Goal: Information Seeking & Learning: Learn about a topic

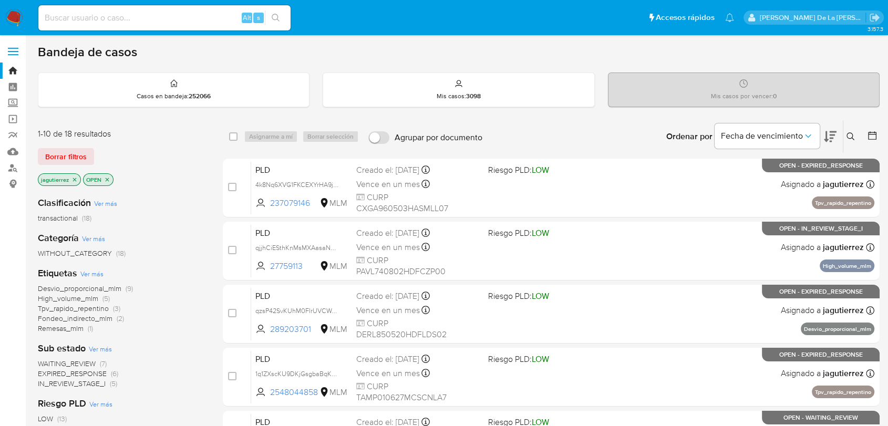
click at [77, 180] on icon "close-filter" at bounding box center [74, 180] width 6 height 6
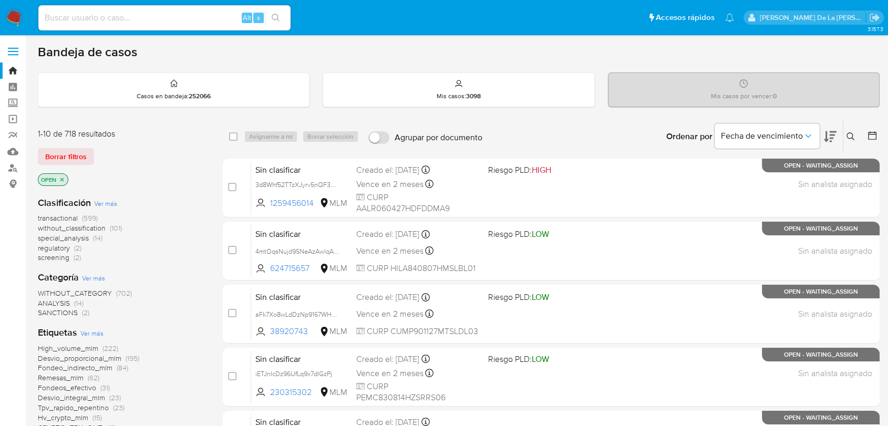
click at [59, 255] on span "screening" at bounding box center [54, 257] width 32 height 11
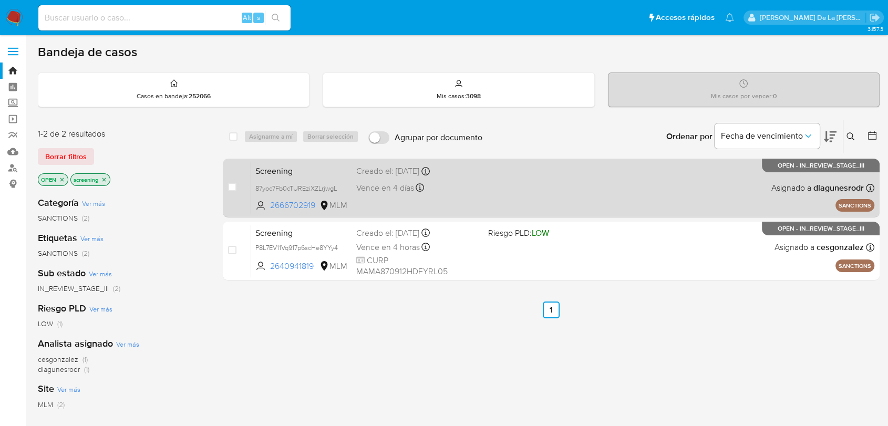
click at [551, 179] on div "Screening 87yoc7Fb0cTUREziXZLrjwgL 2666702919 MLM Creado el: 04/09/2025 Creado …" at bounding box center [562, 187] width 623 height 53
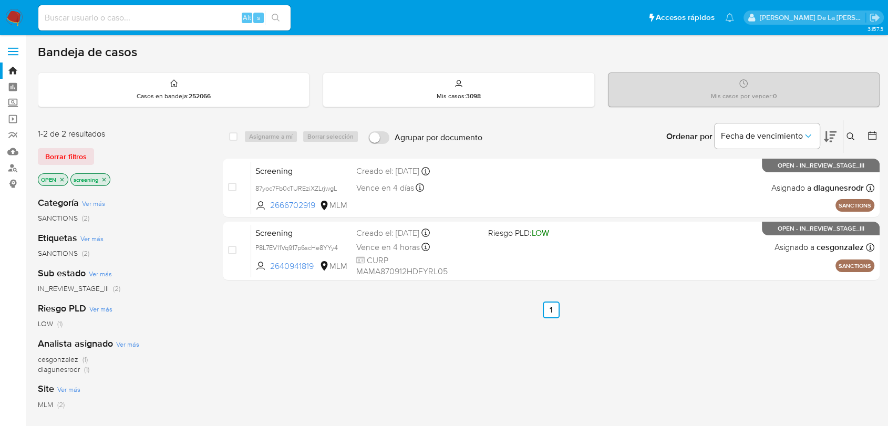
click at [24, 15] on nav "Pausado Ver notificaciones Alt s Accesos rápidos Presiona las siguientes teclas…" at bounding box center [444, 17] width 888 height 35
click at [24, 12] on nav "Pausado Ver notificaciones Alt s Accesos rápidos Presiona las siguientes teclas…" at bounding box center [444, 17] width 888 height 35
click at [14, 9] on img at bounding box center [14, 18] width 18 height 18
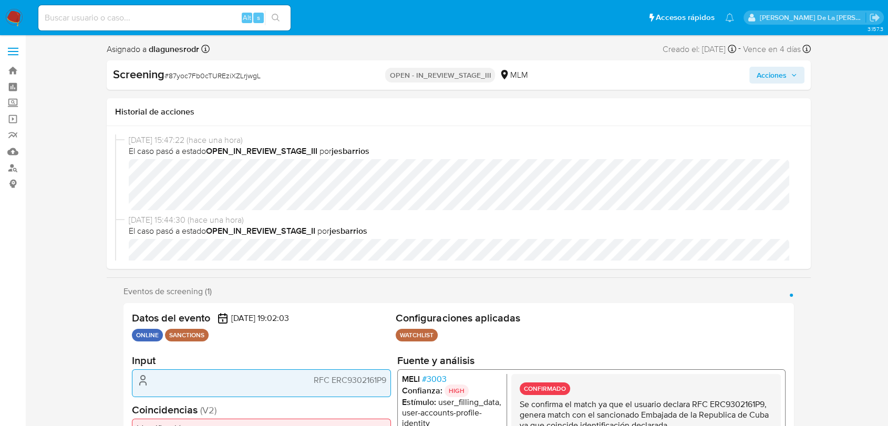
select select "10"
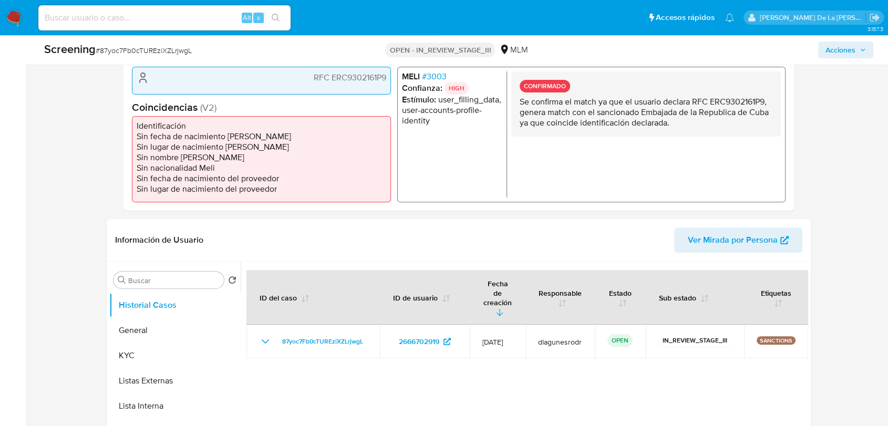
scroll to position [292, 0]
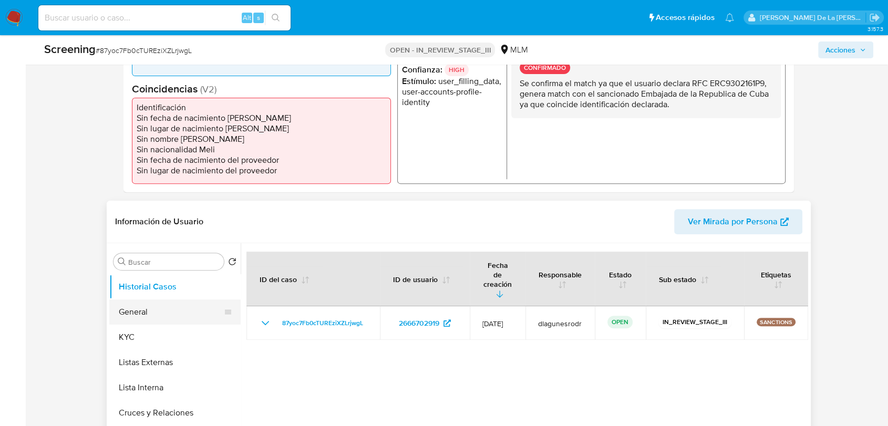
click at [161, 315] on button "General" at bounding box center [170, 312] width 123 height 25
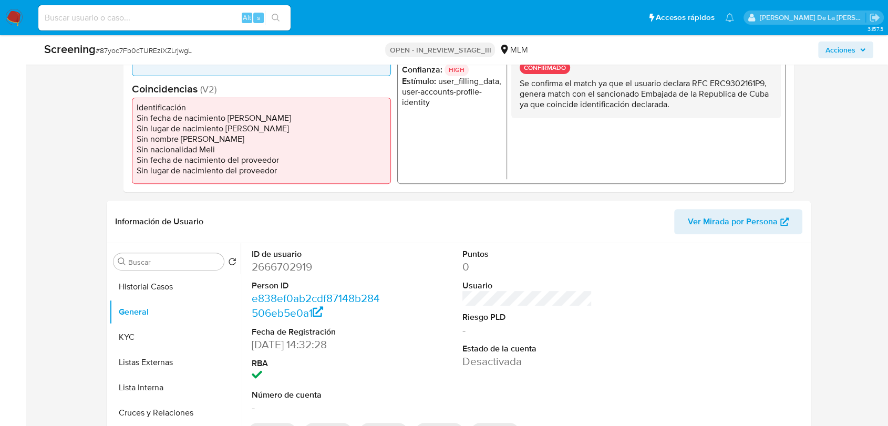
scroll to position [350, 0]
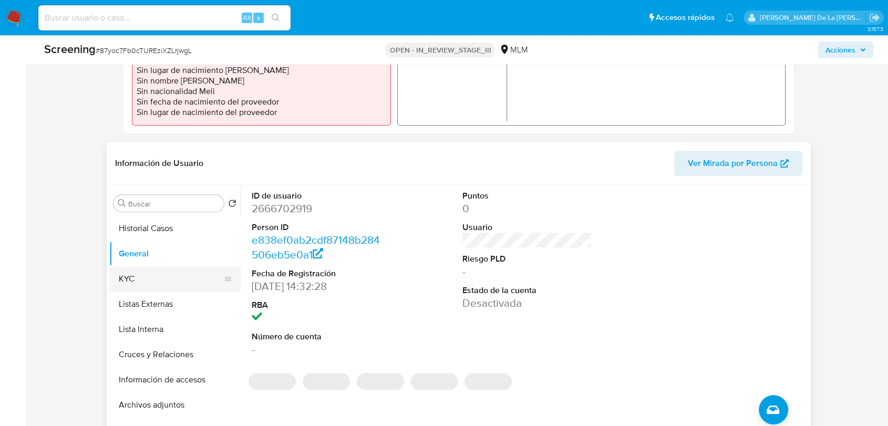
click at [141, 285] on button "KYC" at bounding box center [170, 278] width 123 height 25
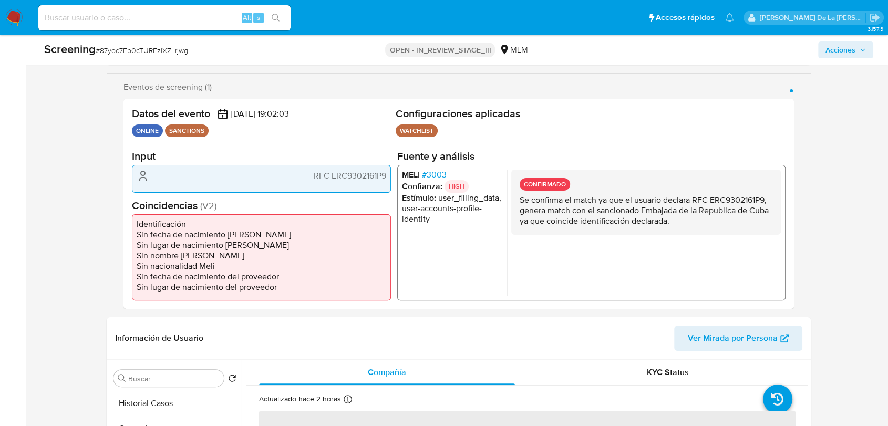
scroll to position [117, 0]
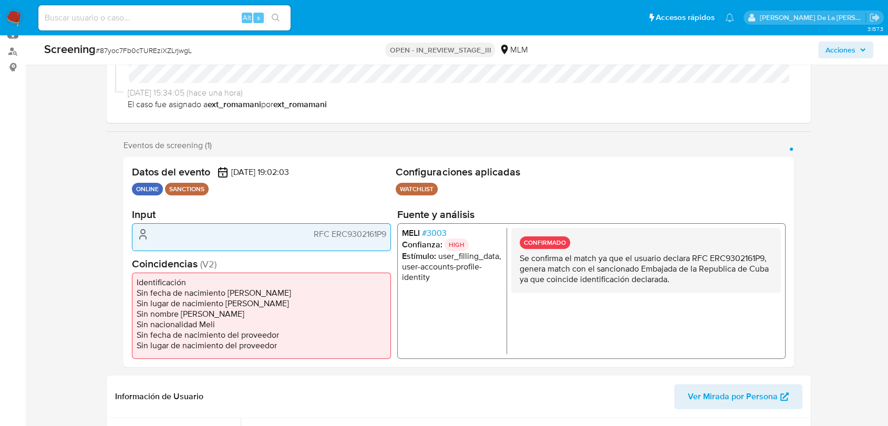
click at [437, 233] on span "# 3003" at bounding box center [434, 233] width 25 height 11
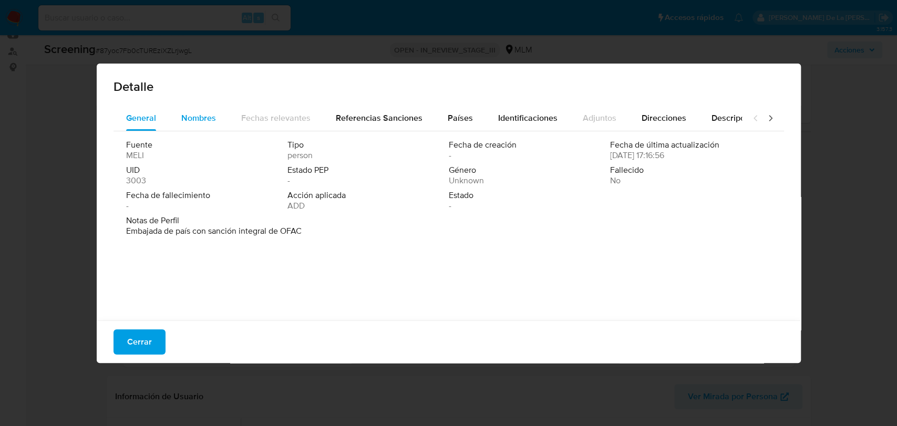
click at [191, 110] on div "Nombres" at bounding box center [198, 118] width 35 height 25
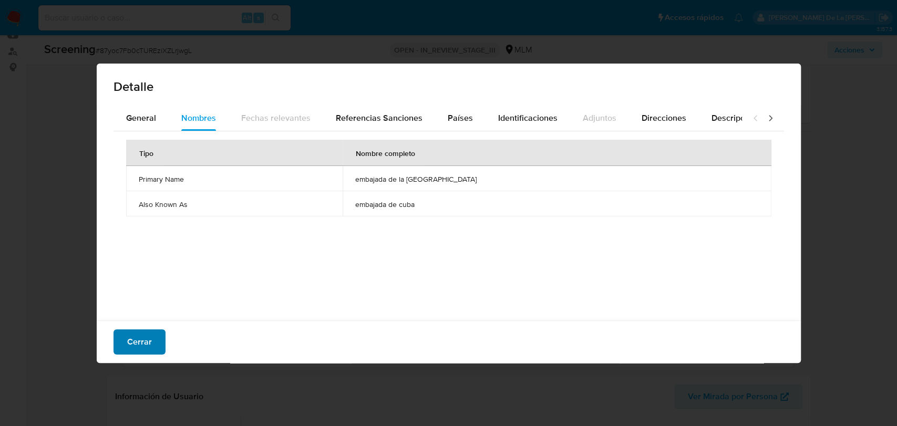
click at [156, 348] on button "Cerrar" at bounding box center [140, 342] width 52 height 25
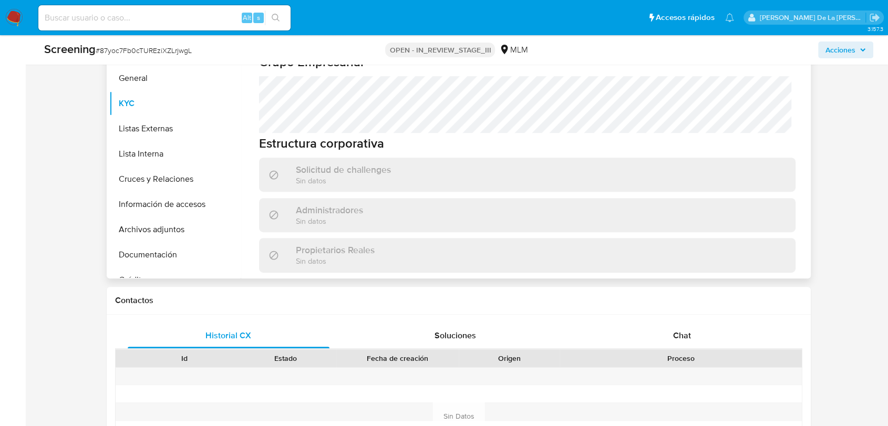
scroll to position [467, 0]
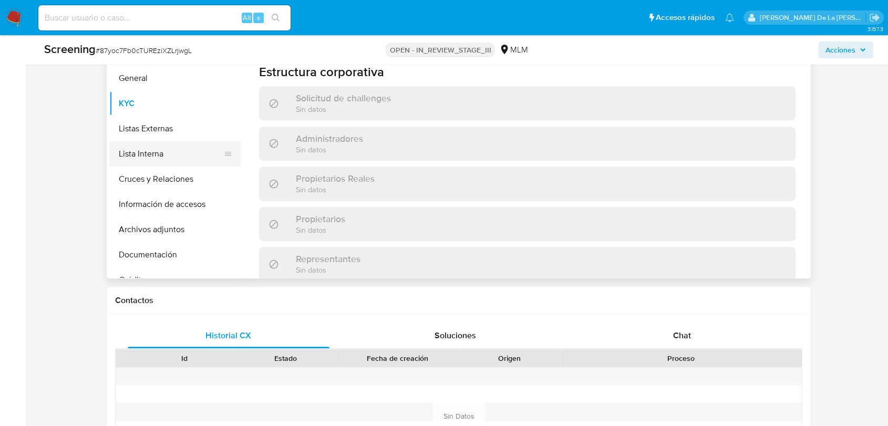
click at [146, 157] on button "Lista Interna" at bounding box center [170, 153] width 123 height 25
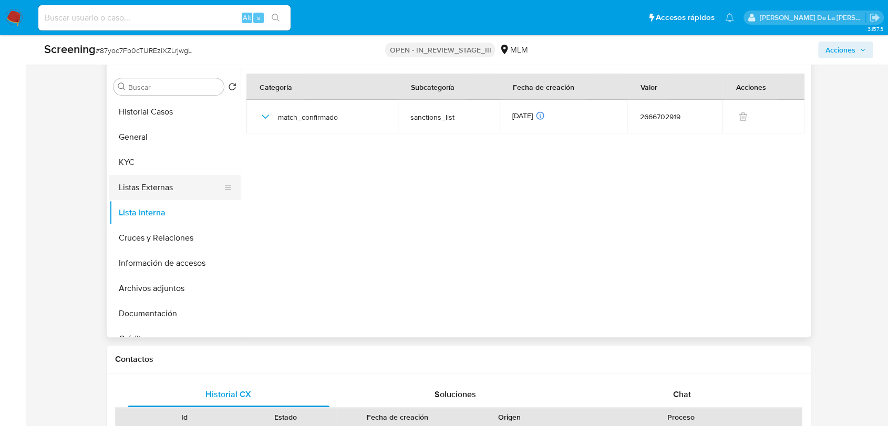
click at [146, 180] on button "Listas Externas" at bounding box center [170, 187] width 123 height 25
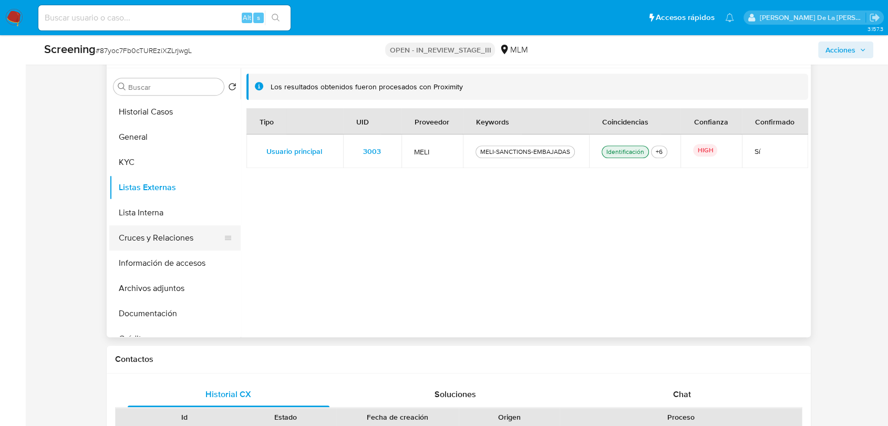
click at [157, 248] on button "Cruces y Relaciones" at bounding box center [170, 237] width 123 height 25
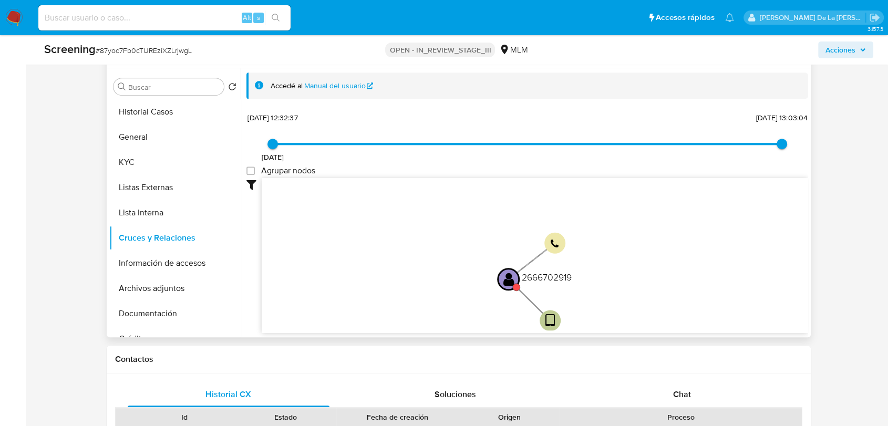
drag, startPoint x: 353, startPoint y: 213, endPoint x: 358, endPoint y: 267, distance: 54.9
click at [358, 267] on icon "device-68a77c5778792e5e5c3a603a  user-2666702919  2666702919 phone-1d665cd427…" at bounding box center [535, 254] width 547 height 152
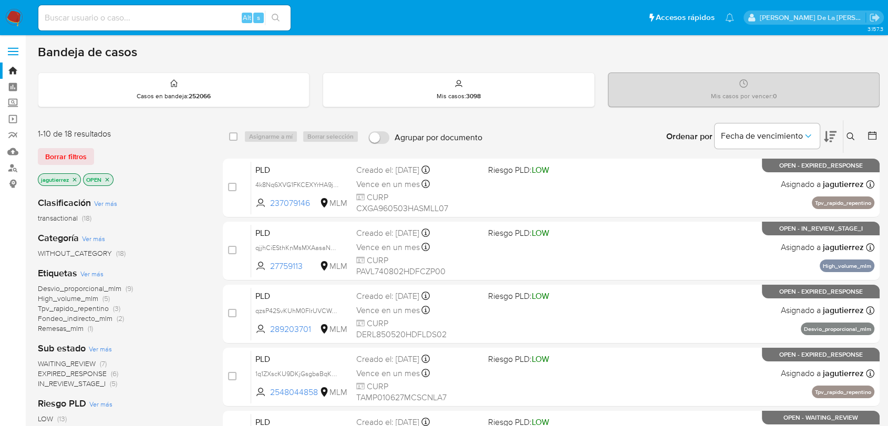
click at [82, 287] on span "Desvio_proporcional_mlm" at bounding box center [80, 288] width 84 height 11
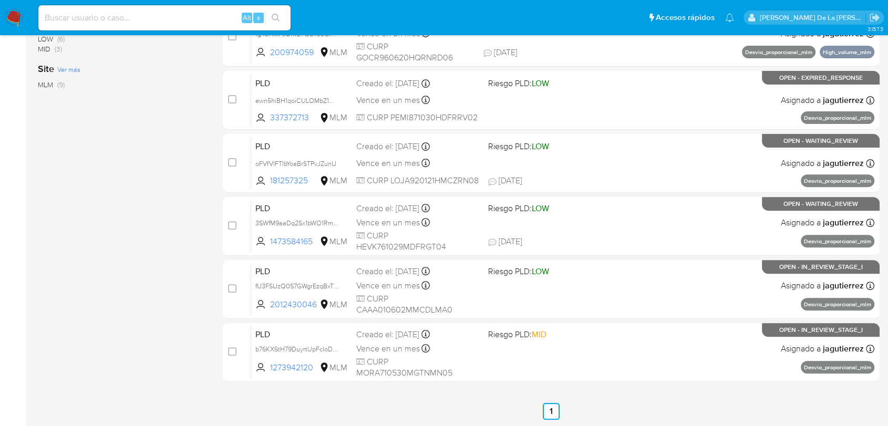
scroll to position [48, 0]
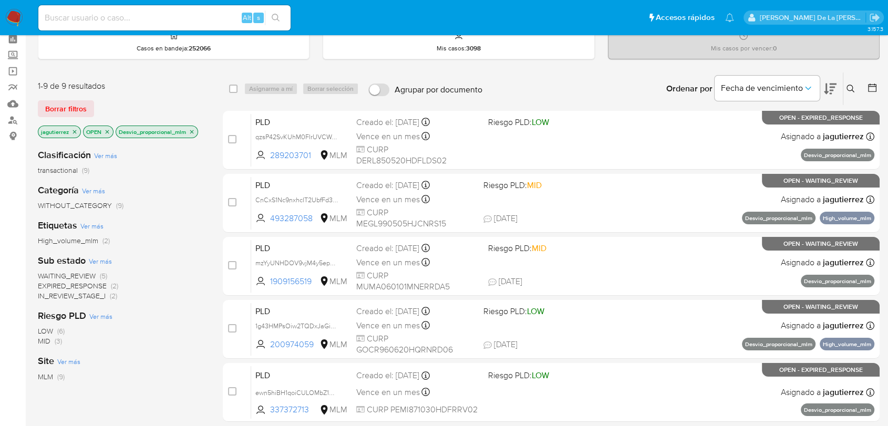
click at [83, 292] on span "IN_REVIEW_STAGE_I" at bounding box center [72, 296] width 68 height 11
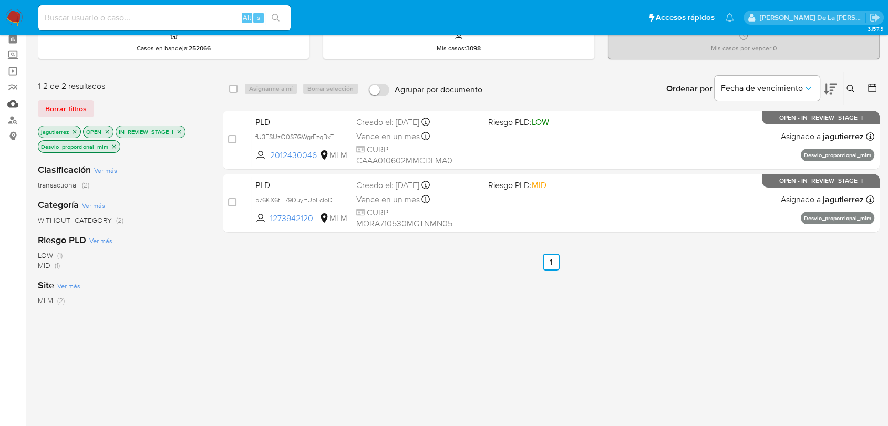
click at [7, 105] on link "Mulan" at bounding box center [62, 104] width 125 height 16
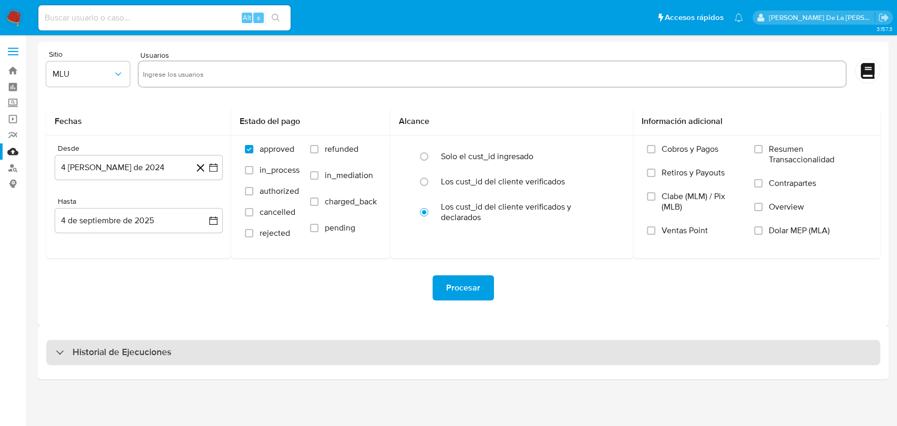
click at [66, 353] on div "Historial de Ejecuciones" at bounding box center [114, 352] width 116 height 13
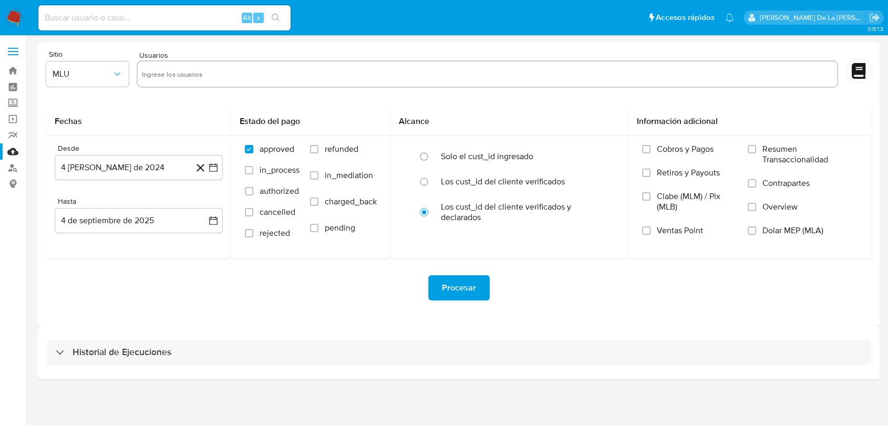
select select "10"
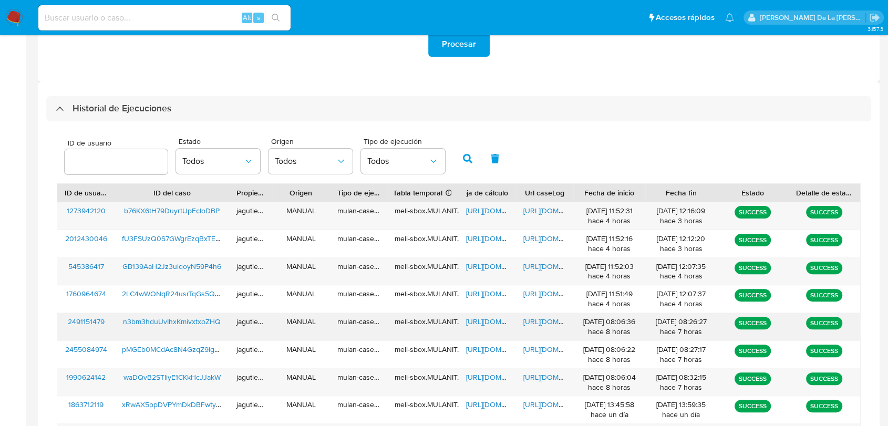
scroll to position [292, 0]
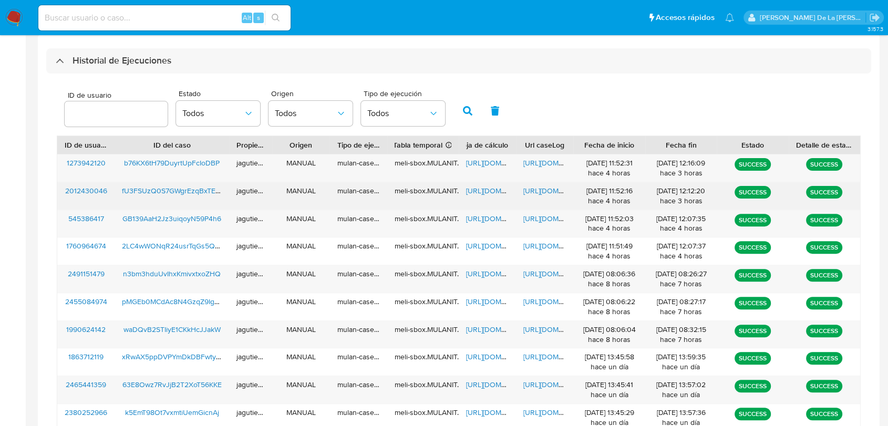
click at [180, 193] on span "fU3FSUzQ0S7GWgrEzqBxTE1g" at bounding box center [172, 191] width 100 height 11
click at [482, 188] on span "https://docs.google.com/spreadsheets/d/1At2gOIr7nANH46Ucoe4r1XYgtIbqjyqumXv5POM…" at bounding box center [502, 191] width 73 height 11
click at [537, 190] on span "https://docs.google.com/document/d/1TbdVbw-hRIiPkd7BpCbQ-mNbK84Ecvpt-ZT7IRZaU_E…" at bounding box center [559, 191] width 73 height 11
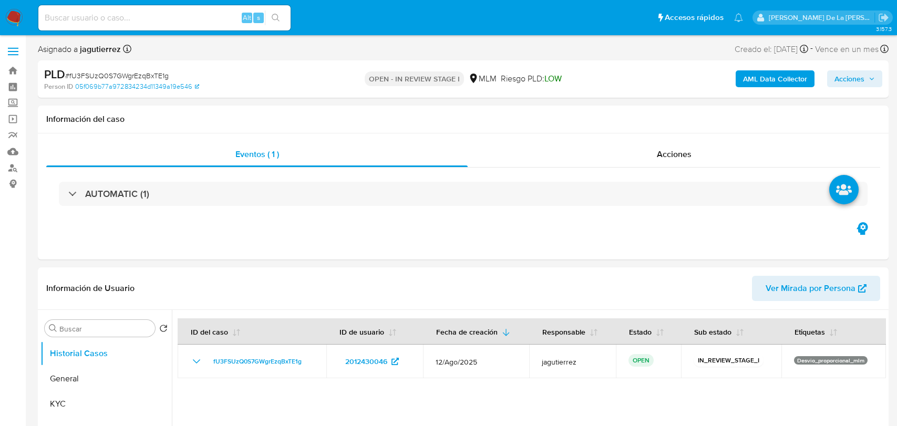
select select "10"
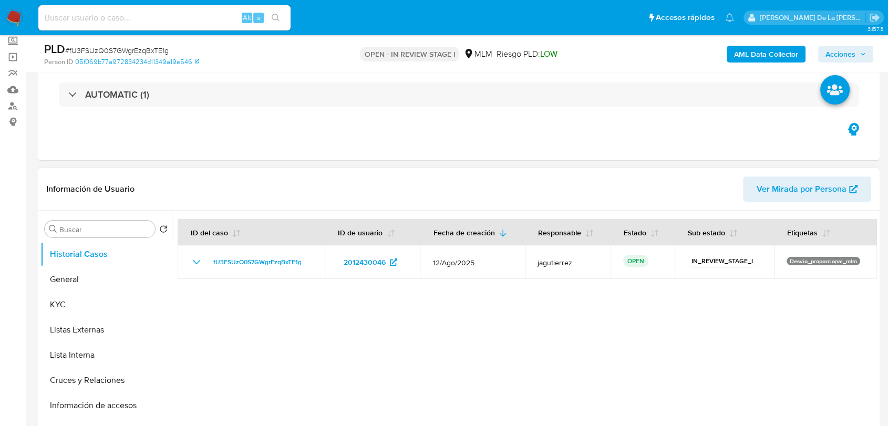
scroll to position [175, 0]
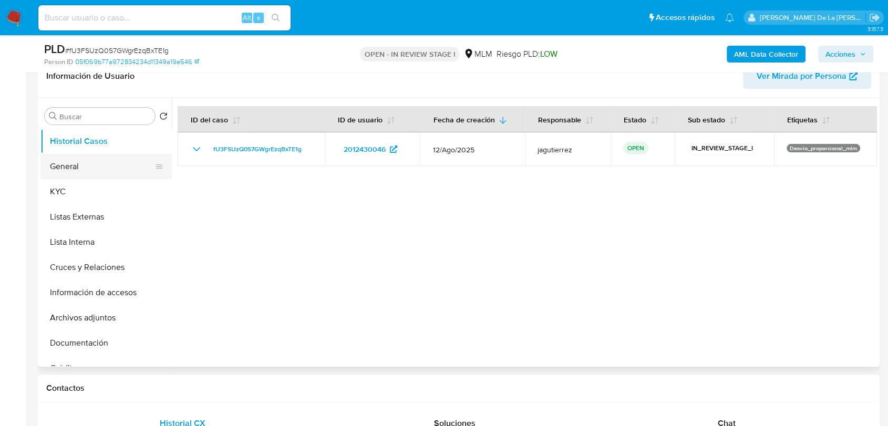
click at [109, 156] on button "General" at bounding box center [101, 166] width 123 height 25
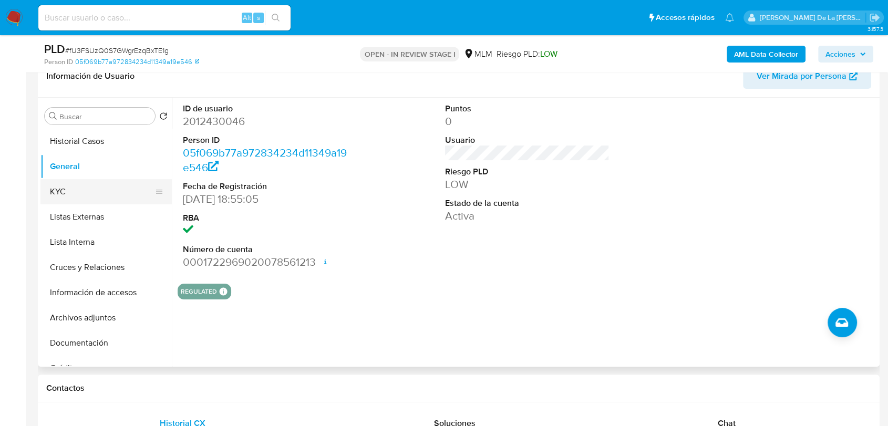
click at [88, 185] on button "KYC" at bounding box center [101, 191] width 123 height 25
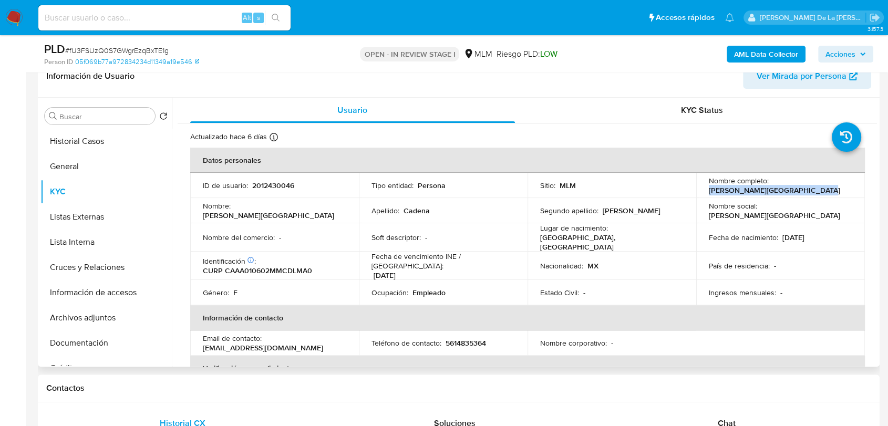
drag, startPoint x: 702, startPoint y: 192, endPoint x: 812, endPoint y: 192, distance: 110.9
click at [812, 192] on td "Nombre completo : America Irlanda Cadena Alvizo" at bounding box center [780, 185] width 169 height 25
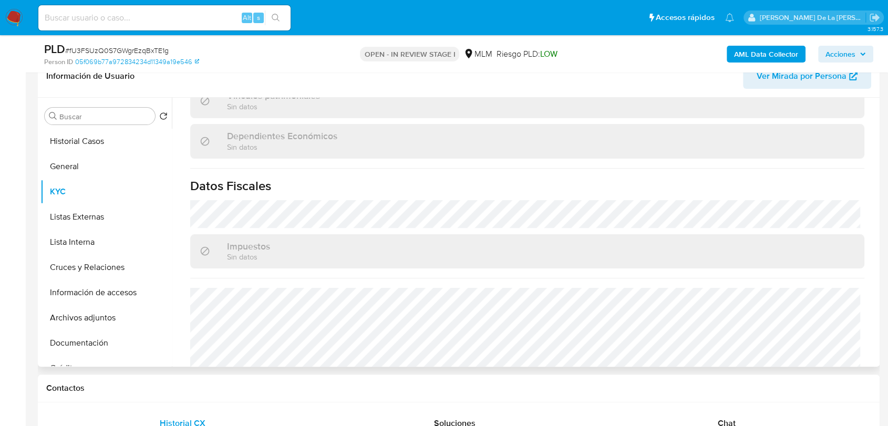
scroll to position [660, 0]
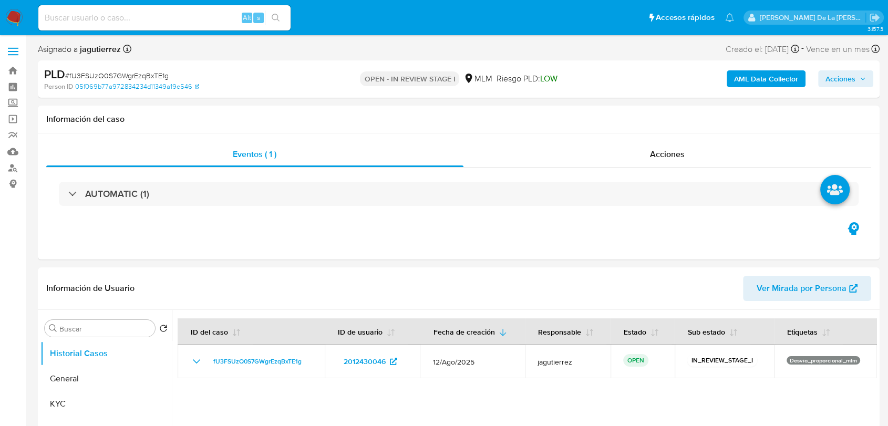
select select "10"
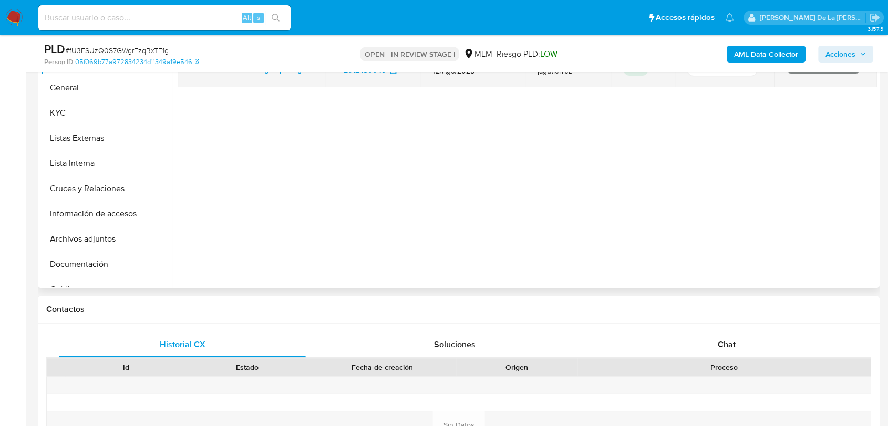
scroll to position [175, 0]
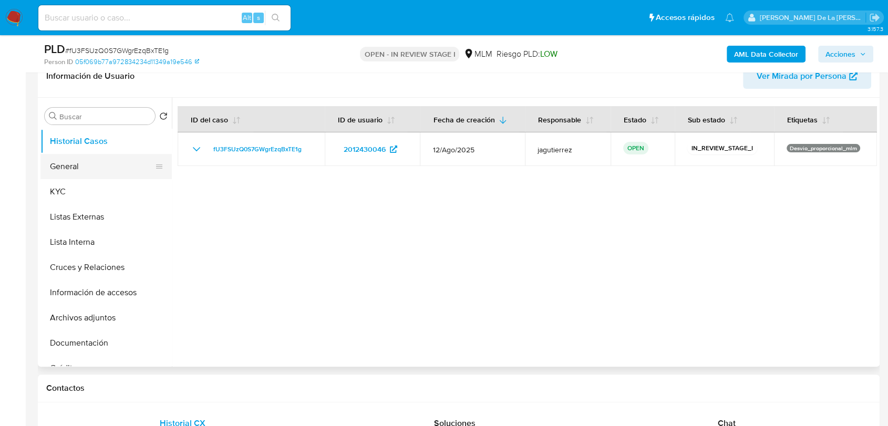
click at [52, 166] on button "General" at bounding box center [101, 166] width 123 height 25
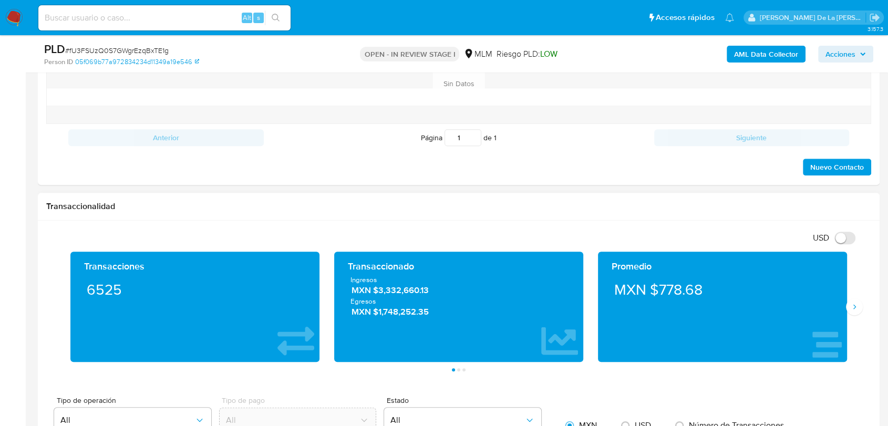
scroll to position [642, 0]
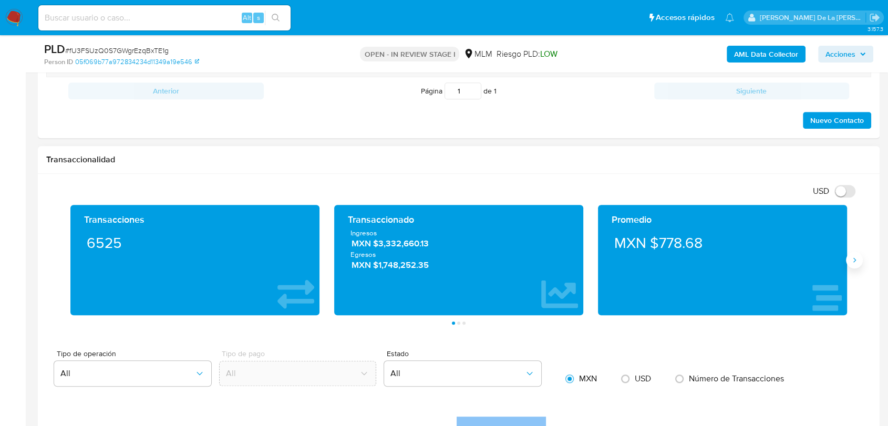
click at [857, 261] on icon "Siguiente" at bounding box center [854, 260] width 8 height 8
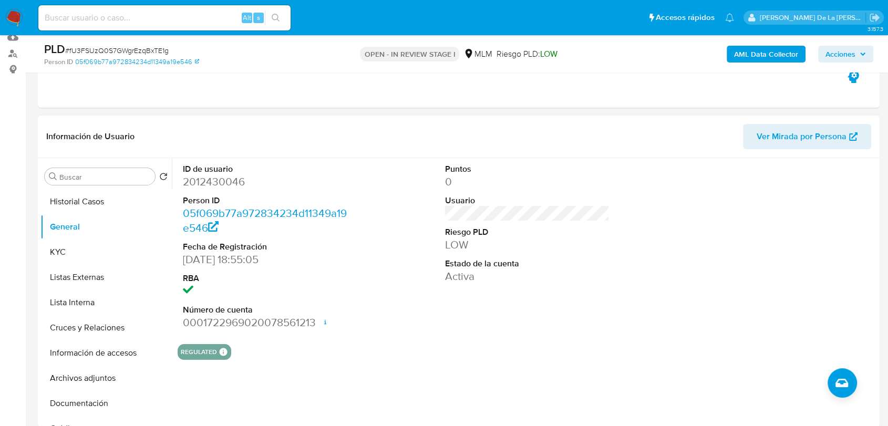
scroll to position [175, 0]
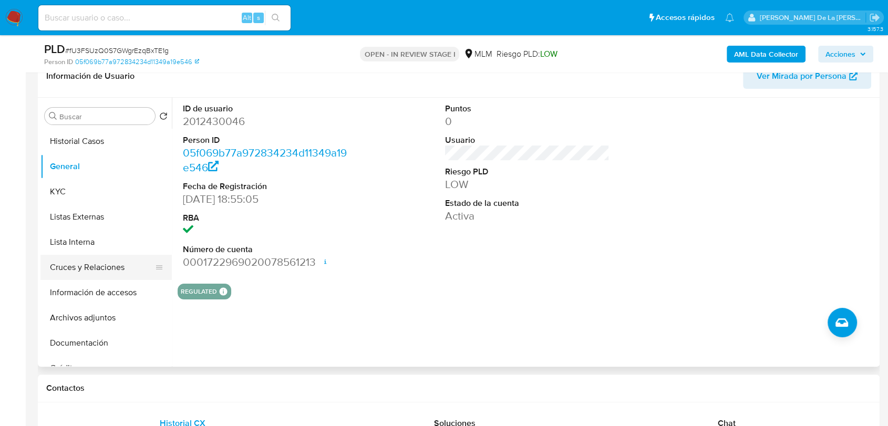
click at [67, 265] on button "Cruces y Relaciones" at bounding box center [101, 267] width 123 height 25
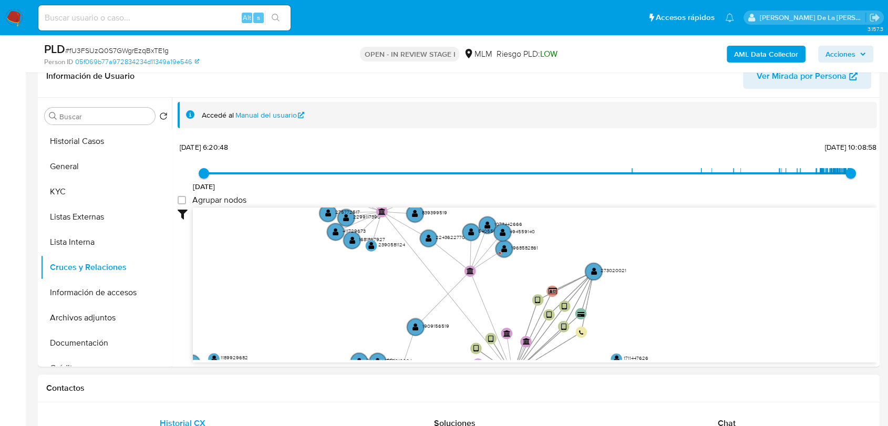
drag, startPoint x: 488, startPoint y: 281, endPoint x: 387, endPoint y: 388, distance: 147.6
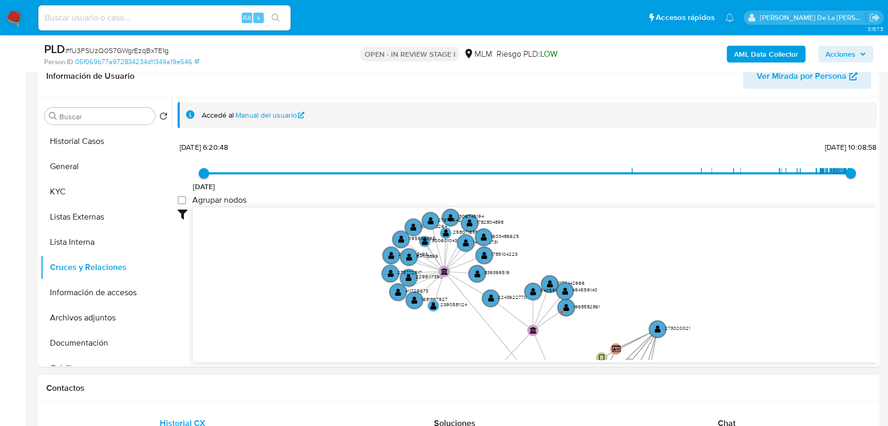
drag, startPoint x: 392, startPoint y: 317, endPoint x: 461, endPoint y: 378, distance: 92.4
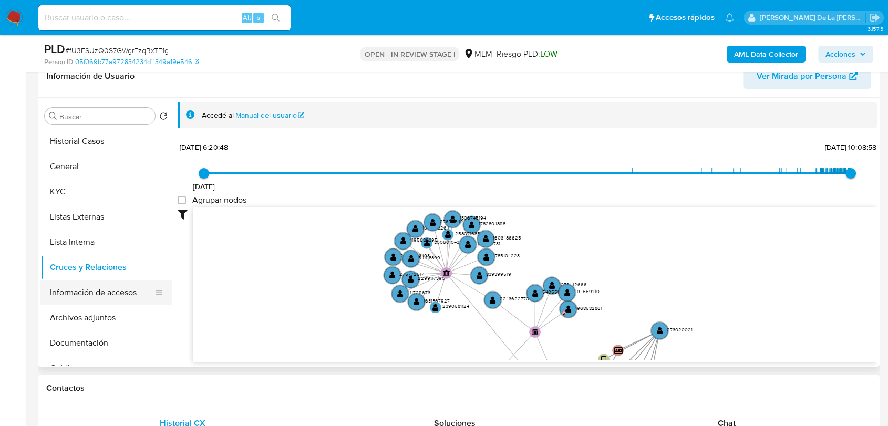
click at [122, 289] on button "Información de accesos" at bounding box center [101, 292] width 123 height 25
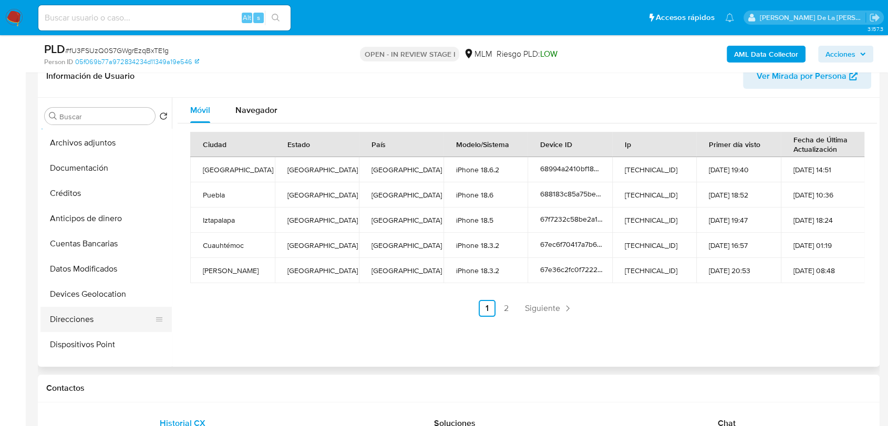
scroll to position [408, 0]
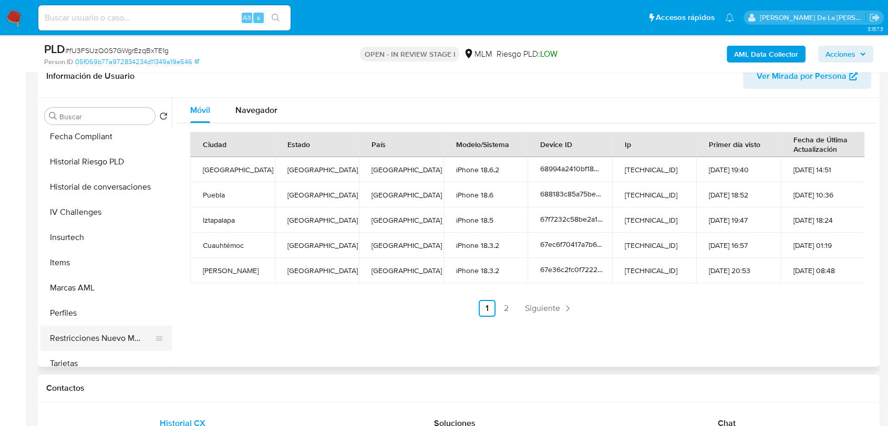
click at [102, 342] on button "Restricciones Nuevo Mundo" at bounding box center [101, 338] width 123 height 25
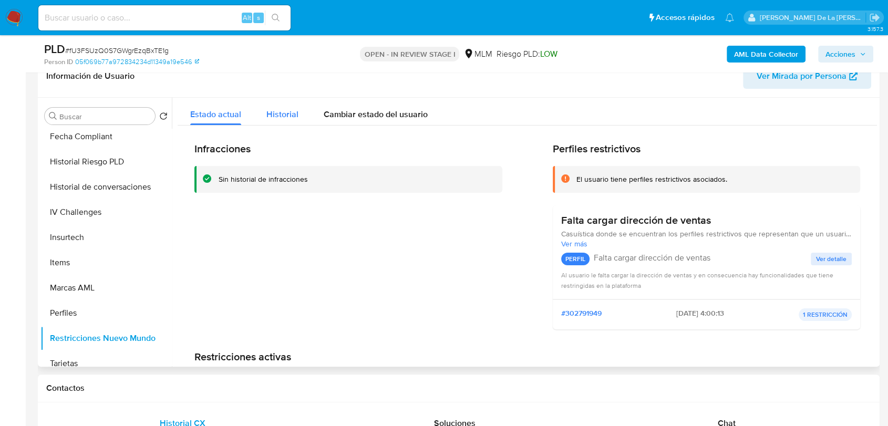
click at [290, 115] on span "Historial" at bounding box center [282, 114] width 32 height 12
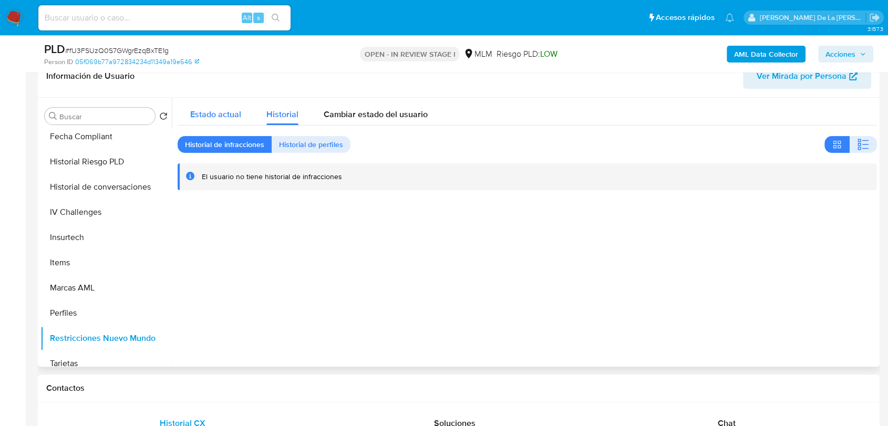
click at [234, 115] on span "Estado actual" at bounding box center [215, 114] width 51 height 12
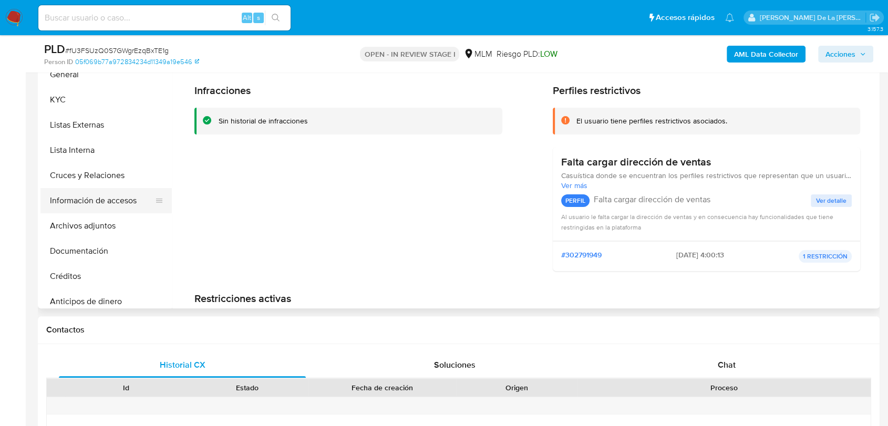
scroll to position [0, 0]
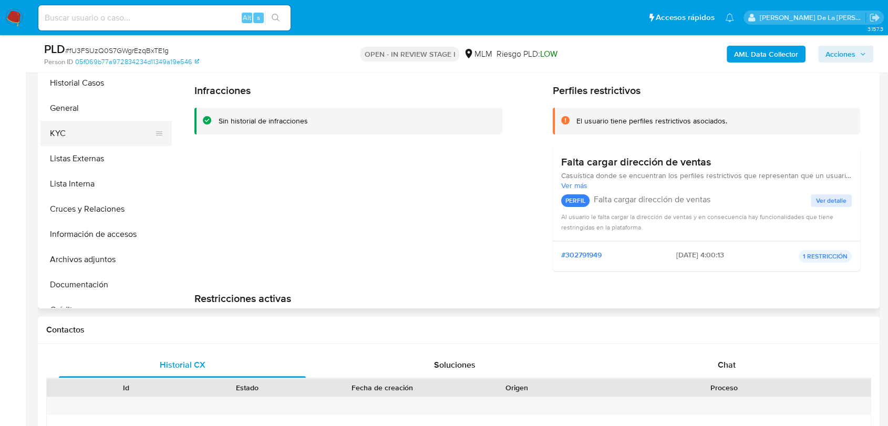
click at [97, 131] on button "KYC" at bounding box center [101, 133] width 123 height 25
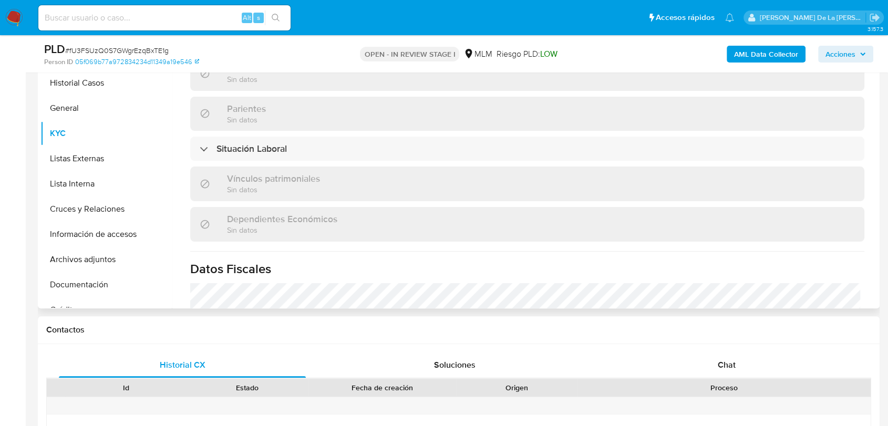
scroll to position [642, 0]
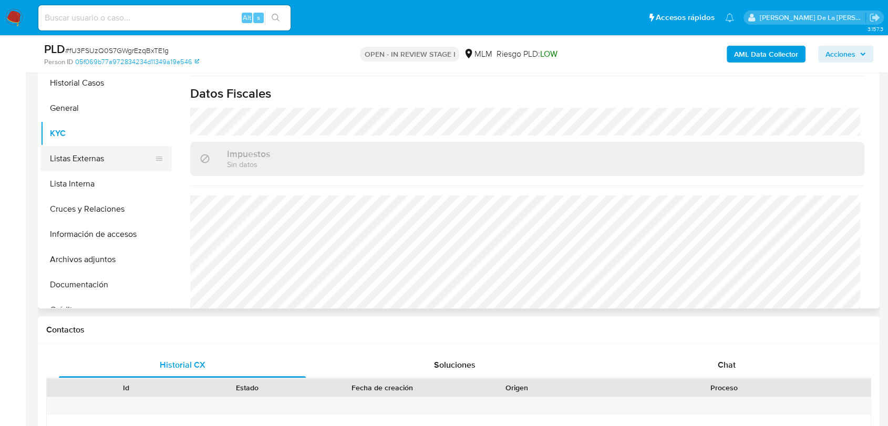
click at [105, 165] on button "Listas Externas" at bounding box center [101, 158] width 123 height 25
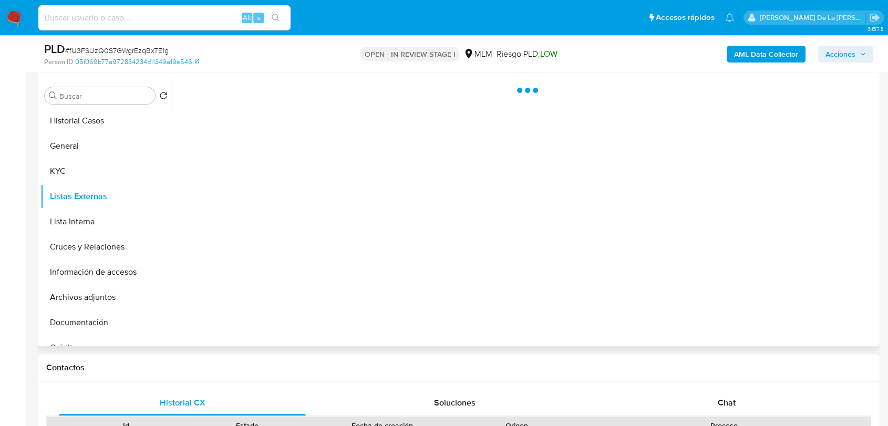
scroll to position [175, 0]
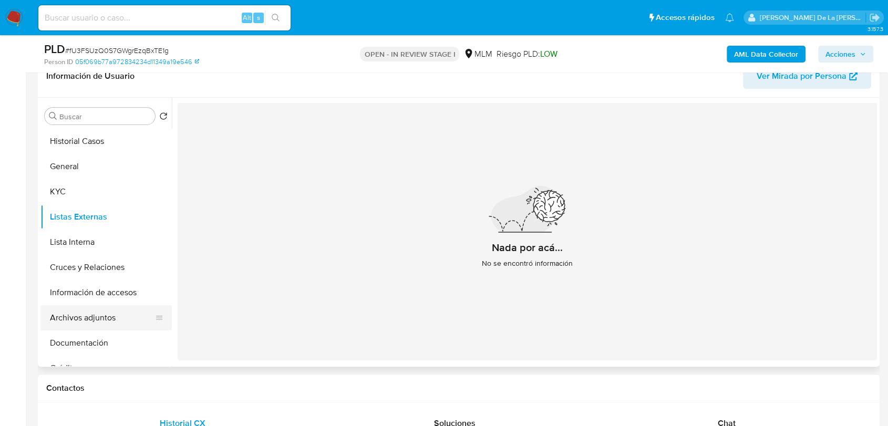
click at [100, 316] on button "Archivos adjuntos" at bounding box center [101, 317] width 123 height 25
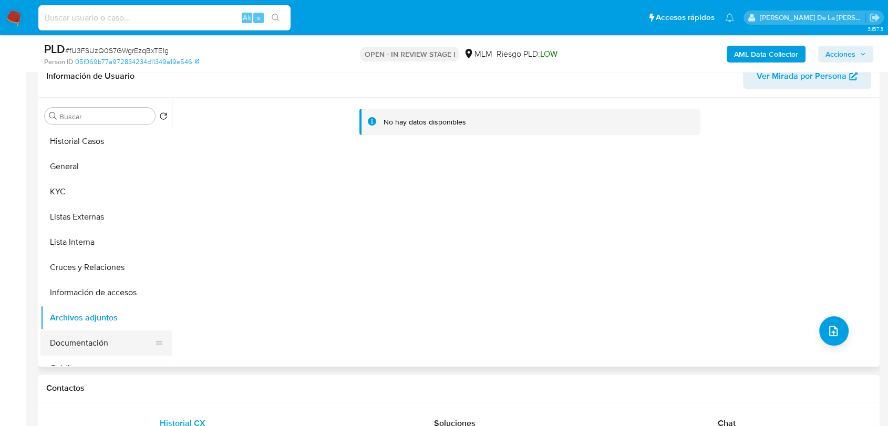
click at [70, 342] on button "Documentación" at bounding box center [101, 343] width 123 height 25
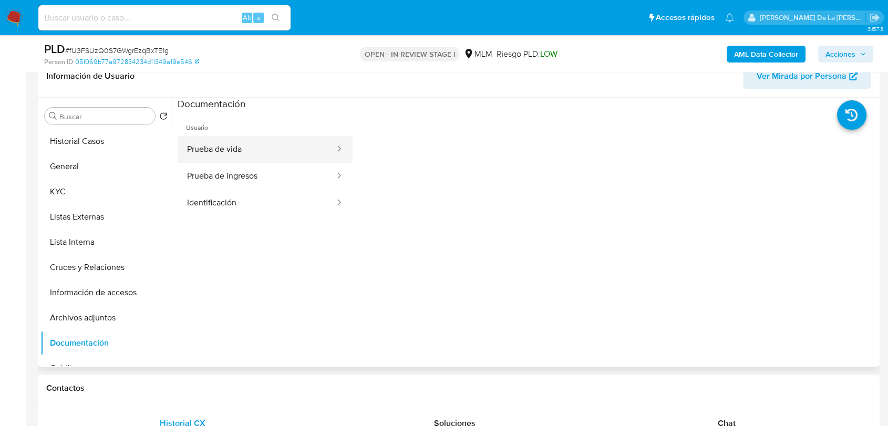
click at [278, 157] on button "Prueba de vida" at bounding box center [257, 149] width 158 height 27
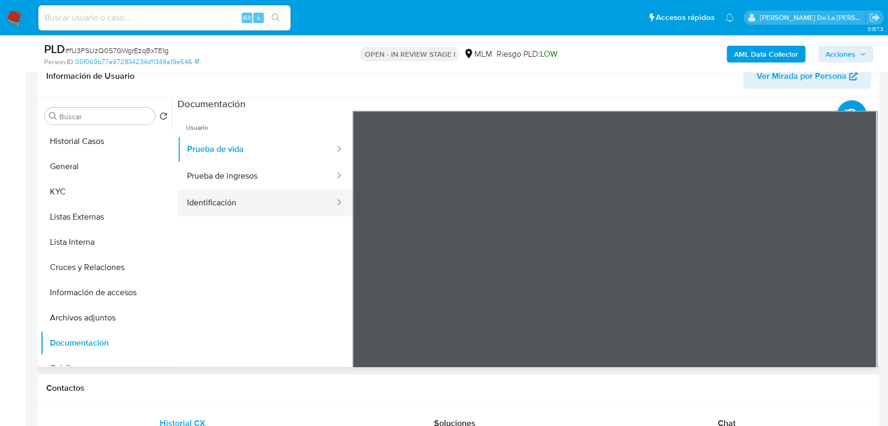
click at [198, 206] on button "Identificación" at bounding box center [257, 203] width 158 height 27
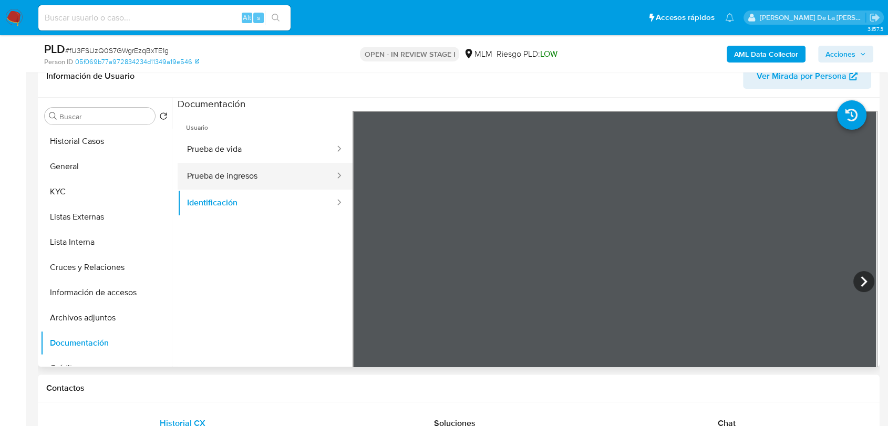
click at [270, 176] on button "Prueba de ingresos" at bounding box center [257, 176] width 158 height 27
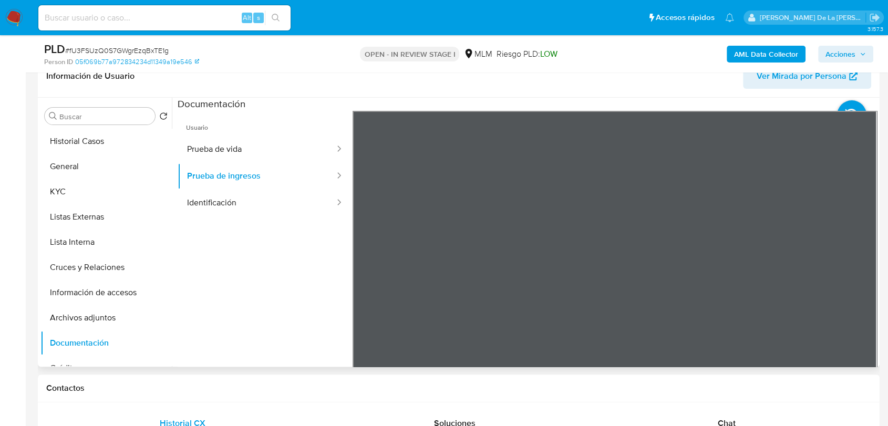
click at [534, 73] on div "Información de Usuario Ver Mirada por Persona Buscar Volver al orden por defect…" at bounding box center [459, 211] width 842 height 312
click at [242, 147] on button "Prueba de vida" at bounding box center [257, 149] width 158 height 27
click at [231, 177] on button "Prueba de ingresos" at bounding box center [257, 176] width 158 height 27
click at [234, 206] on button "Identificación" at bounding box center [257, 203] width 158 height 27
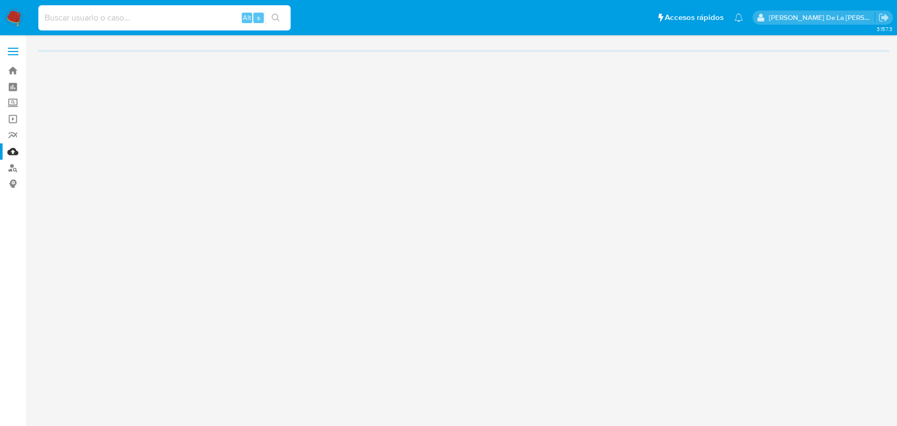
click at [169, 19] on input at bounding box center [164, 18] width 252 height 14
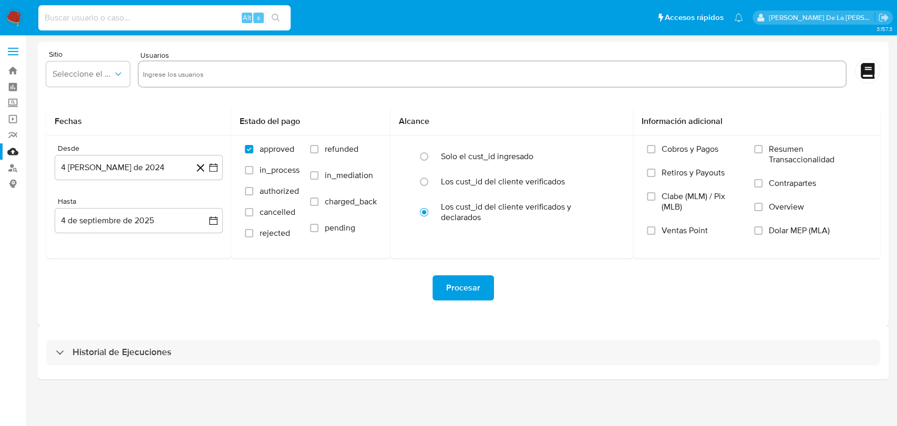
paste input "617840597"
type input "617840597"
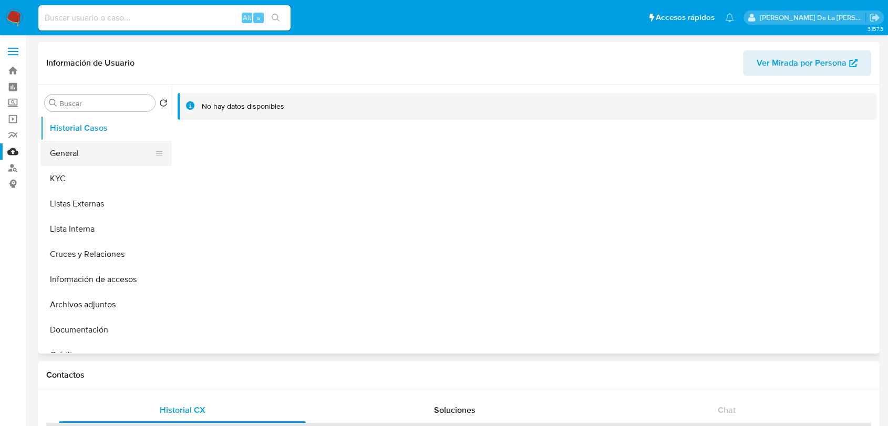
select select "10"
click at [65, 148] on button "General" at bounding box center [101, 153] width 123 height 25
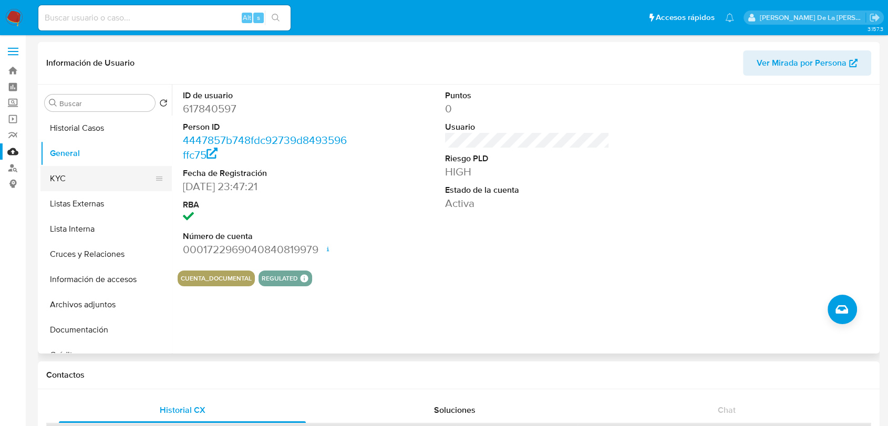
click at [90, 181] on button "KYC" at bounding box center [101, 178] width 123 height 25
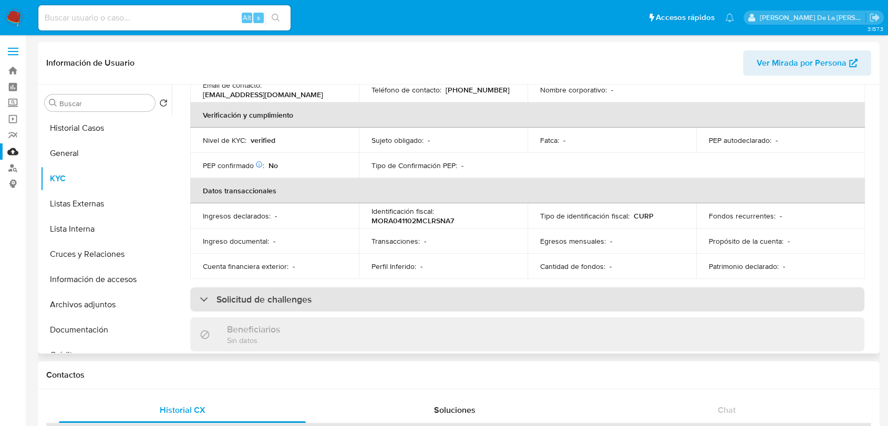
scroll to position [66, 0]
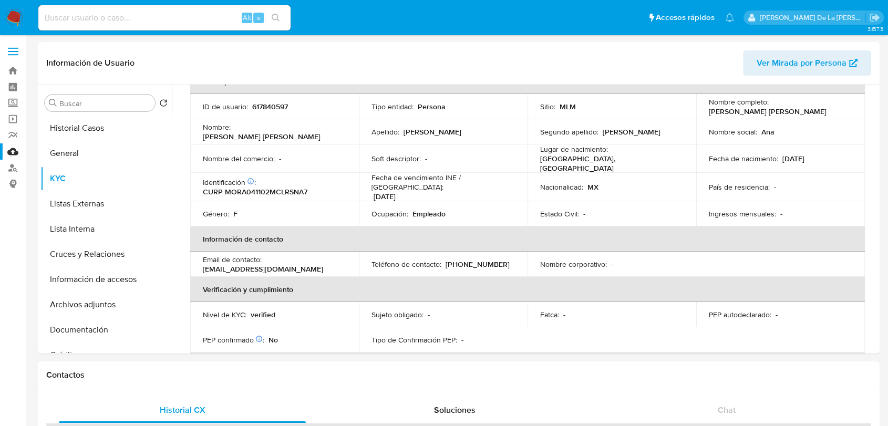
click at [113, 15] on input at bounding box center [164, 18] width 252 height 14
paste input "1960078804"
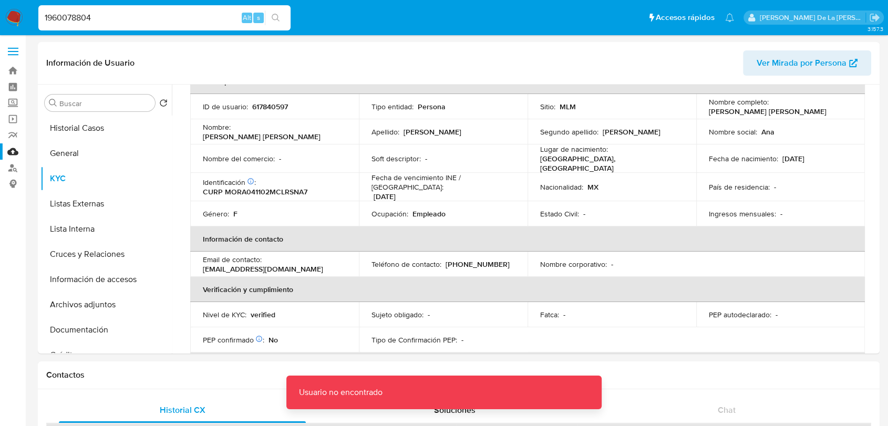
click at [110, 16] on input "1960078804" at bounding box center [164, 18] width 252 height 14
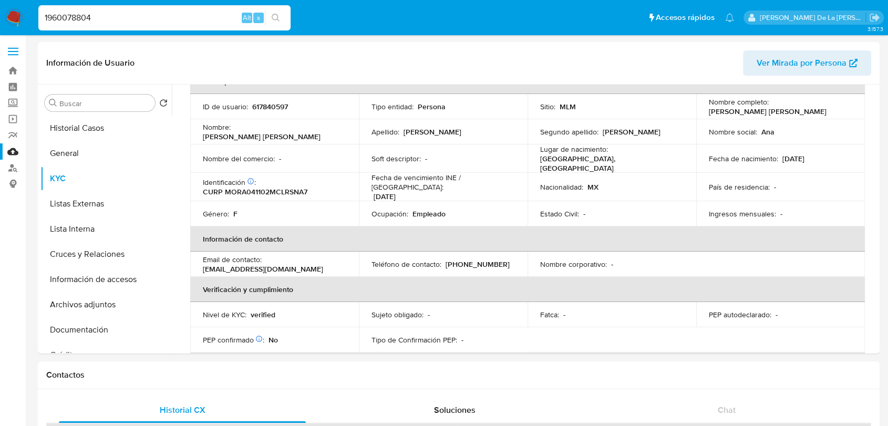
type input "1960078804"
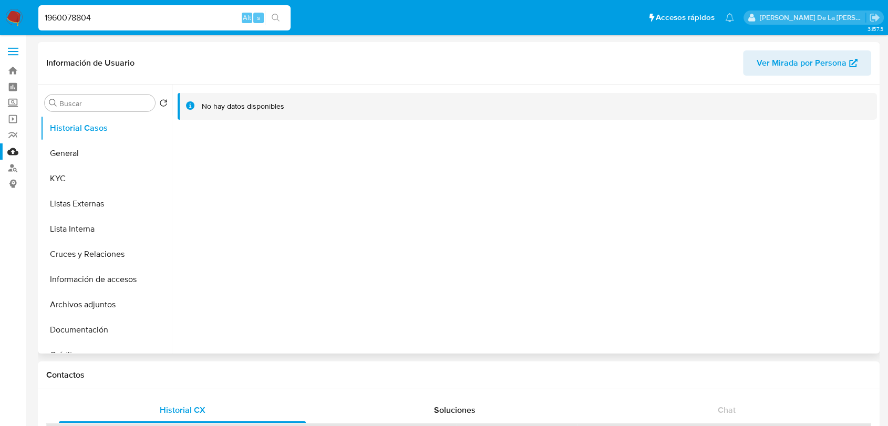
select select "10"
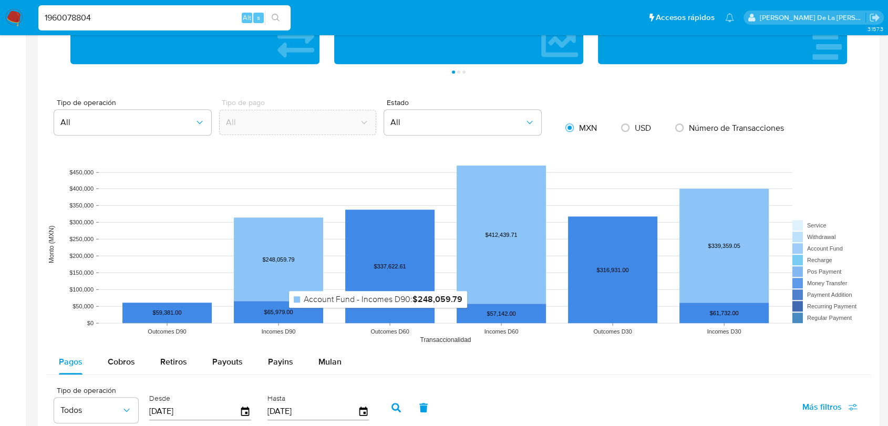
scroll to position [584, 0]
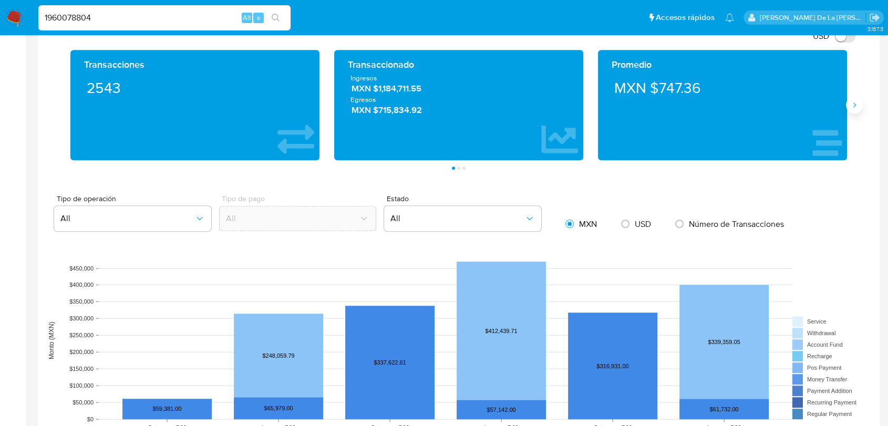
click at [851, 102] on icon "Siguiente" at bounding box center [854, 105] width 8 height 8
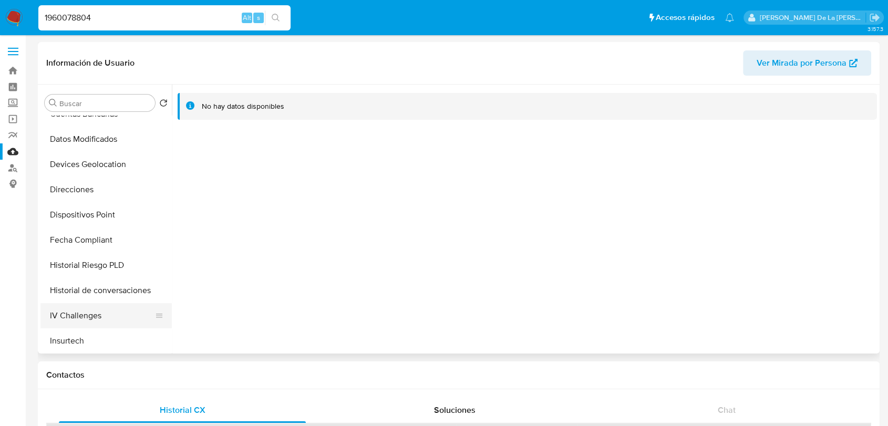
scroll to position [408, 0]
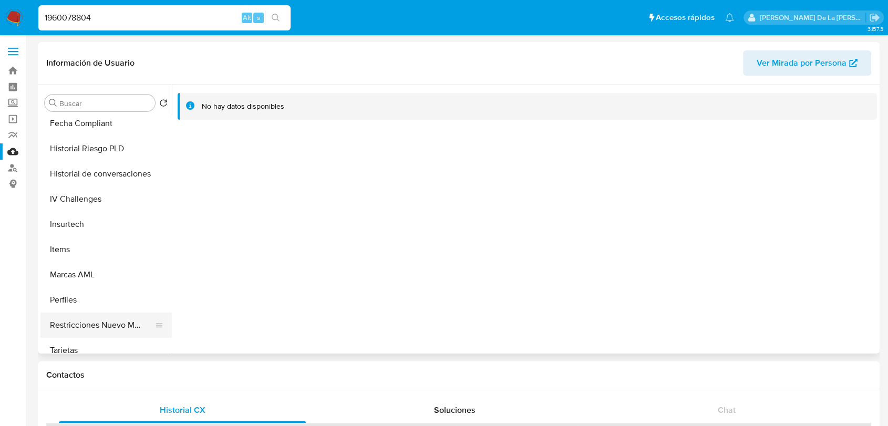
click at [101, 320] on button "Restricciones Nuevo Mundo" at bounding box center [101, 325] width 123 height 25
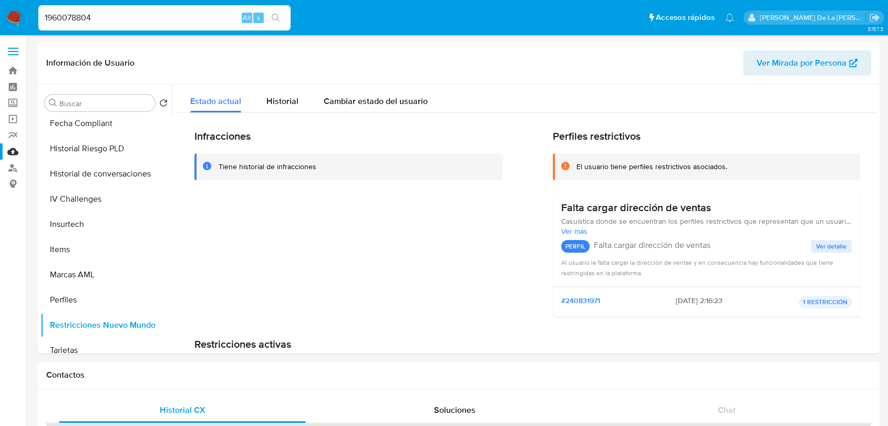
click at [135, 18] on input "1960078804" at bounding box center [164, 18] width 252 height 14
paste input "43203137"
type input "432031374"
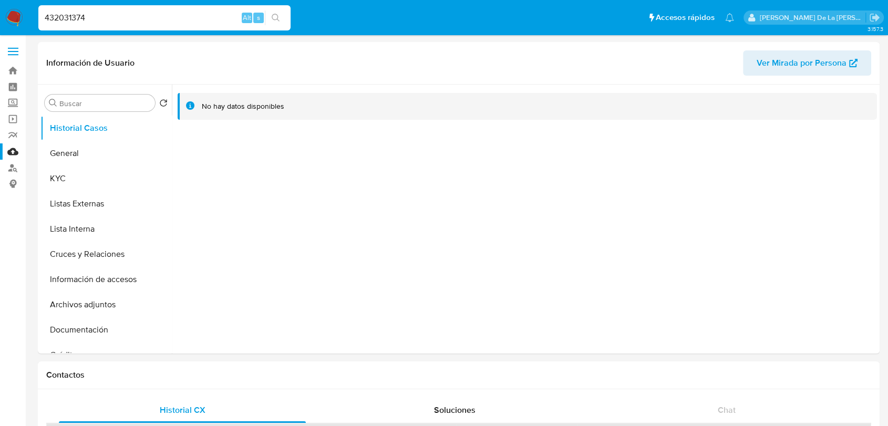
select select "10"
click at [76, 138] on button "Historial Casos" at bounding box center [101, 128] width 123 height 25
click at [76, 148] on button "General" at bounding box center [101, 153] width 123 height 25
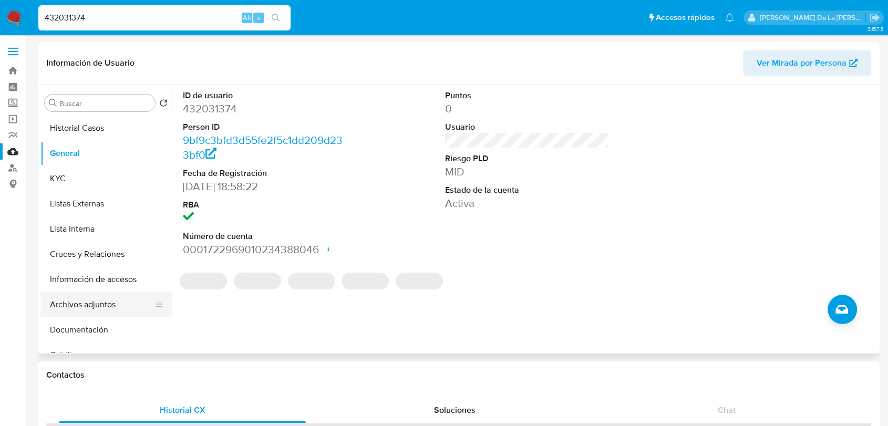
click at [94, 300] on button "Archivos adjuntos" at bounding box center [101, 304] width 123 height 25
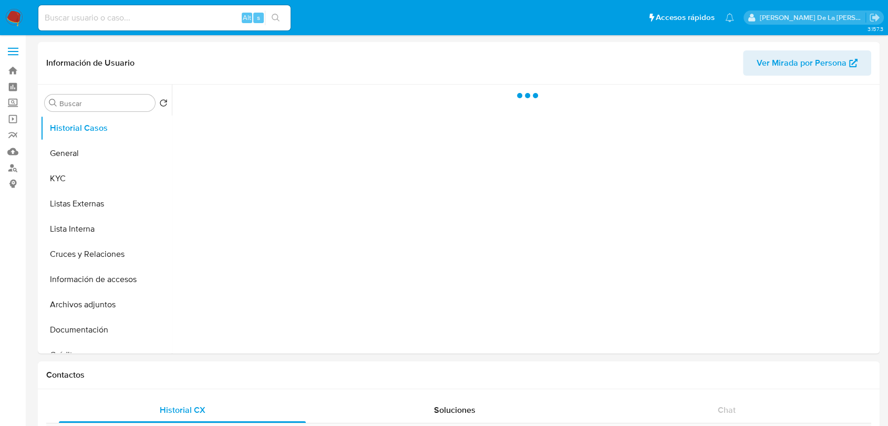
click at [86, 13] on input at bounding box center [164, 18] width 252 height 14
type input "1"
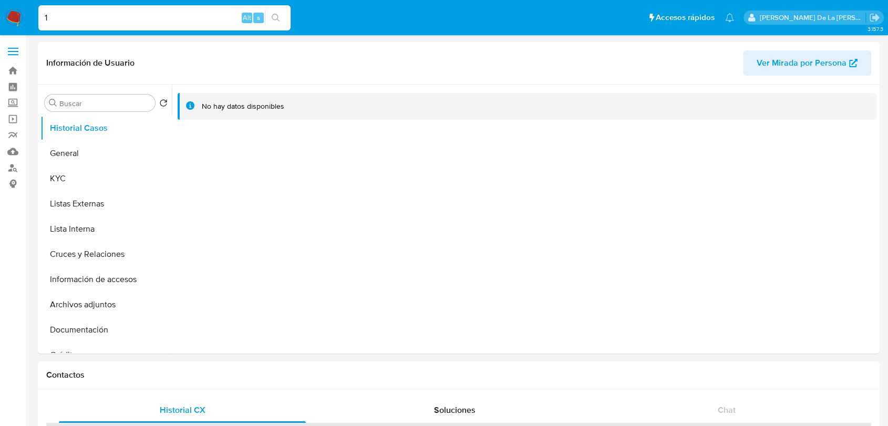
select select "10"
type input "14605633"
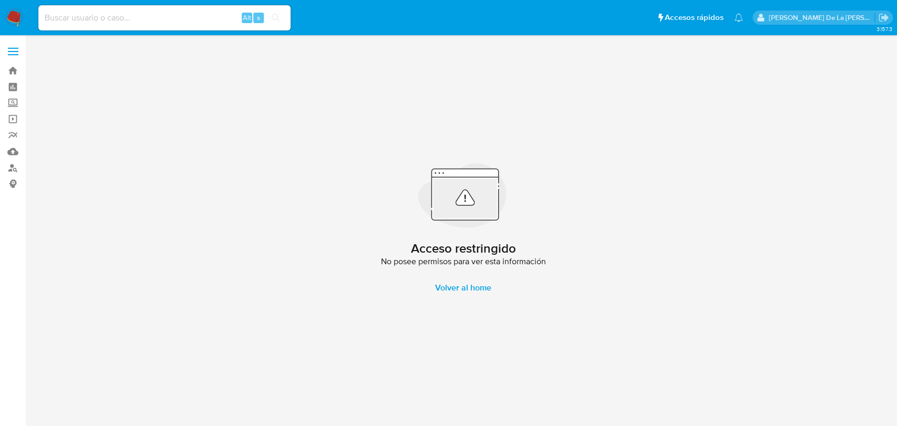
click at [94, 15] on input at bounding box center [164, 18] width 252 height 14
type input "1460514633"
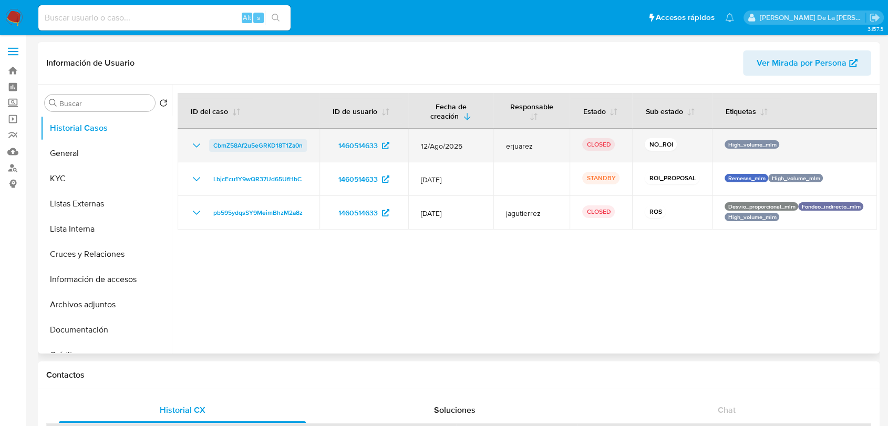
select select "10"
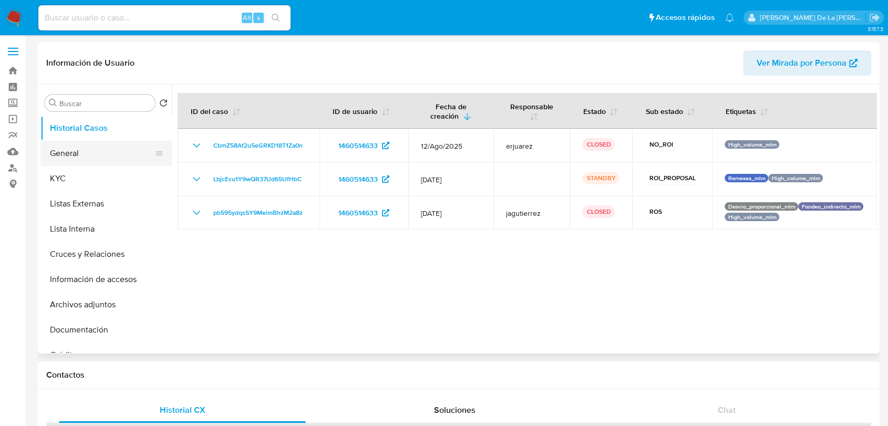
click at [86, 154] on button "General" at bounding box center [101, 153] width 123 height 25
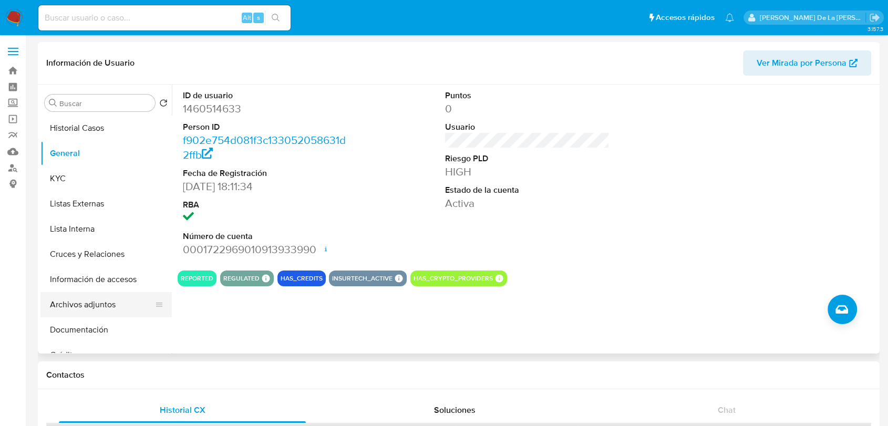
click at [85, 311] on button "Archivos adjuntos" at bounding box center [101, 304] width 123 height 25
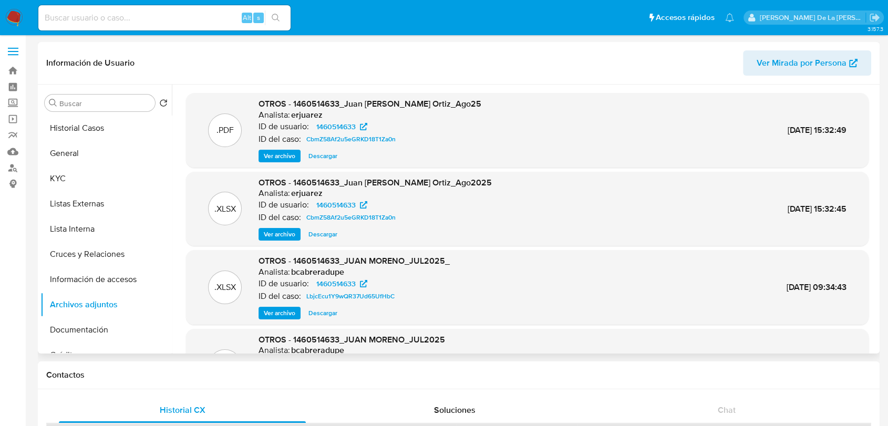
click at [275, 156] on span "Ver archivo" at bounding box center [280, 156] width 32 height 11
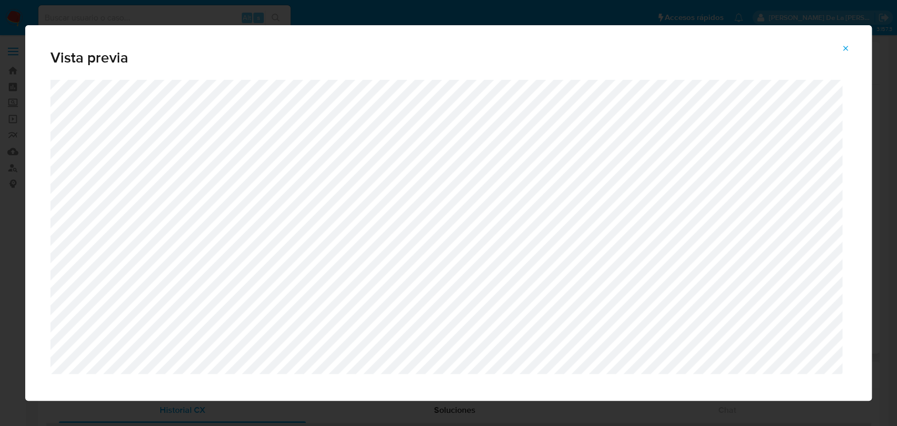
click at [856, 195] on div "Attachment preview" at bounding box center [448, 248] width 847 height 336
click at [851, 49] on button "Attachment preview" at bounding box center [845, 48] width 23 height 17
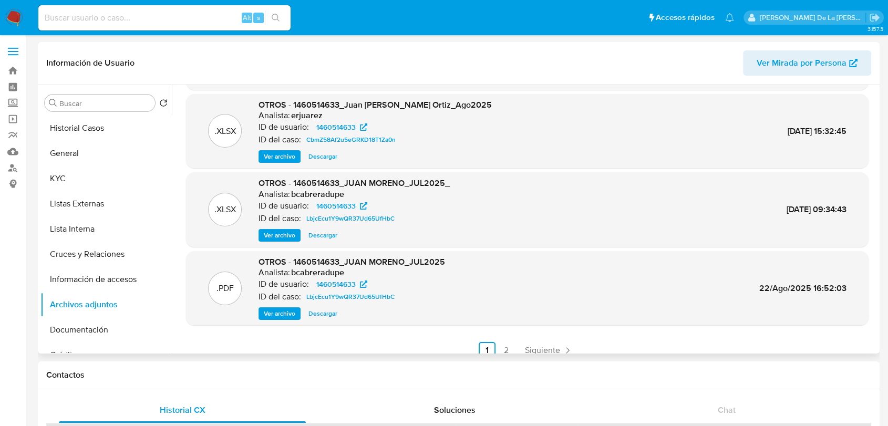
scroll to position [88, 0]
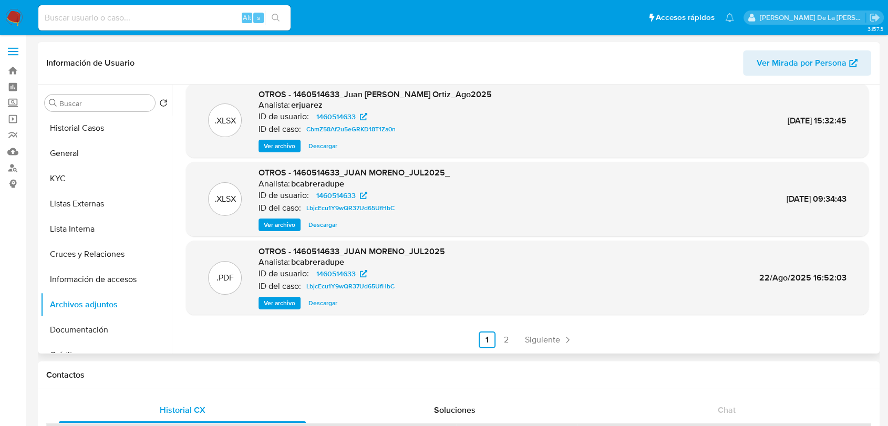
click at [280, 303] on span "Ver archivo" at bounding box center [280, 303] width 32 height 11
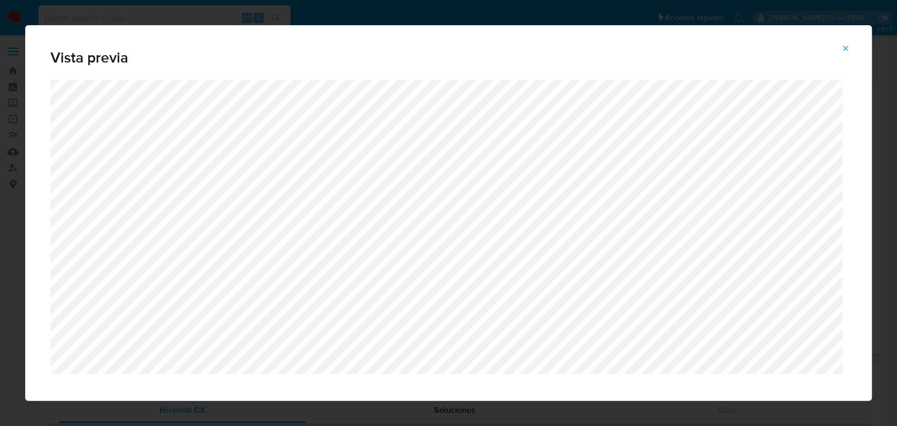
click at [874, 200] on div "Vista previa" at bounding box center [448, 213] width 897 height 426
click at [848, 52] on icon "Attachment preview" at bounding box center [845, 48] width 8 height 8
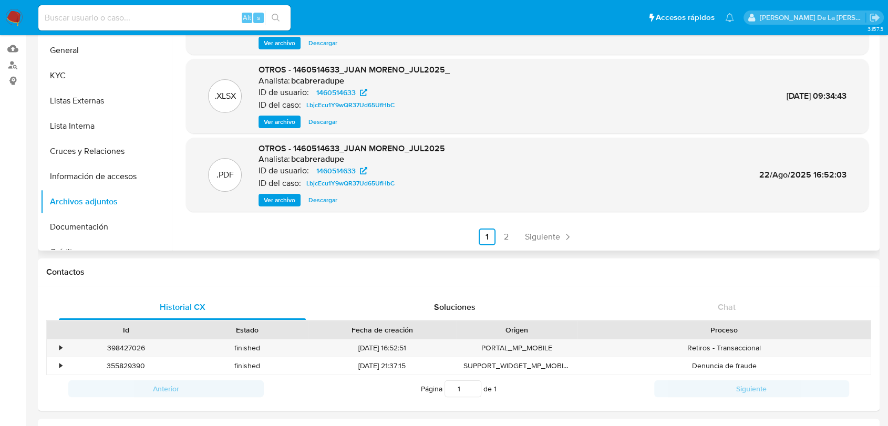
scroll to position [117, 0]
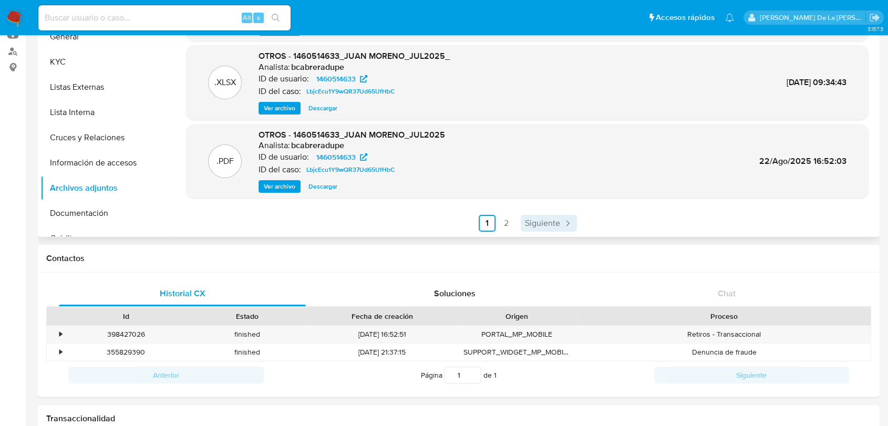
click at [550, 225] on span "Siguiente" at bounding box center [542, 223] width 35 height 8
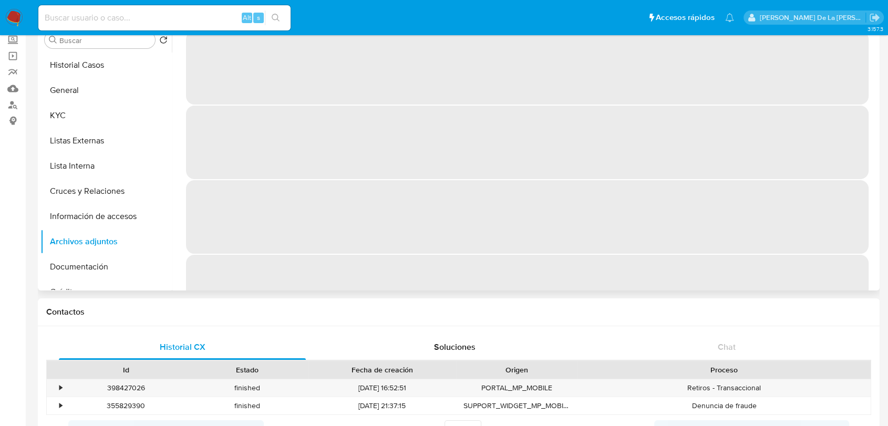
scroll to position [0, 0]
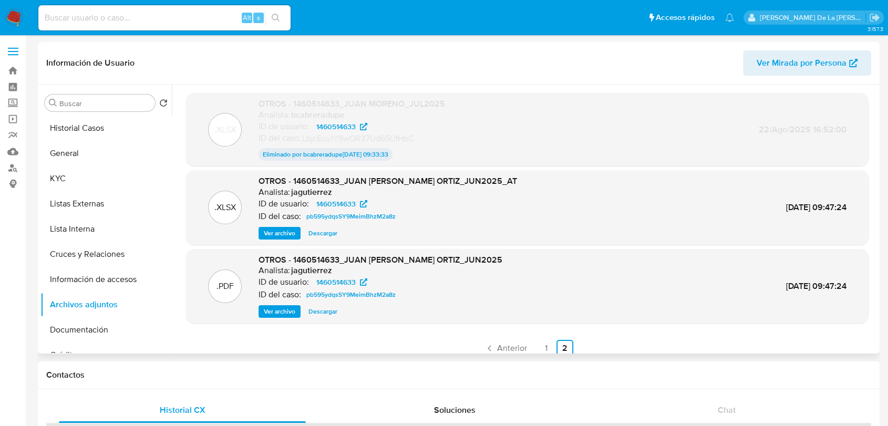
click at [281, 308] on span "Ver archivo" at bounding box center [280, 311] width 32 height 11
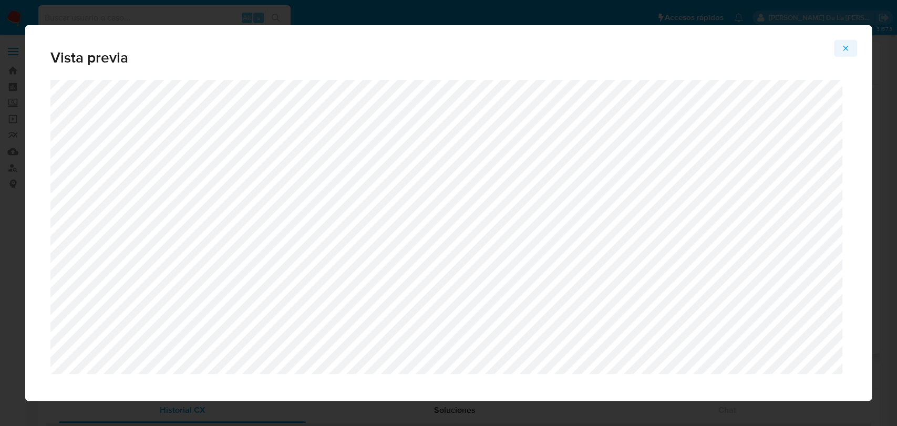
click at [846, 47] on icon "Attachment preview" at bounding box center [845, 48] width 5 height 5
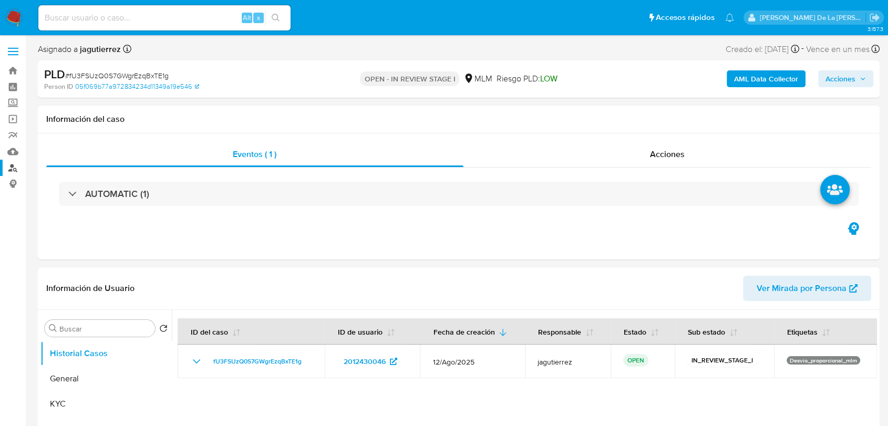
select select "10"
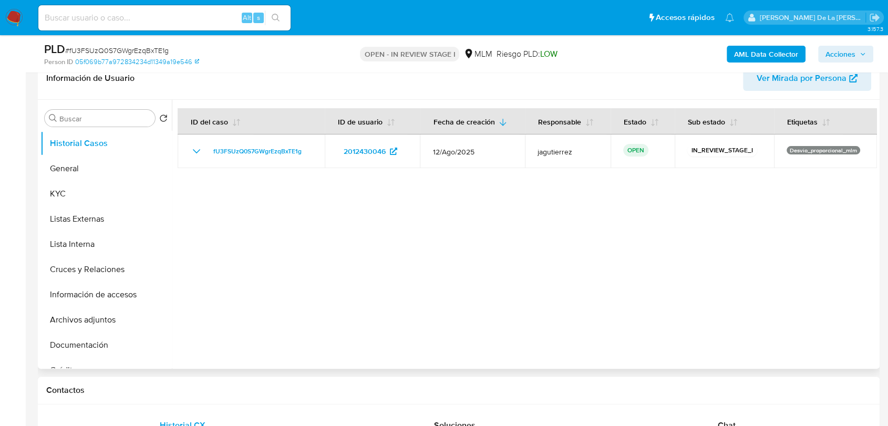
scroll to position [175, 0]
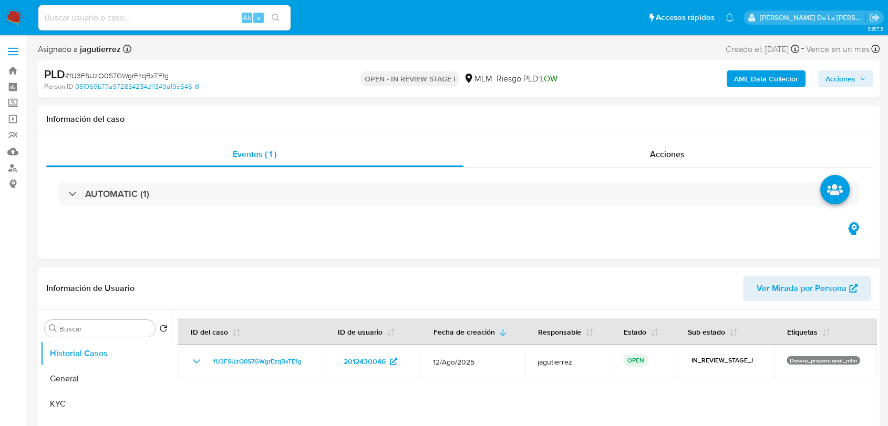
select select "10"
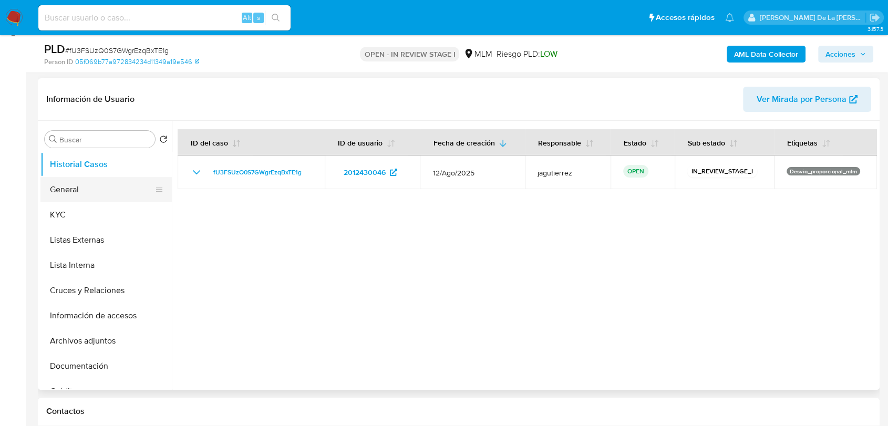
scroll to position [175, 0]
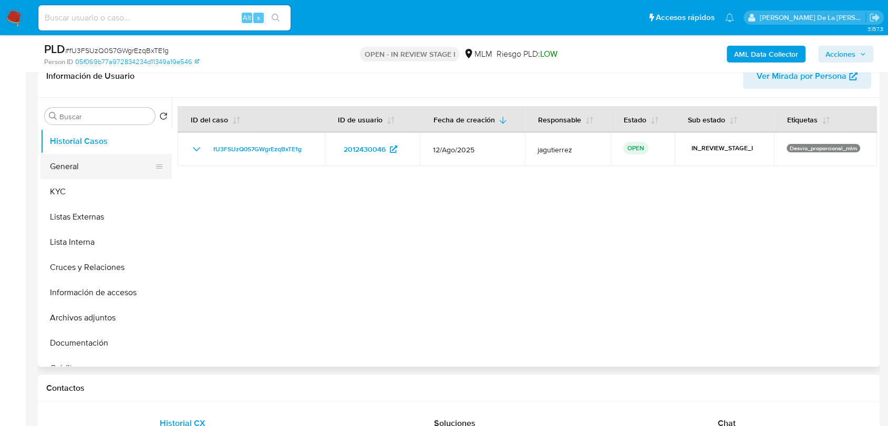
drag, startPoint x: 71, startPoint y: 161, endPoint x: 81, endPoint y: 160, distance: 9.5
click at [72, 161] on button "General" at bounding box center [101, 166] width 123 height 25
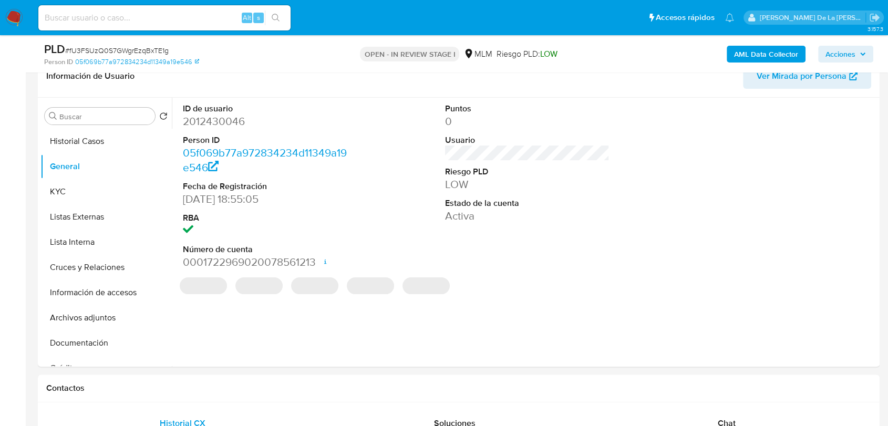
scroll to position [150, 0]
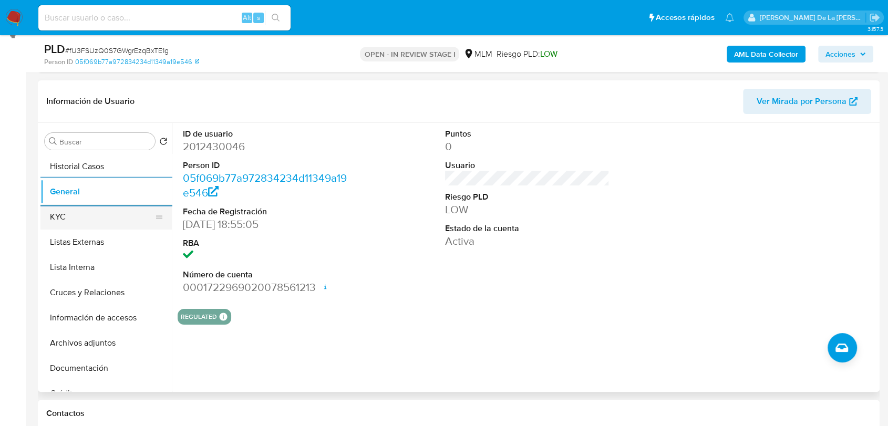
click at [56, 212] on button "KYC" at bounding box center [101, 216] width 123 height 25
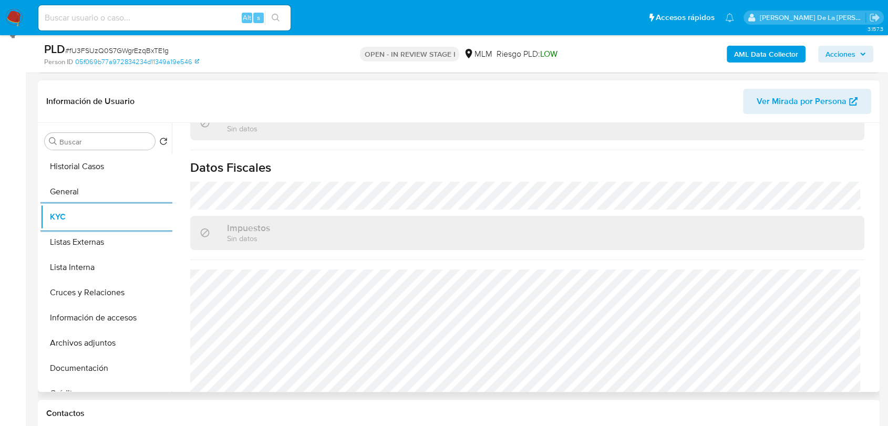
scroll to position [660, 0]
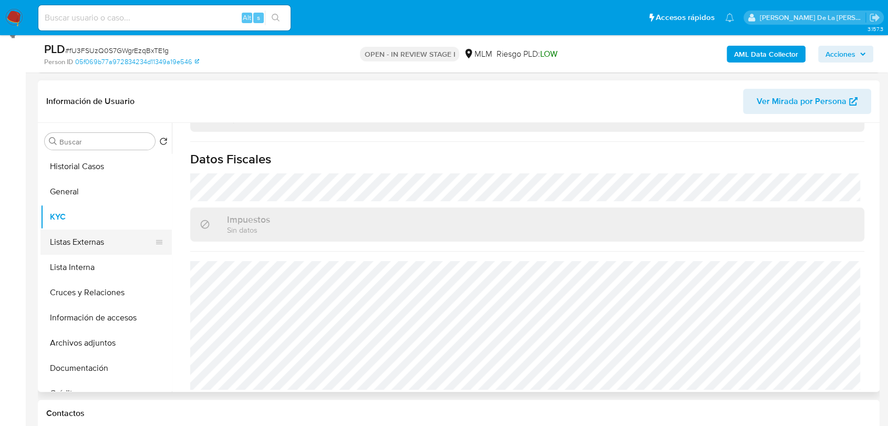
click at [84, 232] on button "Listas Externas" at bounding box center [101, 242] width 123 height 25
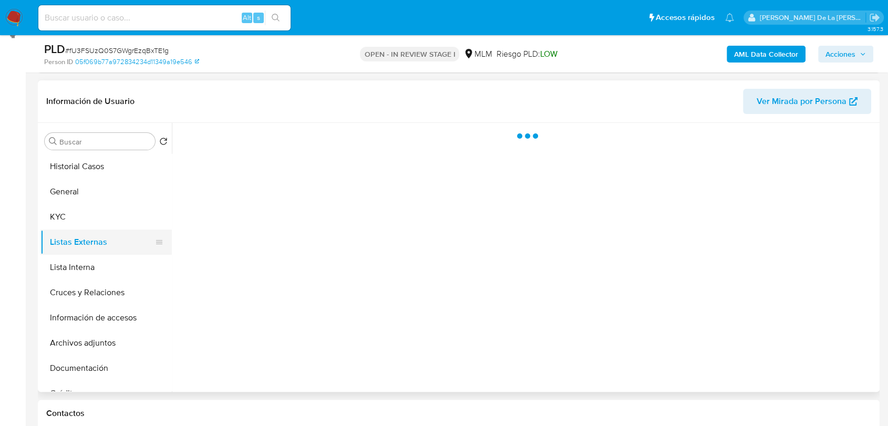
scroll to position [0, 0]
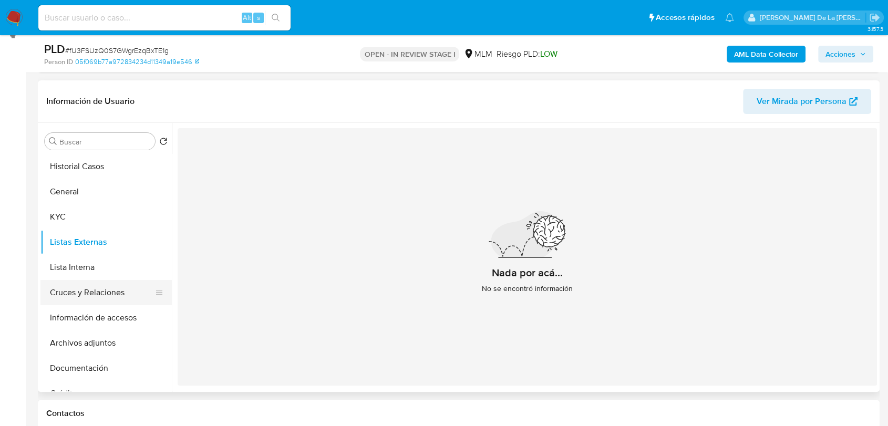
click at [59, 295] on button "Cruces y Relaciones" at bounding box center [101, 292] width 123 height 25
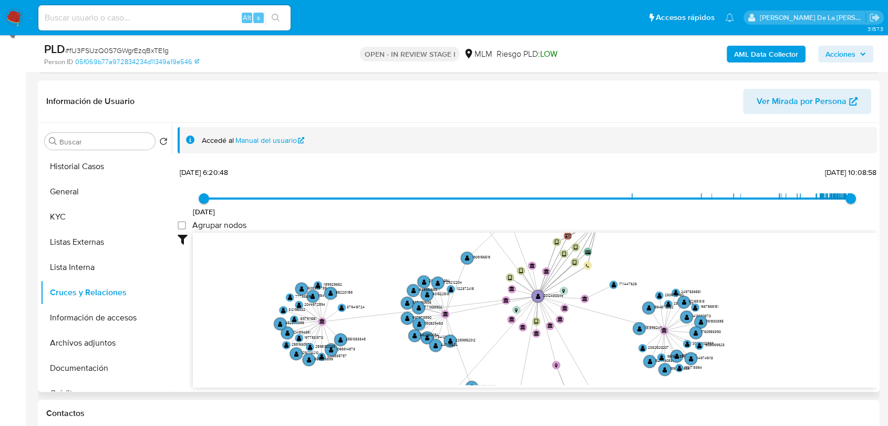
drag, startPoint x: 507, startPoint y: 301, endPoint x: 467, endPoint y: 354, distance: 66.1
click at [469, 352] on icon "device-68994a2410bf180478e75cf0  user-2012430046  2012430046 device-688183c85…" at bounding box center [535, 309] width 684 height 152
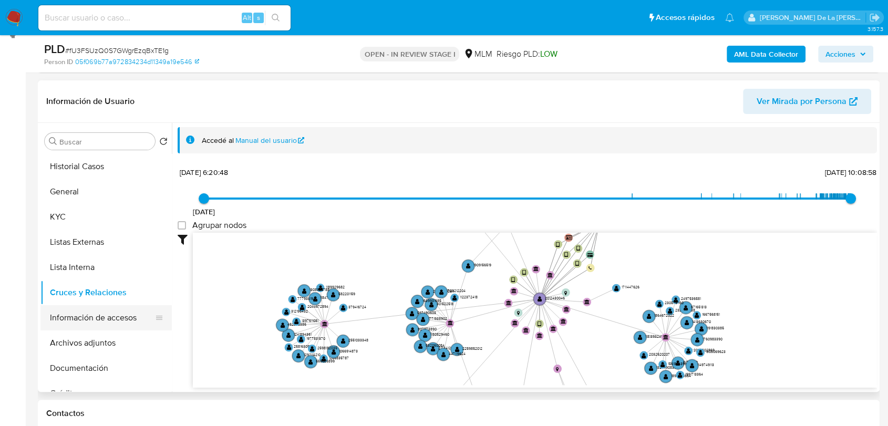
click at [105, 315] on button "Información de accesos" at bounding box center [101, 317] width 123 height 25
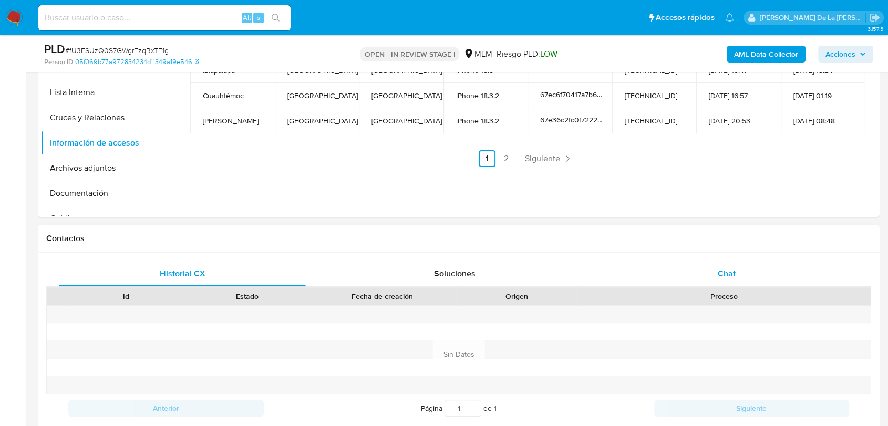
click at [736, 271] on div "Chat" at bounding box center [726, 273] width 247 height 25
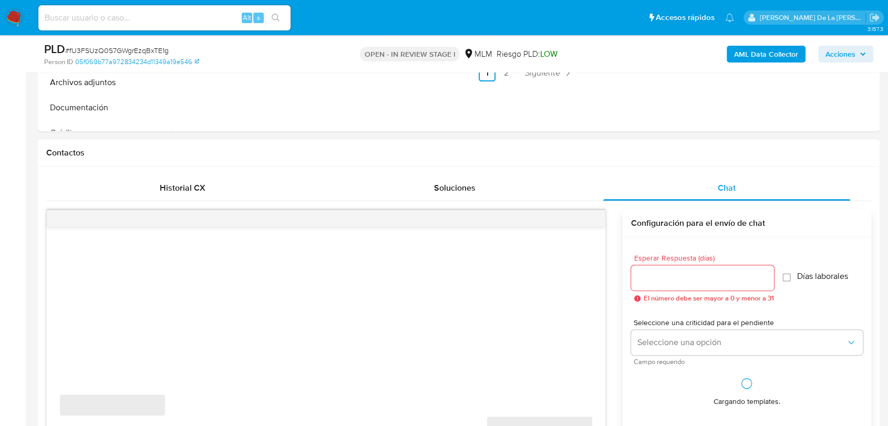
scroll to position [559, 0]
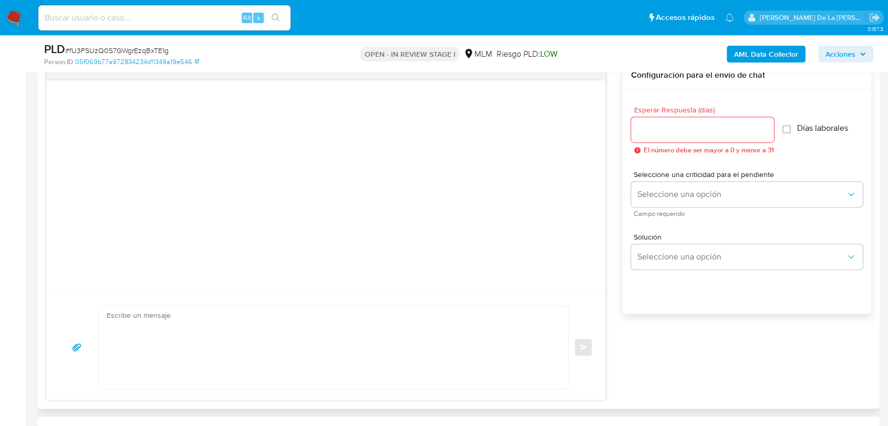
click at [214, 363] on textarea at bounding box center [331, 347] width 448 height 83
paste textarea "Loremips dolorsi, Am consectetur adi el se doeiusmodtem in utlabo et do mag ali…"
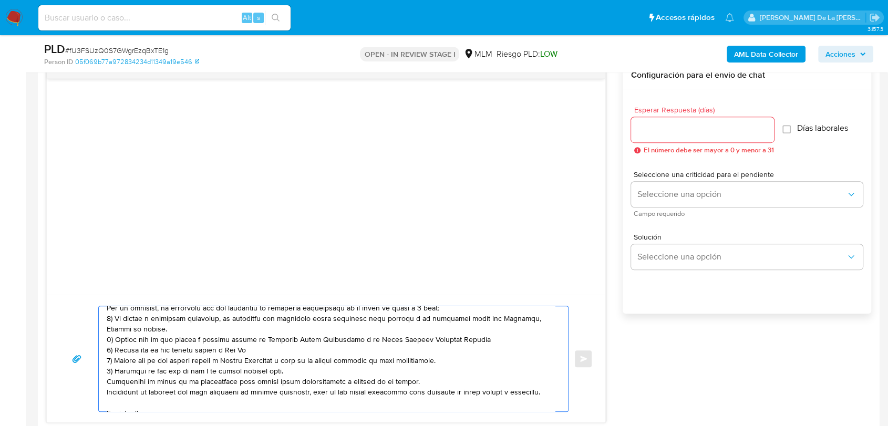
scroll to position [0, 0]
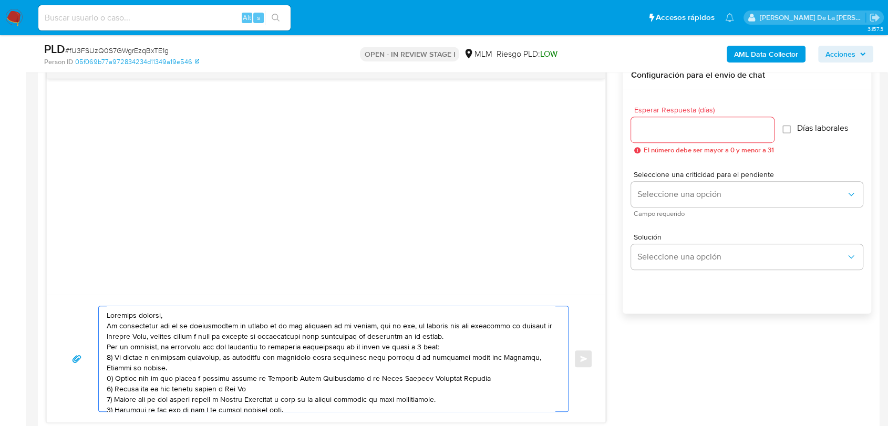
click at [173, 318] on textarea at bounding box center [331, 358] width 448 height 105
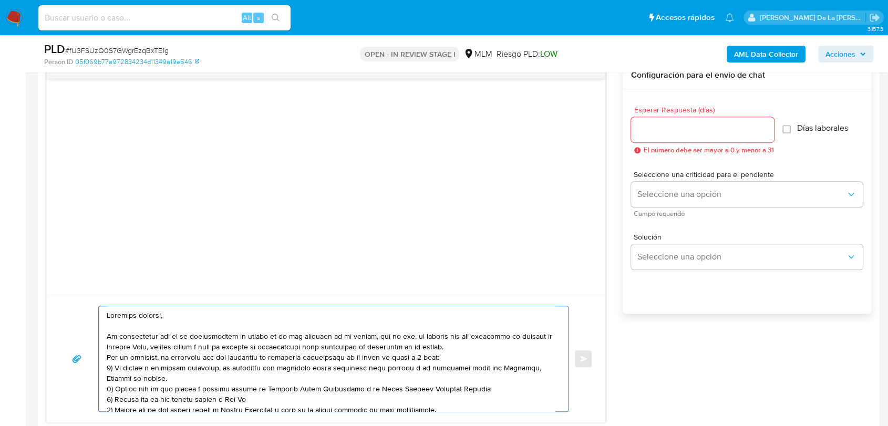
click at [499, 348] on textarea at bounding box center [331, 358] width 448 height 105
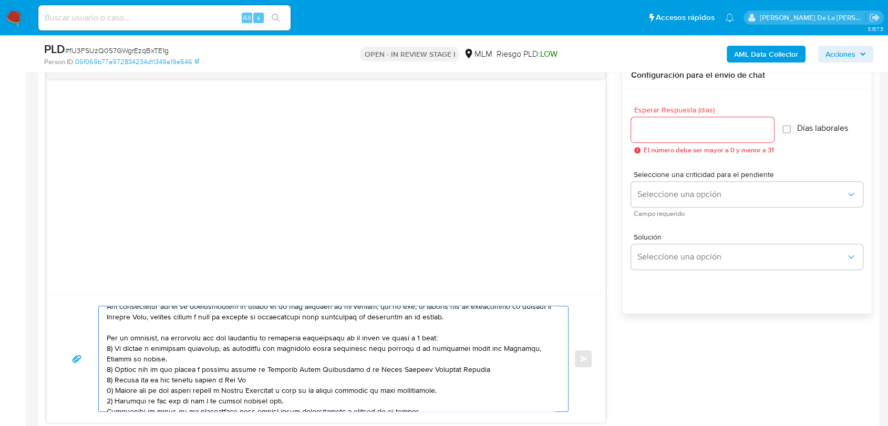
scroll to position [58, 0]
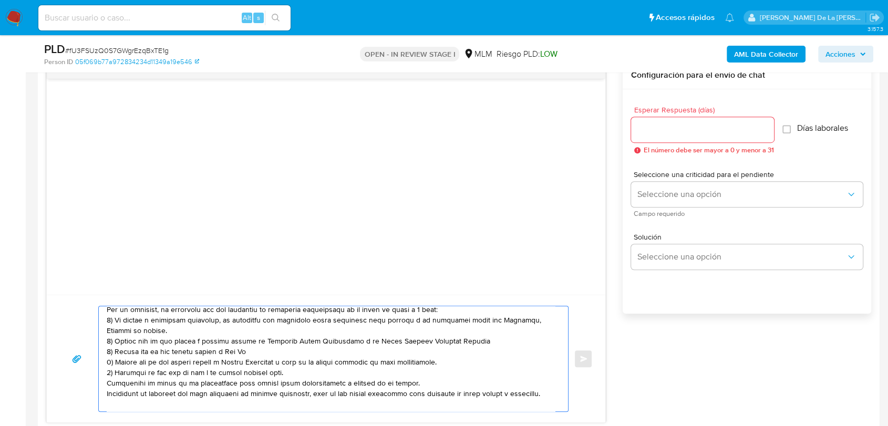
click at [449, 309] on textarea at bounding box center [331, 358] width 448 height 105
click at [310, 379] on textarea at bounding box center [331, 358] width 448 height 105
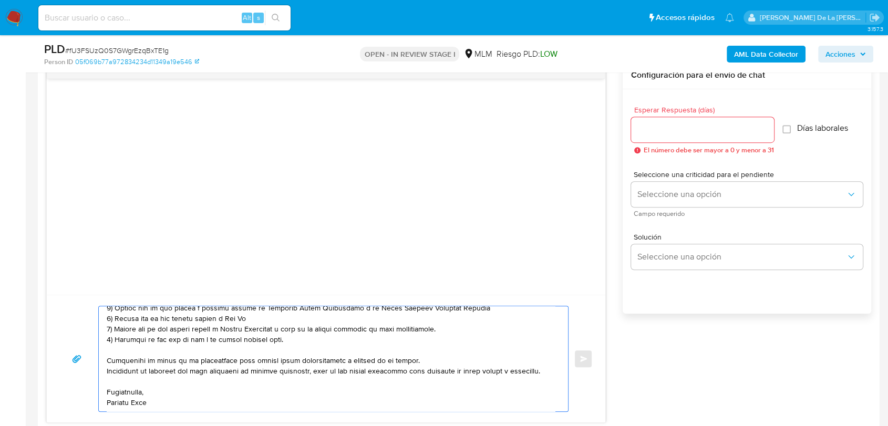
click at [135, 402] on textarea at bounding box center [331, 358] width 448 height 105
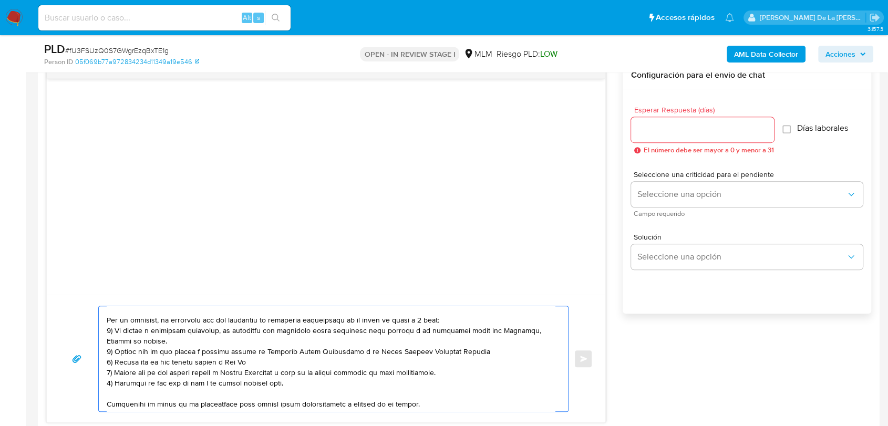
drag, startPoint x: 225, startPoint y: 334, endPoint x: 226, endPoint y: 340, distance: 5.8
click at [226, 340] on textarea at bounding box center [331, 358] width 448 height 105
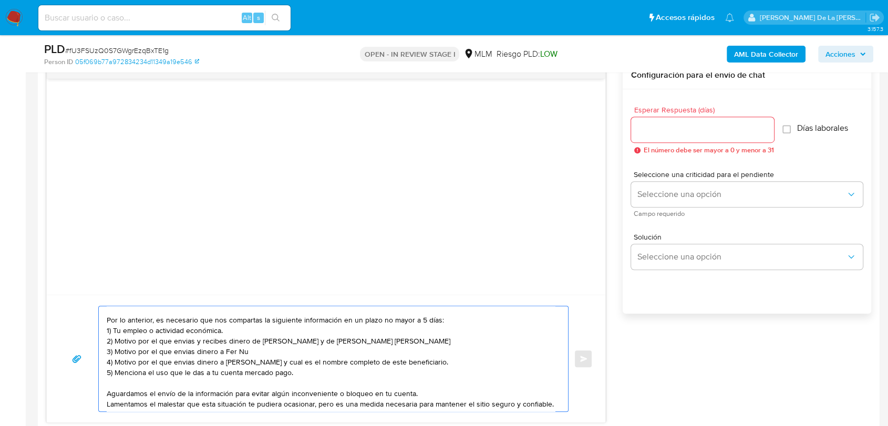
drag, startPoint x: 428, startPoint y: 343, endPoint x: 173, endPoint y: 345, distance: 255.4
click at [173, 345] on textarea "Estimado cliente, Te comunicamos que se ha identificado un cambio en el uso hab…" at bounding box center [331, 358] width 448 height 105
drag, startPoint x: 264, startPoint y: 353, endPoint x: 176, endPoint y: 354, distance: 88.3
click at [176, 354] on textarea "Estimado cliente, Te comunicamos que se ha identificado un cambio en el uso hab…" at bounding box center [331, 358] width 448 height 105
click at [322, 359] on textarea "Estimado cliente, Te comunicamos que se ha identificado un cambio en el uso hab…" at bounding box center [331, 358] width 448 height 105
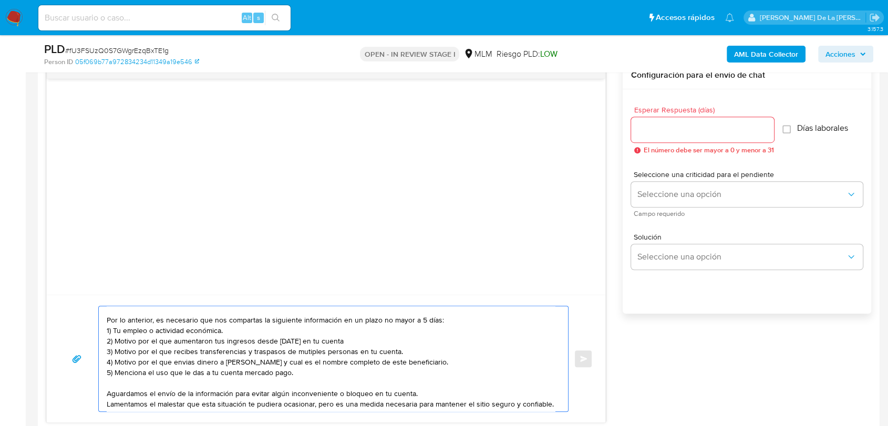
click at [310, 354] on textarea "Estimado cliente, Te comunicamos que se ha identificado un cambio en el uso hab…" at bounding box center [331, 358] width 448 height 105
drag, startPoint x: 224, startPoint y: 362, endPoint x: 497, endPoint y: 371, distance: 272.4
click at [497, 371] on textarea "Estimado cliente, Te comunicamos que se ha identificado un cambio en el uso hab…" at bounding box center [331, 358] width 448 height 105
click at [478, 367] on textarea "Estimado cliente, Te comunicamos que se ha identificado un cambio en el uso hab…" at bounding box center [331, 358] width 448 height 105
drag, startPoint x: 449, startPoint y: 367, endPoint x: 226, endPoint y: 363, distance: 223.4
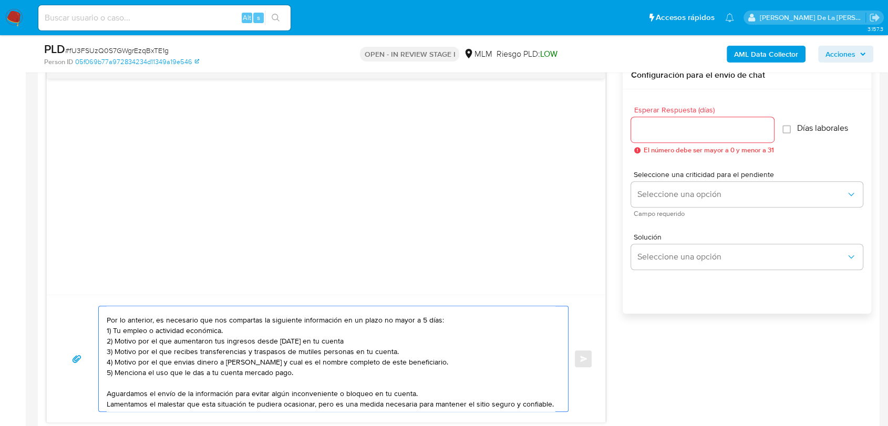
click at [226, 363] on textarea "Estimado cliente, Te comunicamos que se ha identificado un cambio en el uso hab…" at bounding box center [331, 358] width 448 height 105
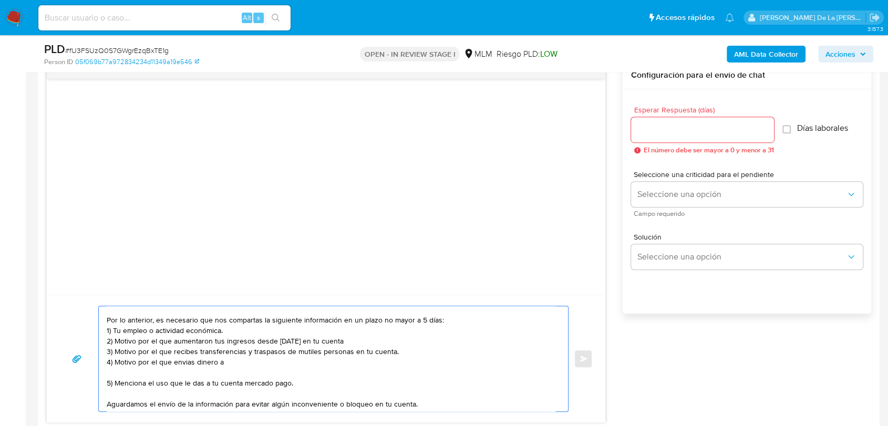
paste textarea "name: [PERSON_NAME] || alias:"
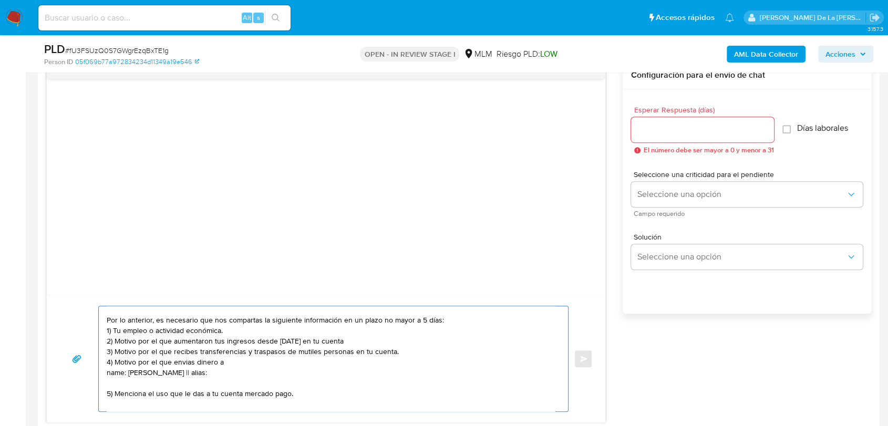
click at [260, 379] on textarea "Estimado cliente, Te comunicamos que se ha identificado un cambio en el uso hab…" at bounding box center [331, 358] width 448 height 105
paste textarea "[PERSON_NAME]"
drag, startPoint x: 231, startPoint y: 369, endPoint x: 238, endPoint y: 373, distance: 7.3
click at [233, 371] on textarea "Estimado cliente, Te comunicamos que se ha identificado un cambio en el uso hab…" at bounding box center [331, 358] width 448 height 105
click at [241, 374] on textarea "Estimado cliente, Te comunicamos que se ha identificado un cambio en el uso hab…" at bounding box center [331, 358] width 448 height 105
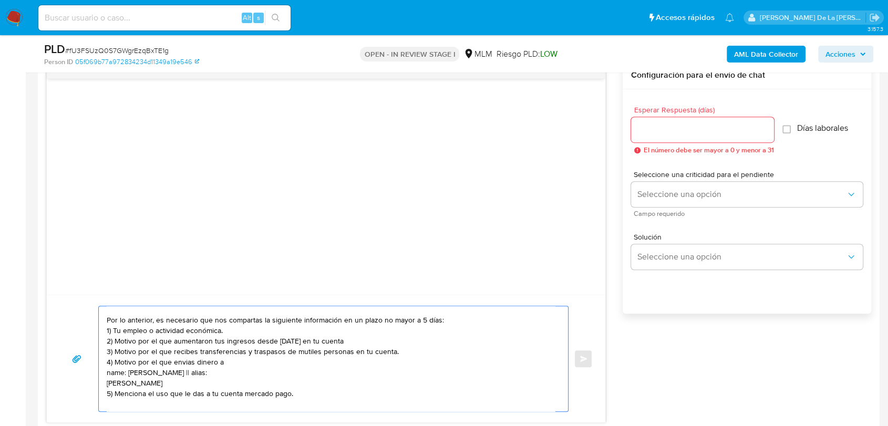
click at [241, 374] on textarea "Estimado cliente, Te comunicamos que se ha identificado un cambio en el uso hab…" at bounding box center [331, 358] width 448 height 105
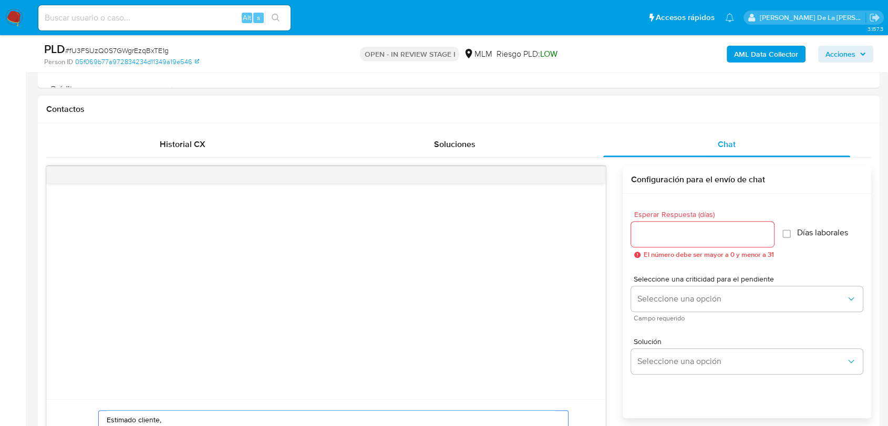
scroll to position [441, 0]
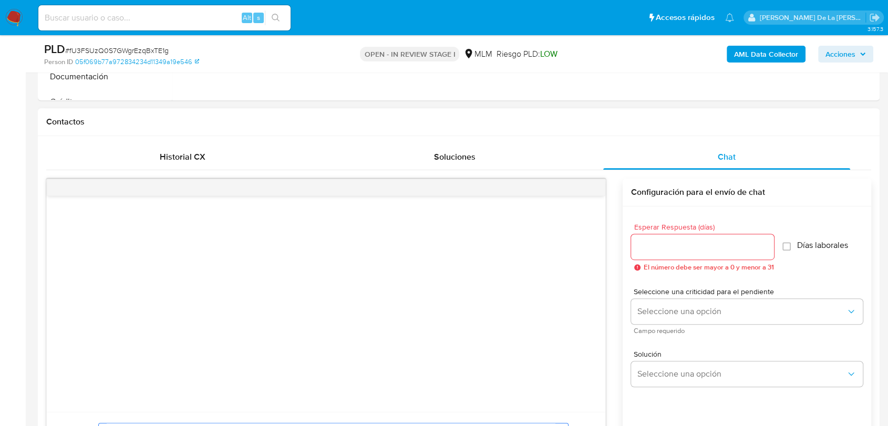
type textarea "Estimado cliente, Te comunicamos que se ha identificado un cambio en el uso hab…"
click at [660, 246] on input "Esperar Respuesta (días)" at bounding box center [702, 247] width 143 height 14
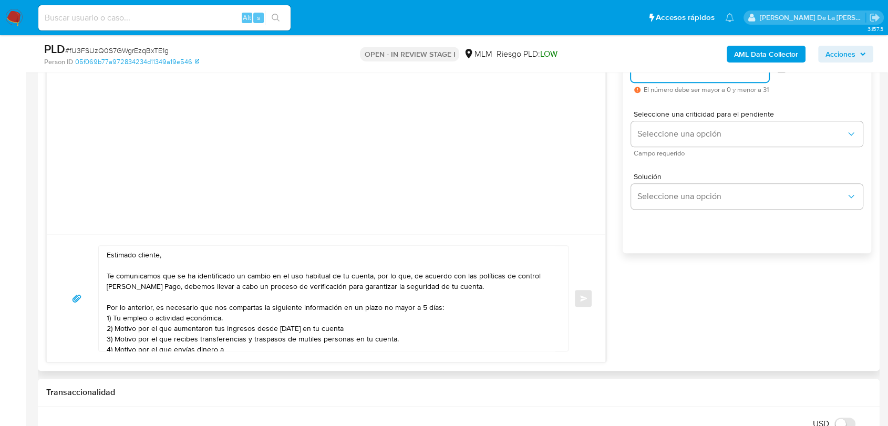
scroll to position [559, 0]
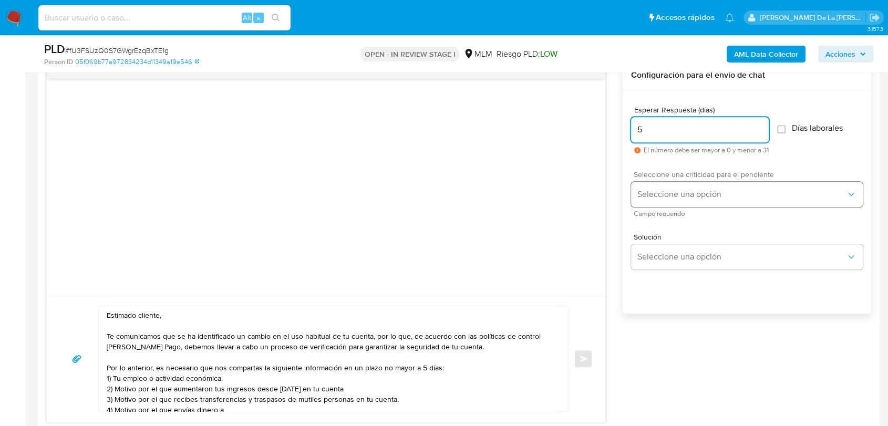
type input "5"
click at [656, 191] on span "Seleccione una opción" at bounding box center [741, 194] width 209 height 11
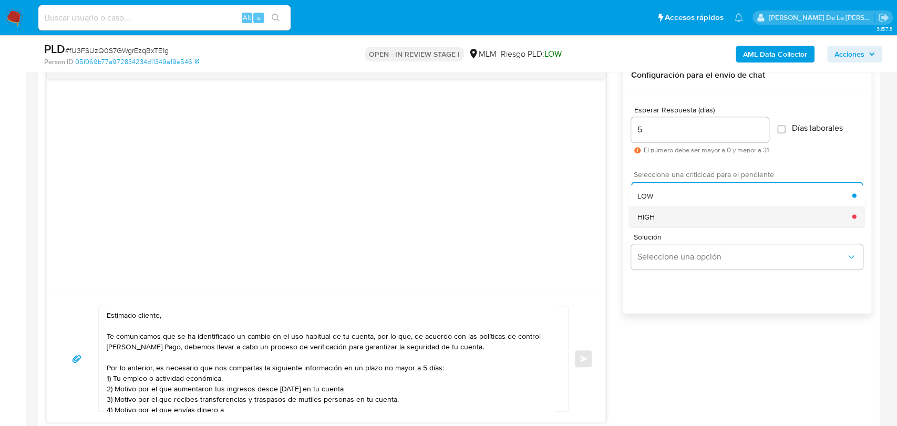
click at [639, 223] on div "HIGH" at bounding box center [744, 216] width 215 height 21
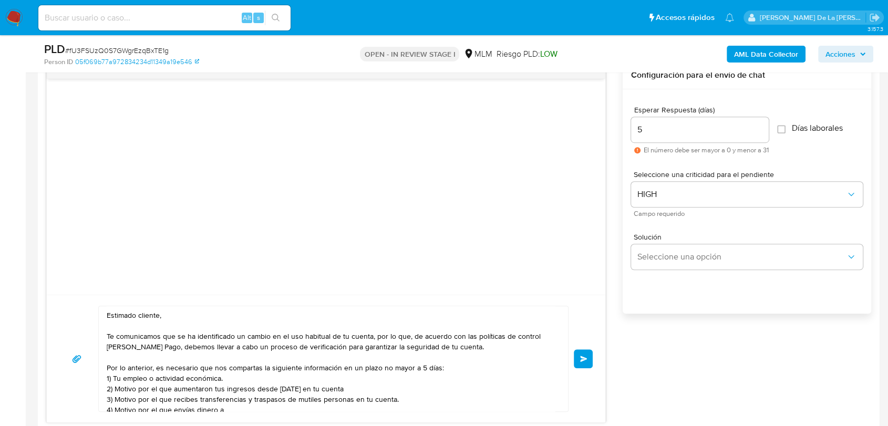
click at [582, 350] on button "Enviar" at bounding box center [583, 358] width 19 height 19
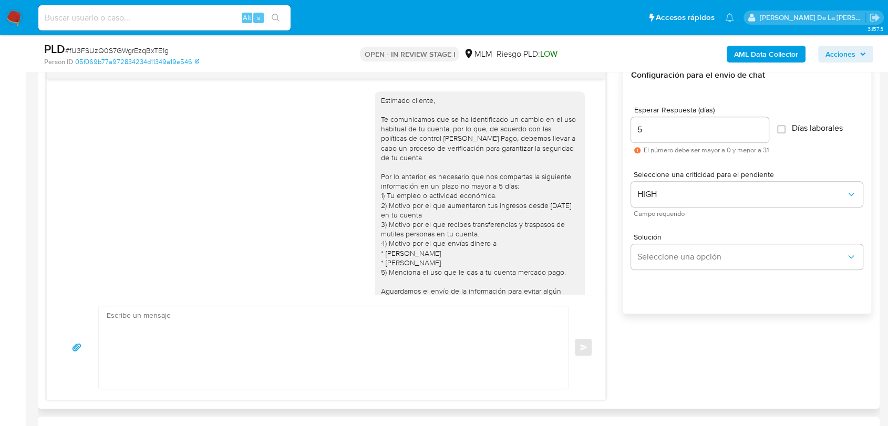
scroll to position [92, 0]
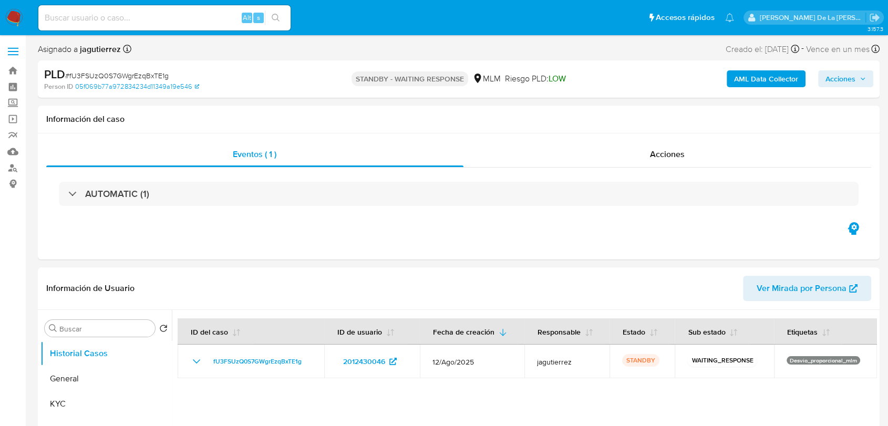
select select "10"
click at [7, 153] on link "Mulan" at bounding box center [62, 151] width 125 height 16
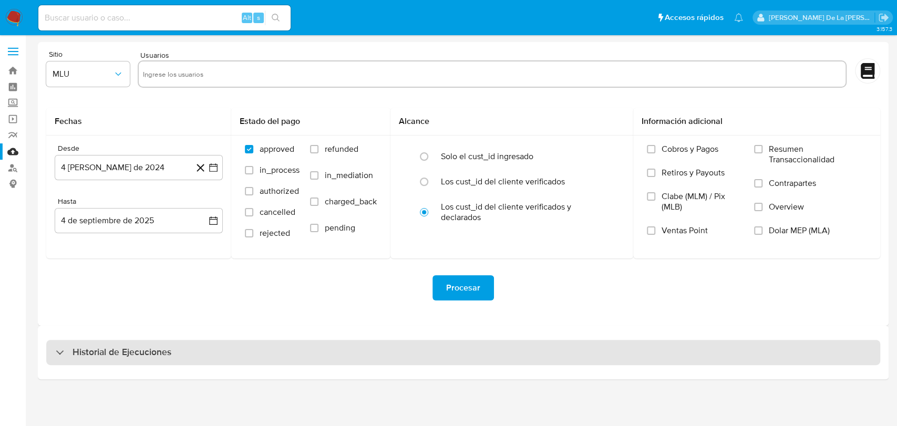
drag, startPoint x: 88, startPoint y: 332, endPoint x: 80, endPoint y: 343, distance: 13.5
click at [86, 336] on div "Historial de Ejecuciones" at bounding box center [463, 353] width 851 height 54
click at [79, 344] on div "Historial de Ejecuciones" at bounding box center [463, 352] width 834 height 25
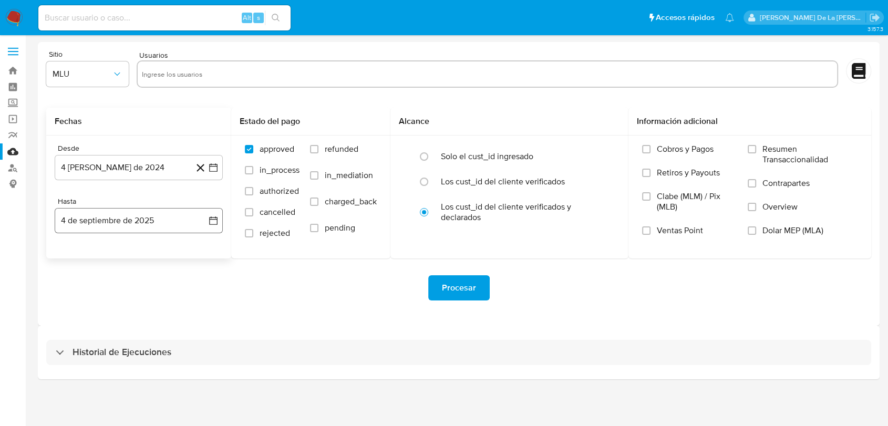
select select "10"
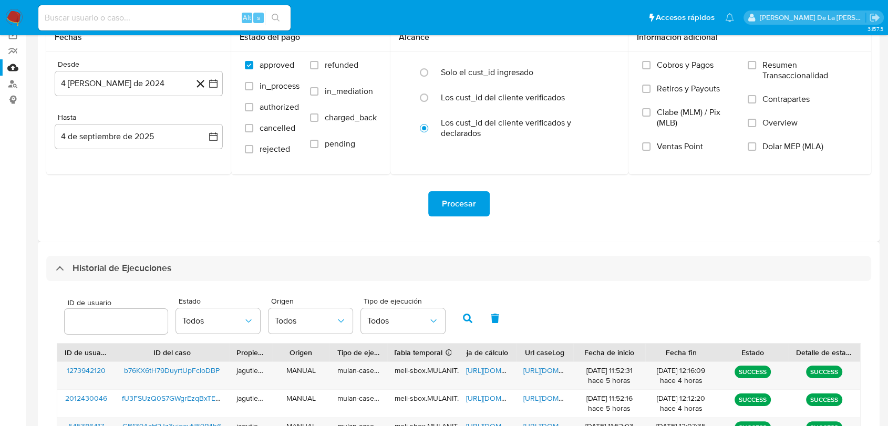
scroll to position [175, 0]
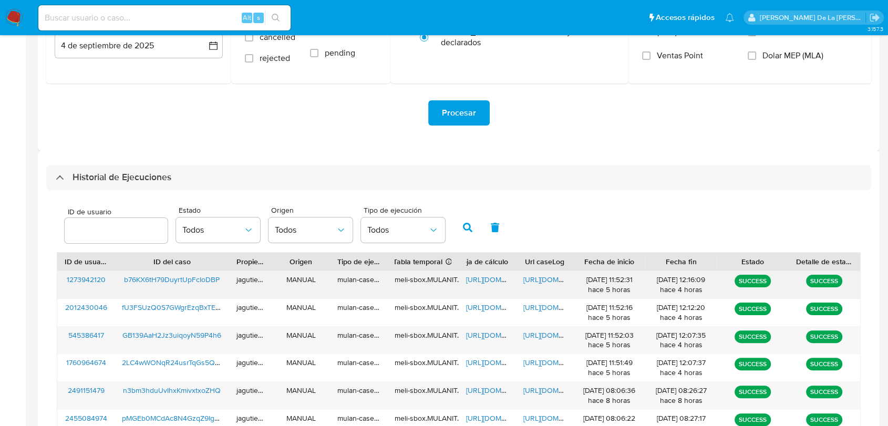
click at [164, 279] on span "b76KX6tH79DuyrtUpFcIoDBP" at bounding box center [172, 279] width 96 height 11
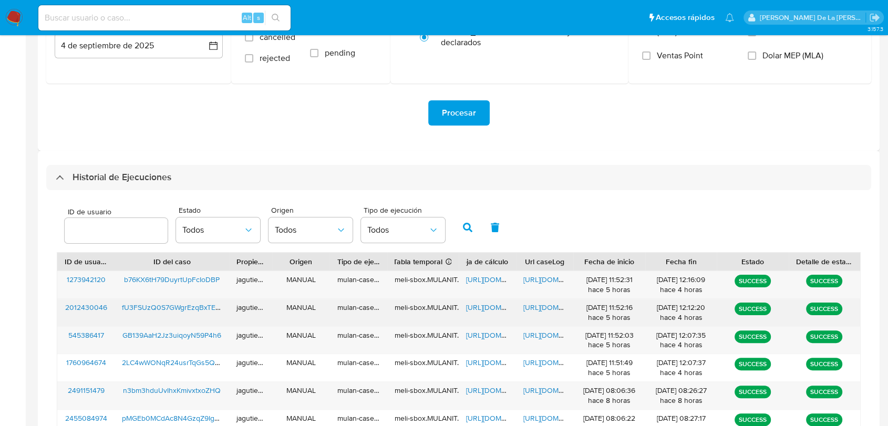
scroll to position [233, 0]
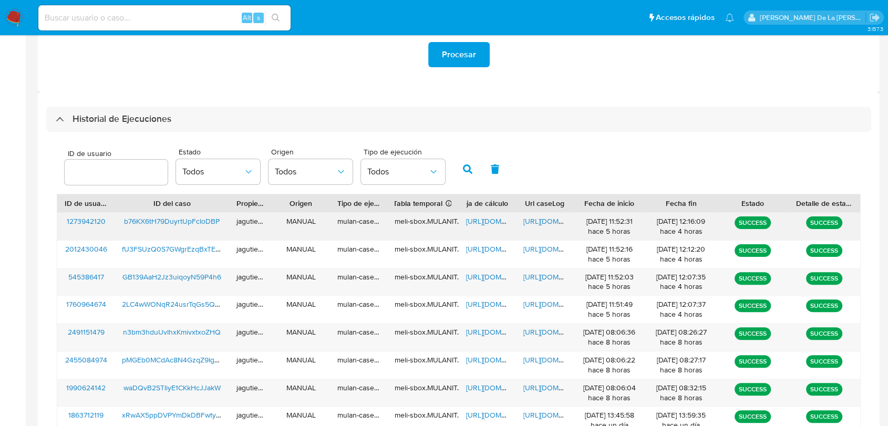
click at [481, 216] on span "https://docs.google.com/spreadsheets/d/15oCDMmAo1UaLlXt7RQCVOKYkpd56GxCMEZcTVhC…" at bounding box center [502, 221] width 73 height 11
click at [541, 220] on span "https://docs.google.com/document/d/1EH8syltr7IQ97D0lXPPgOL5E7cxFf9aHAXbCs6nSSDU…" at bounding box center [559, 221] width 73 height 11
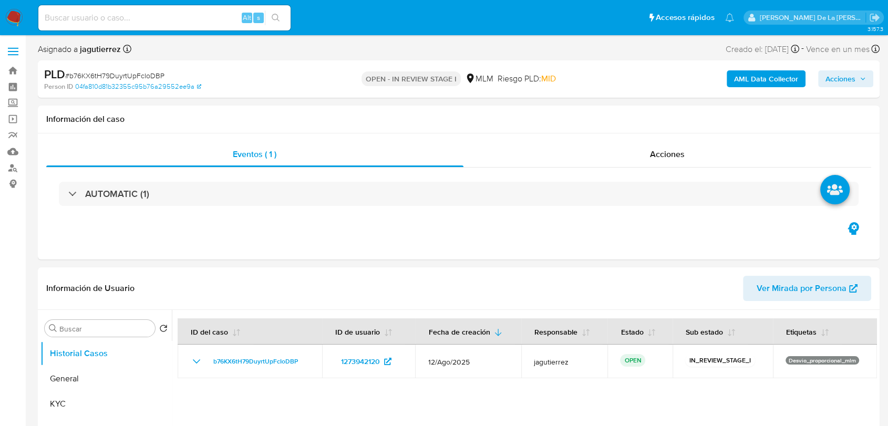
select select "10"
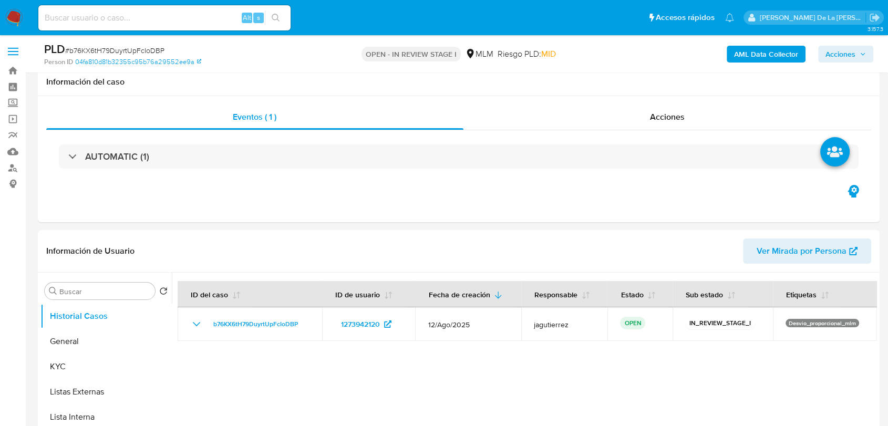
scroll to position [175, 0]
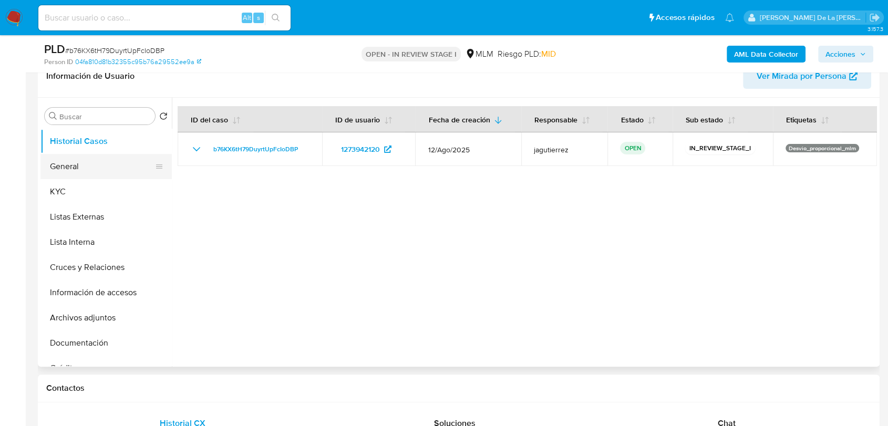
click at [94, 165] on button "General" at bounding box center [101, 166] width 123 height 25
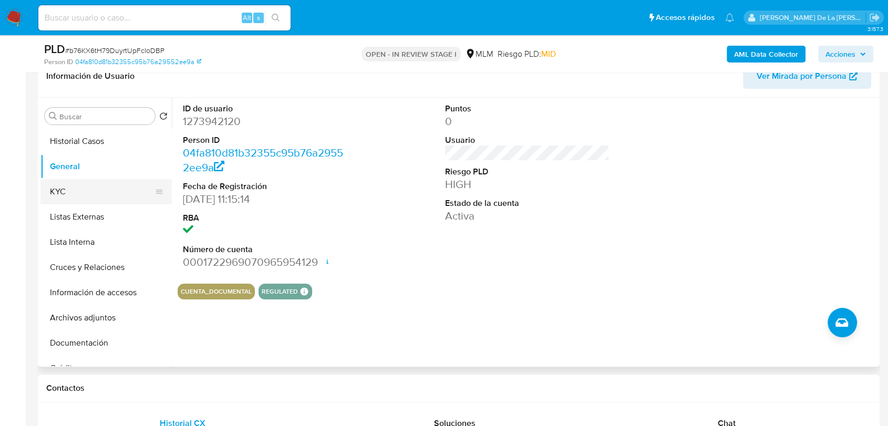
click at [100, 190] on button "KYC" at bounding box center [101, 191] width 123 height 25
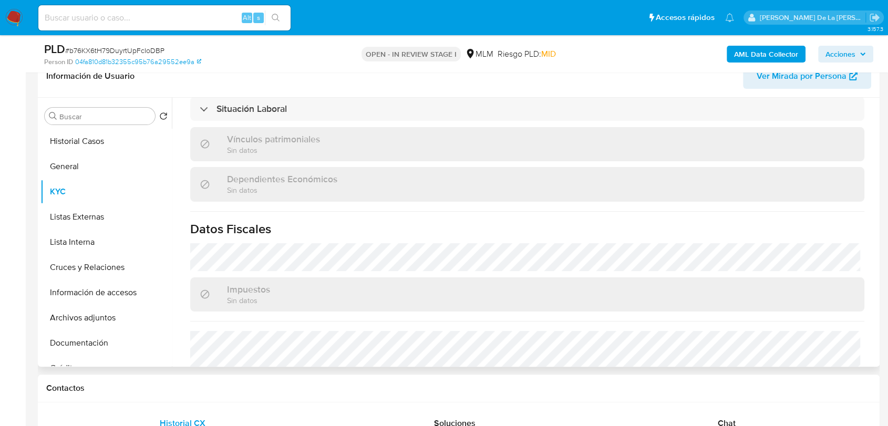
scroll to position [640, 0]
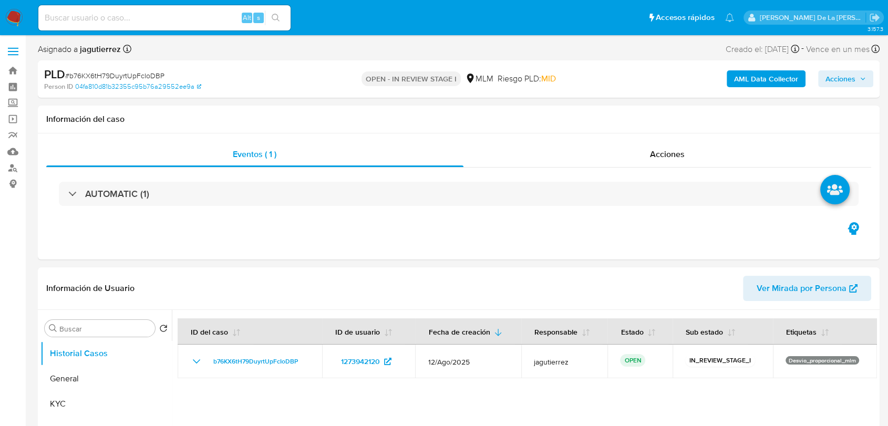
select select "10"
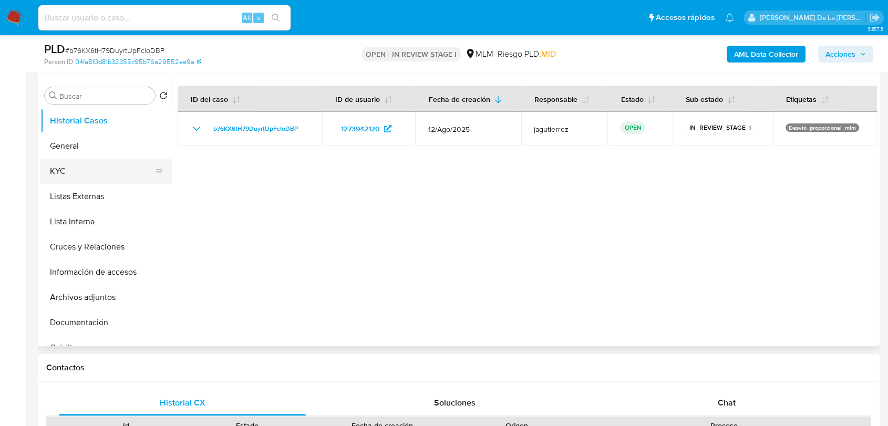
scroll to position [175, 0]
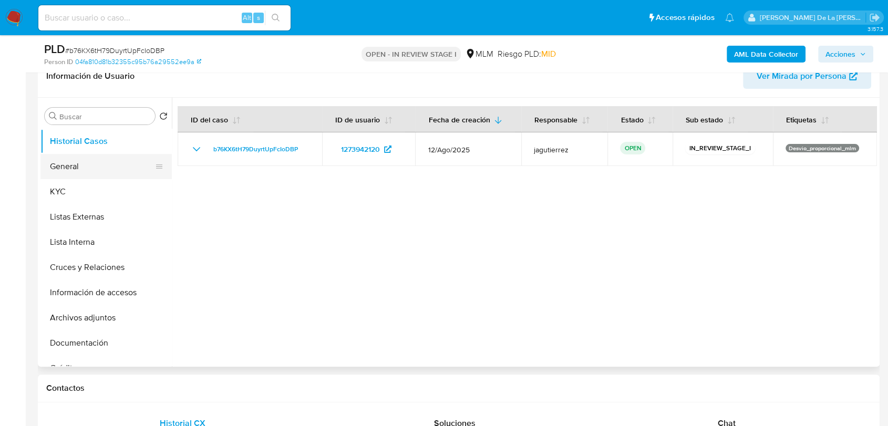
click at [85, 162] on button "General" at bounding box center [101, 166] width 123 height 25
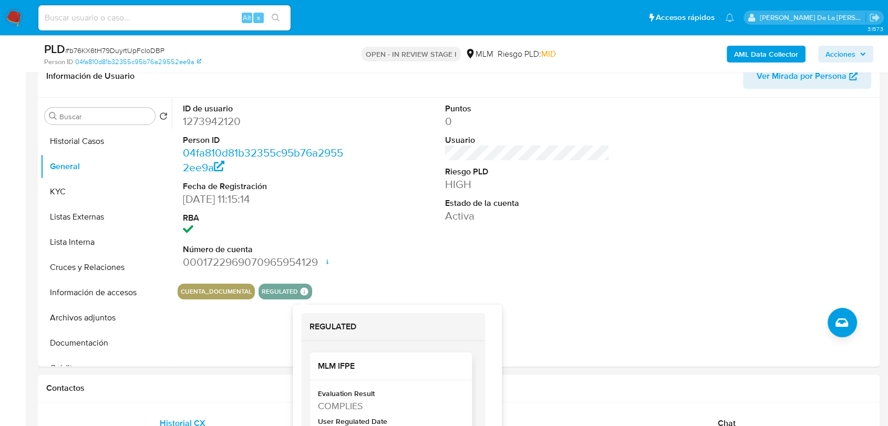
scroll to position [51, 0]
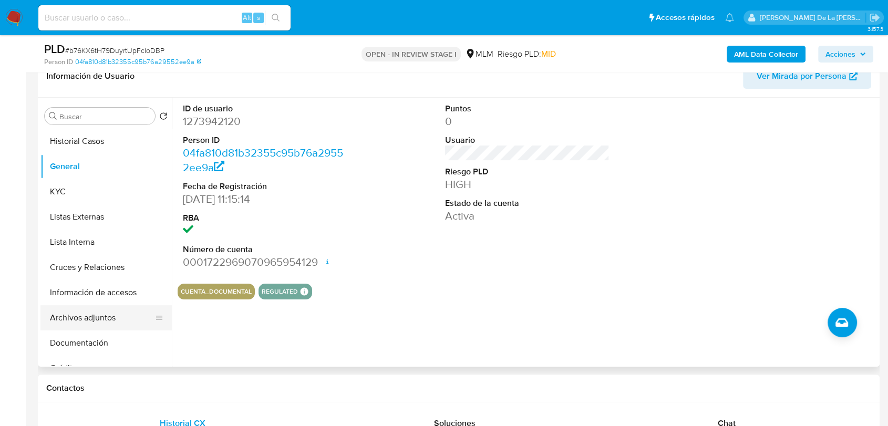
click at [84, 316] on button "Archivos adjuntos" at bounding box center [101, 317] width 123 height 25
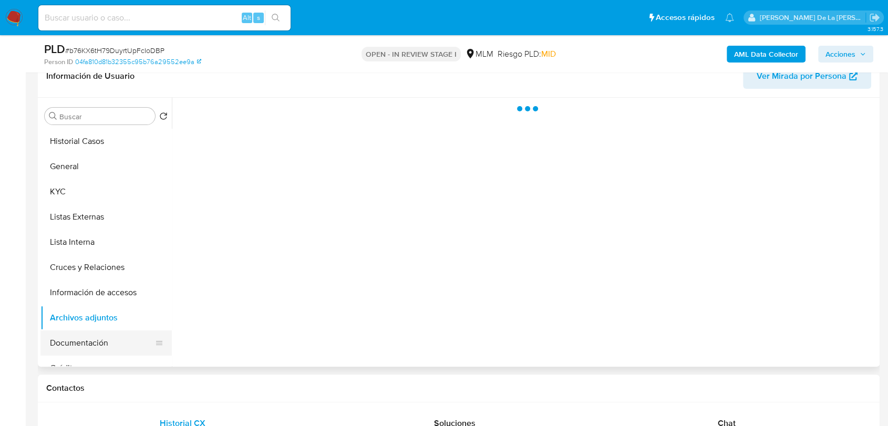
click at [86, 337] on button "Documentación" at bounding box center [101, 343] width 123 height 25
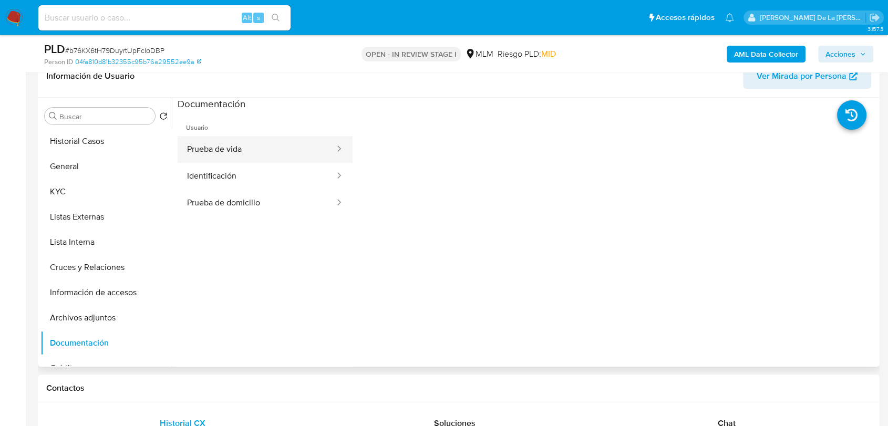
click at [252, 143] on button "Prueba de vida" at bounding box center [257, 149] width 158 height 27
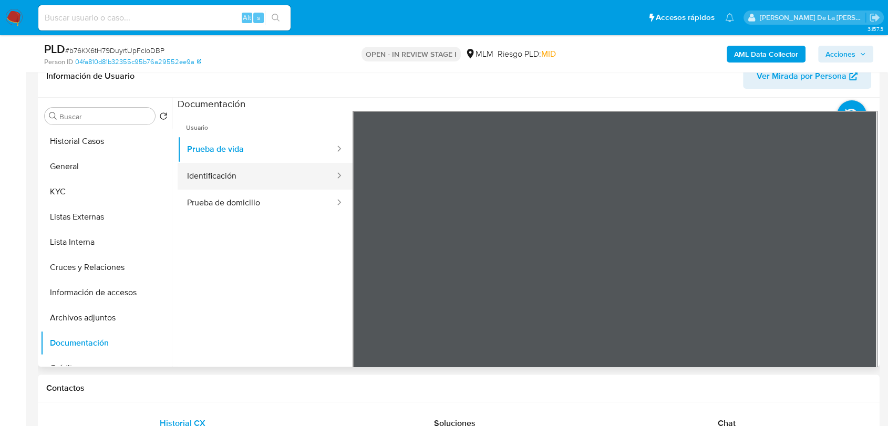
click at [222, 169] on button "Identificación" at bounding box center [257, 176] width 158 height 27
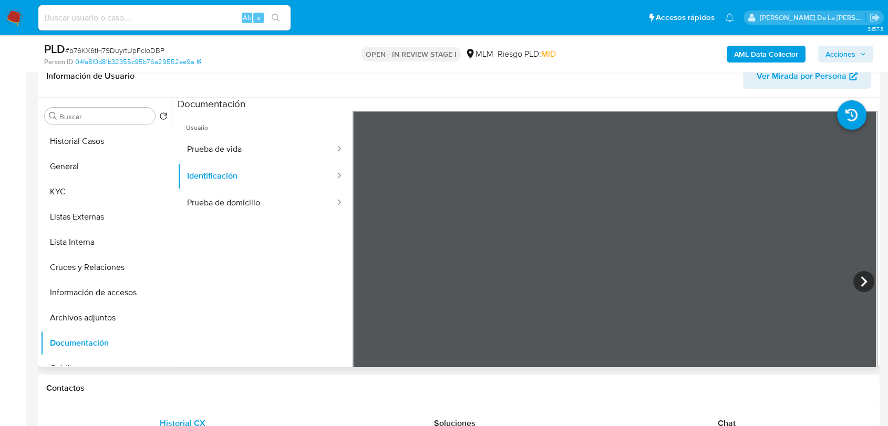
click at [194, 219] on ul "Usuario Prueba de vida Identificación Prueba de domicilio" at bounding box center [265, 262] width 175 height 303
click at [206, 203] on button "Prueba de domicilio" at bounding box center [257, 203] width 158 height 27
click at [580, 86] on div "Información de Usuario Ver Mirada por Persona Buscar Volver al orden por defect…" at bounding box center [459, 211] width 842 height 312
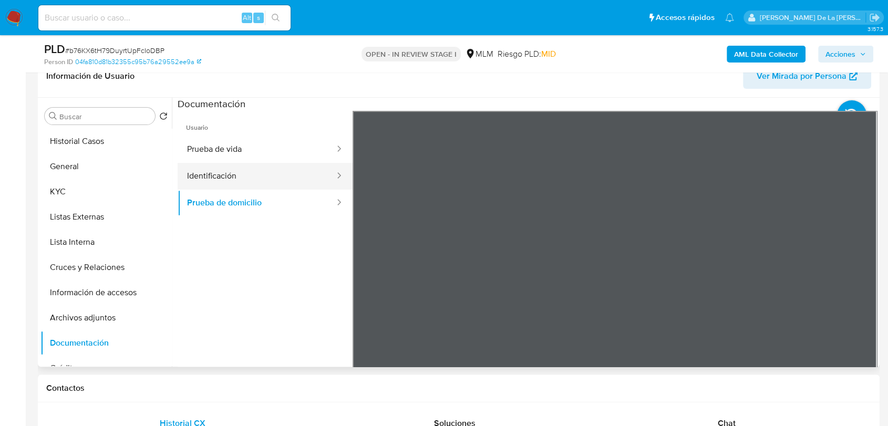
click at [230, 169] on button "Identificación" at bounding box center [257, 176] width 158 height 27
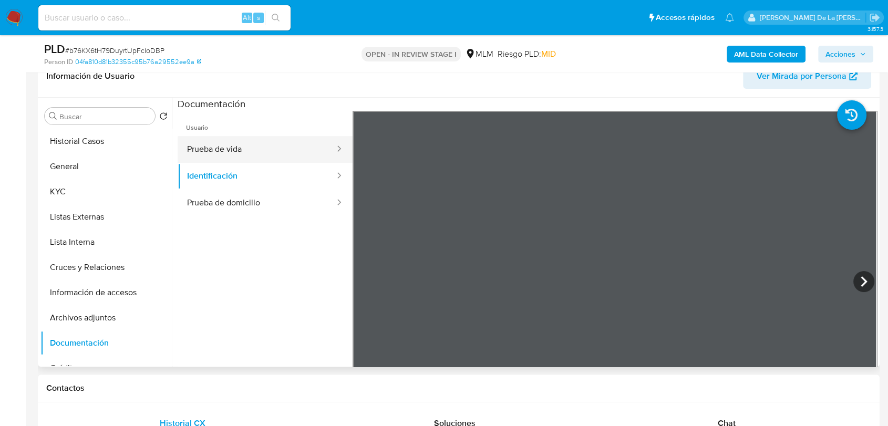
click at [244, 140] on button "Prueba de vida" at bounding box center [257, 149] width 158 height 27
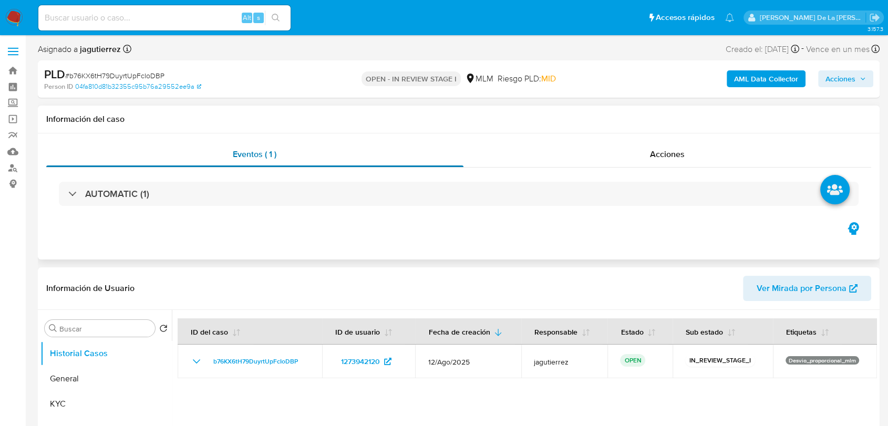
select select "10"
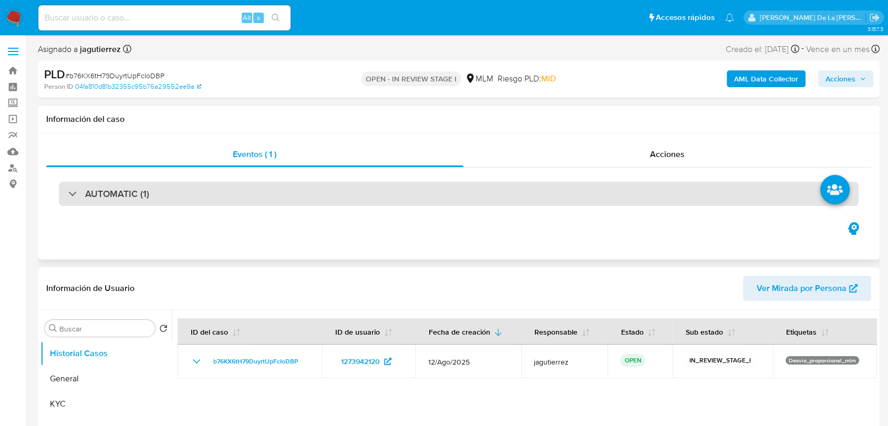
drag, startPoint x: 76, startPoint y: 194, endPoint x: 84, endPoint y: 194, distance: 7.9
click at [76, 194] on div "AUTOMATIC (1)" at bounding box center [108, 194] width 81 height 12
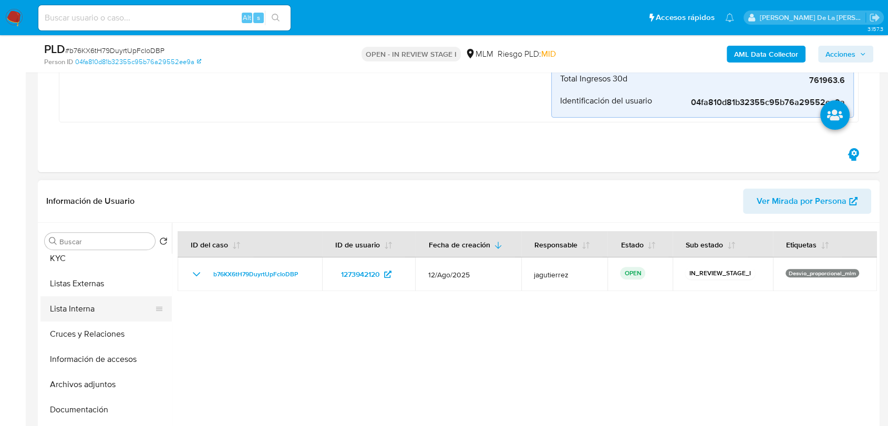
scroll to position [292, 0]
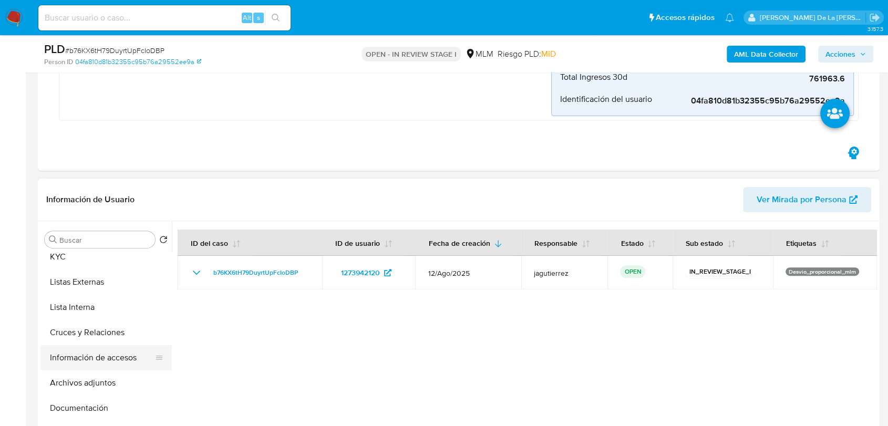
click at [101, 367] on button "Información de accesos" at bounding box center [101, 357] width 123 height 25
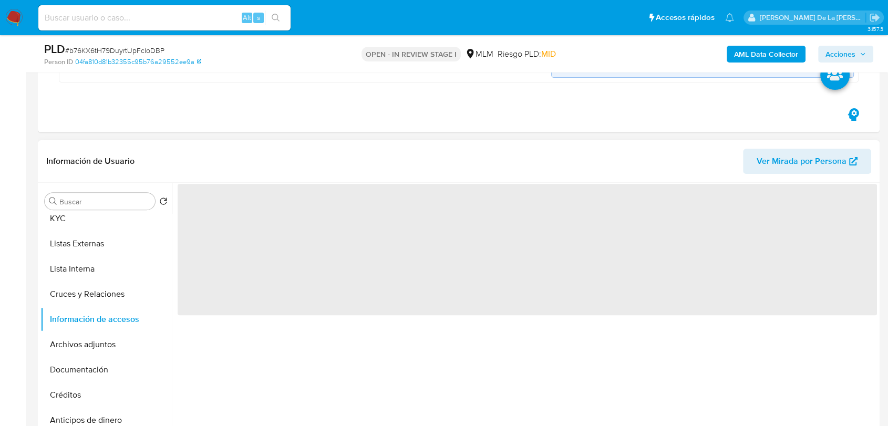
scroll to position [350, 0]
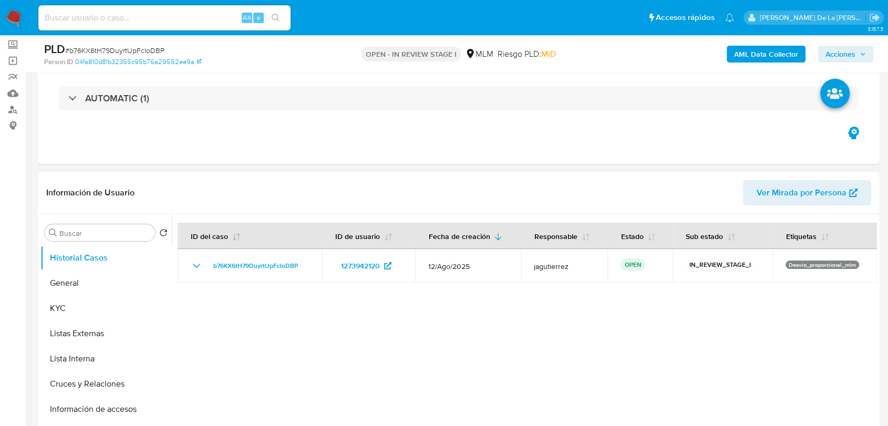
select select "10"
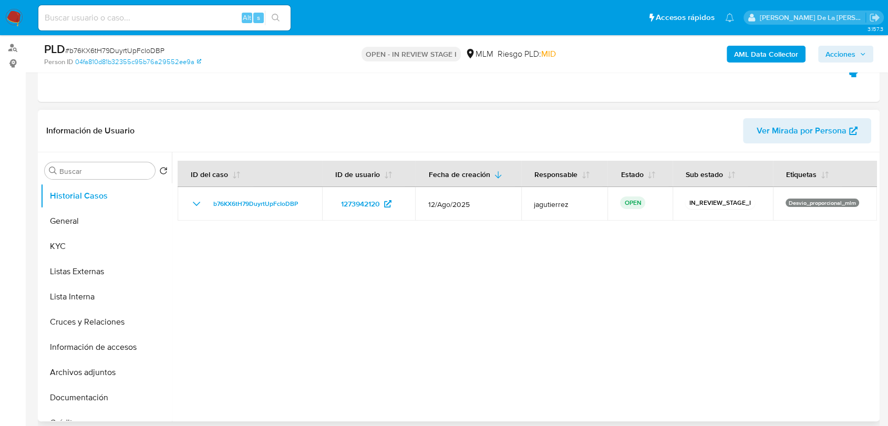
scroll to position [175, 0]
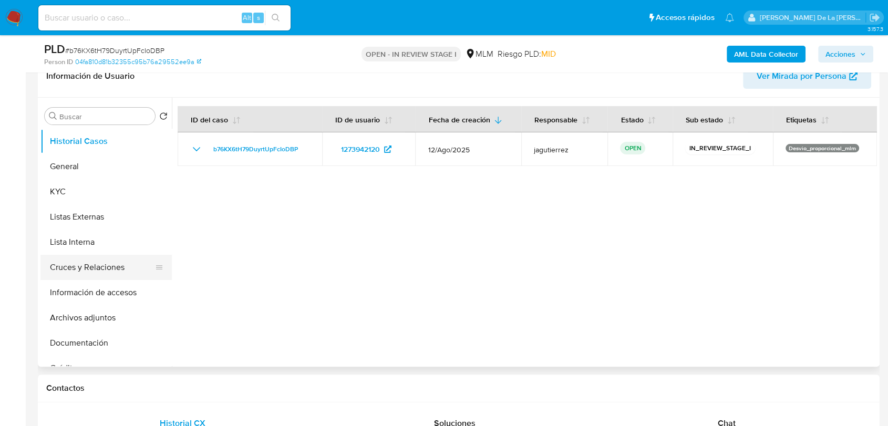
click at [109, 256] on button "Cruces y Relaciones" at bounding box center [101, 267] width 123 height 25
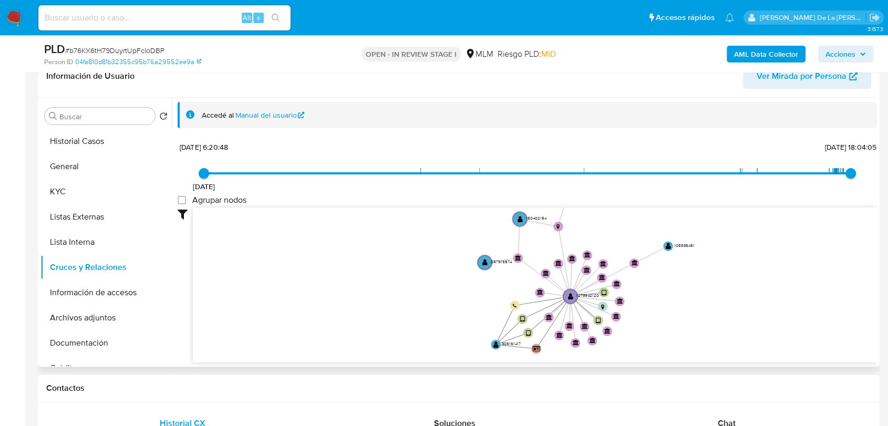
drag, startPoint x: 678, startPoint y: 261, endPoint x: 656, endPoint y: 330, distance: 72.1
click at [656, 330] on icon "device-67717c2858c48a642dac2617  user-1273942120  1273942120 user-308161417 …" at bounding box center [535, 284] width 684 height 152
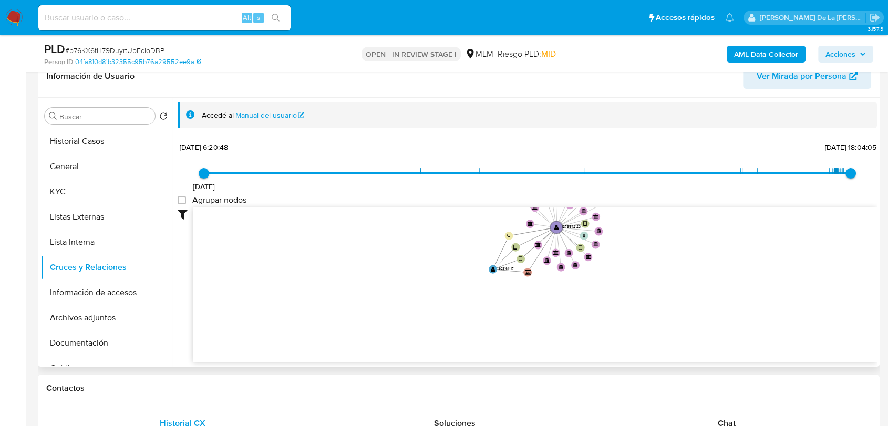
drag, startPoint x: 651, startPoint y: 326, endPoint x: 648, endPoint y: 229, distance: 97.3
click at [648, 229] on icon "device-67717c2858c48a642dac2617  user-1273942120  1273942120 user-308161417 …" at bounding box center [535, 284] width 684 height 152
click at [87, 161] on button "General" at bounding box center [101, 166] width 123 height 25
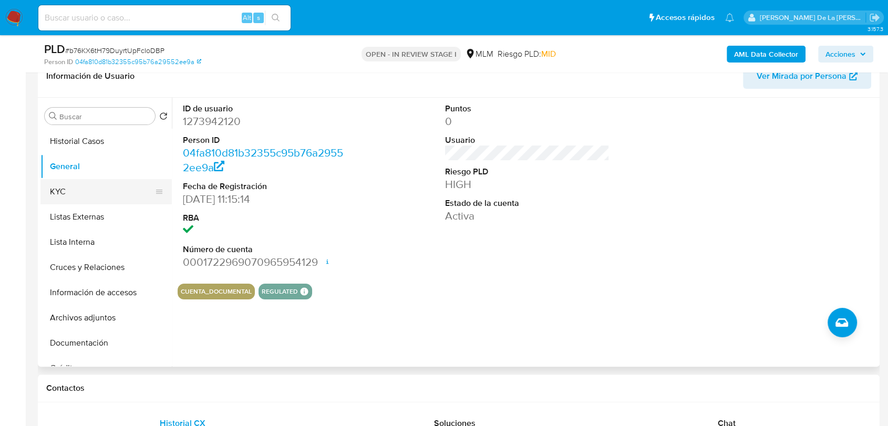
click at [84, 191] on button "KYC" at bounding box center [101, 191] width 123 height 25
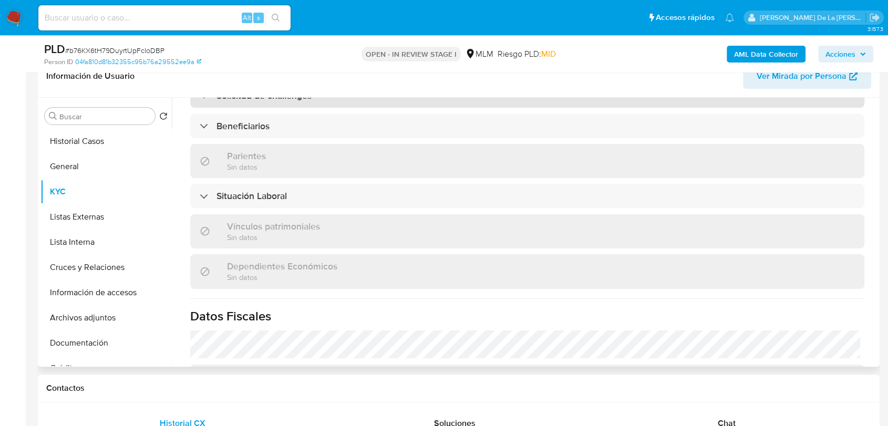
scroll to position [467, 0]
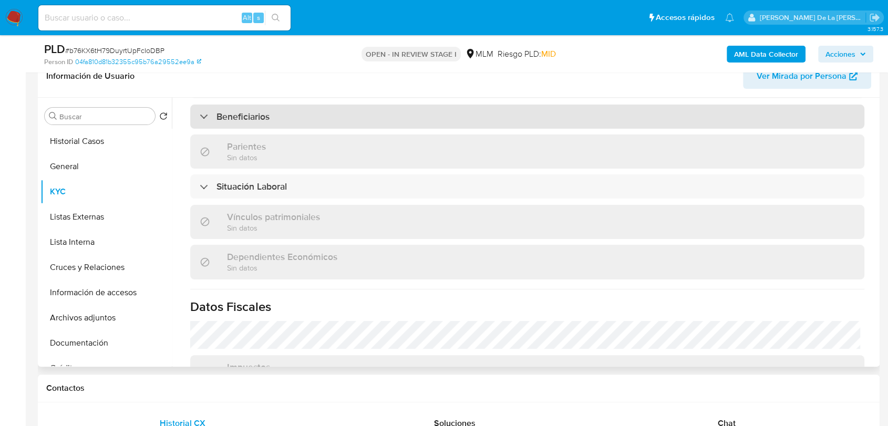
click at [212, 119] on div "Beneficiarios" at bounding box center [527, 117] width 674 height 24
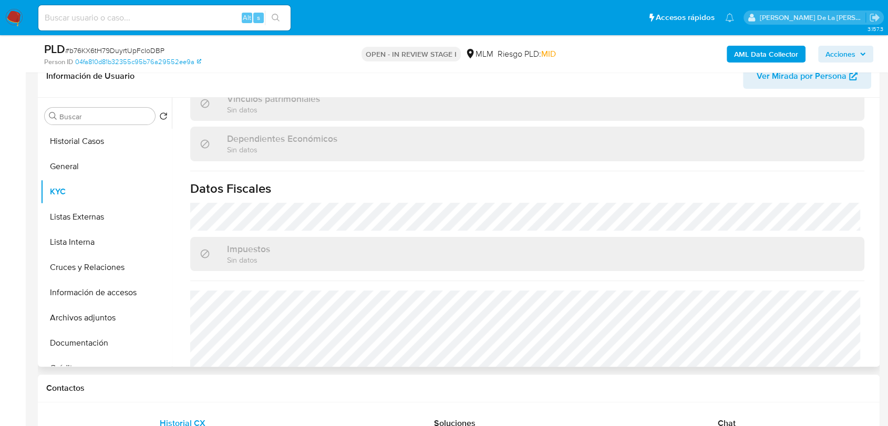
scroll to position [740, 0]
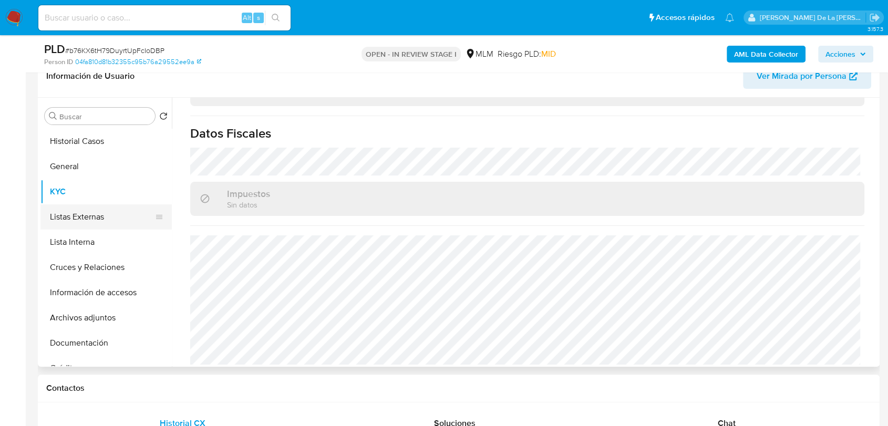
click at [92, 212] on button "Listas Externas" at bounding box center [101, 216] width 123 height 25
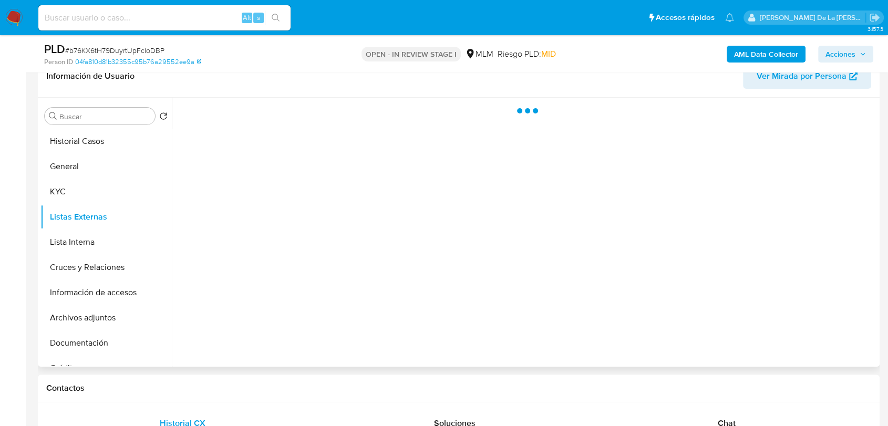
scroll to position [0, 0]
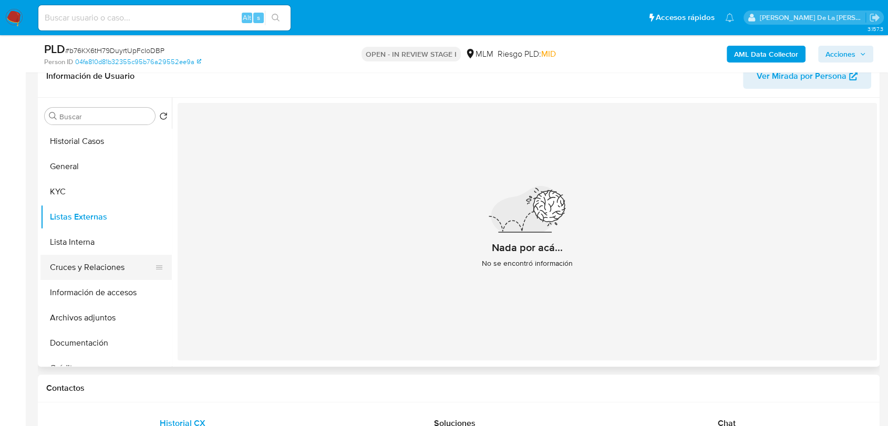
click at [92, 276] on button "Cruces y Relaciones" at bounding box center [101, 267] width 123 height 25
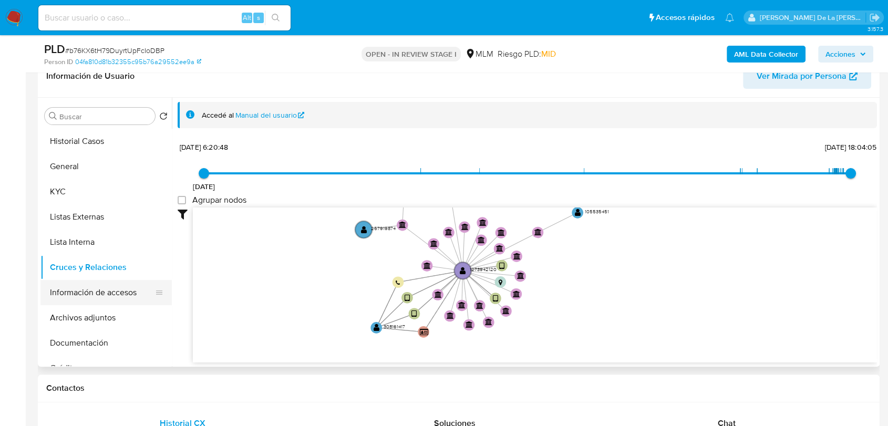
click at [98, 292] on button "Información de accesos" at bounding box center [101, 292] width 123 height 25
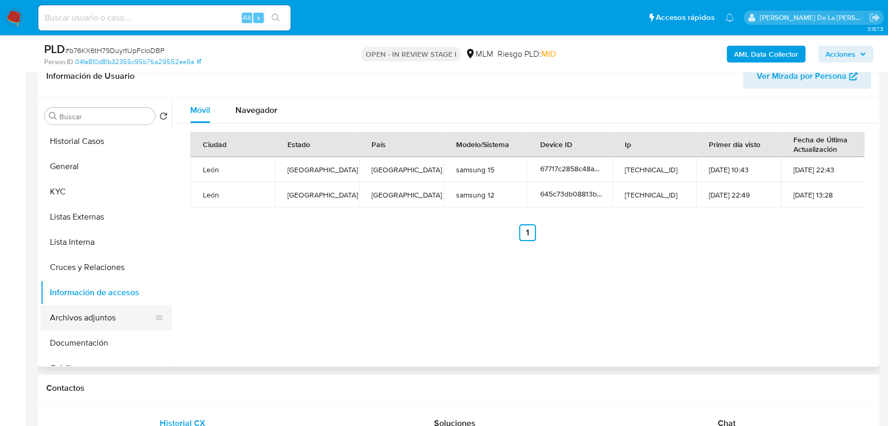
drag, startPoint x: 72, startPoint y: 313, endPoint x: 80, endPoint y: 310, distance: 8.5
click at [73, 313] on button "Archivos adjuntos" at bounding box center [101, 317] width 123 height 25
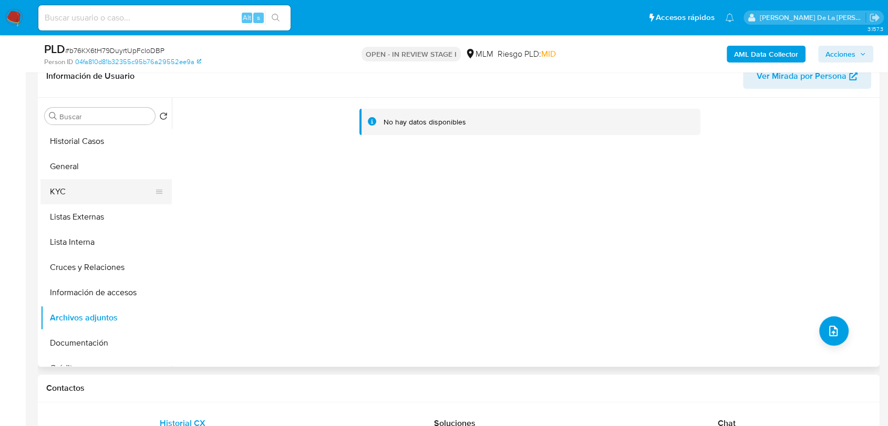
click at [87, 186] on button "KYC" at bounding box center [101, 191] width 123 height 25
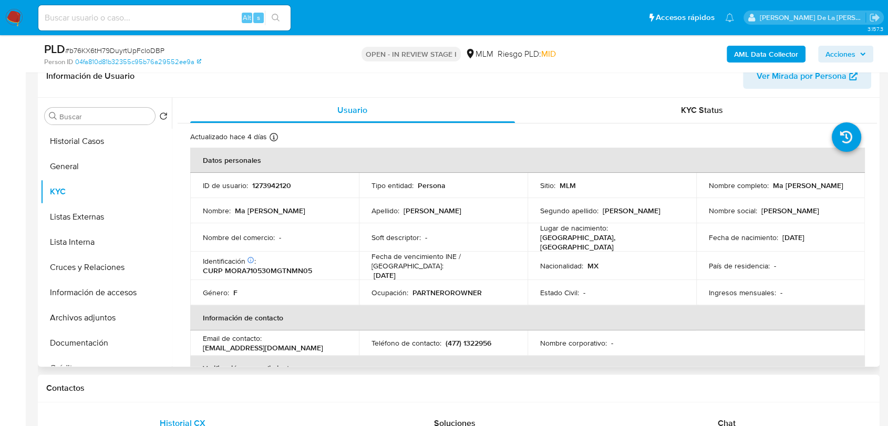
drag, startPoint x: 705, startPoint y: 191, endPoint x: 826, endPoint y: 192, distance: 120.3
click at [826, 190] on div "Nombre completo : Ma Angelica Montelongo Ramirez" at bounding box center [780, 185] width 143 height 9
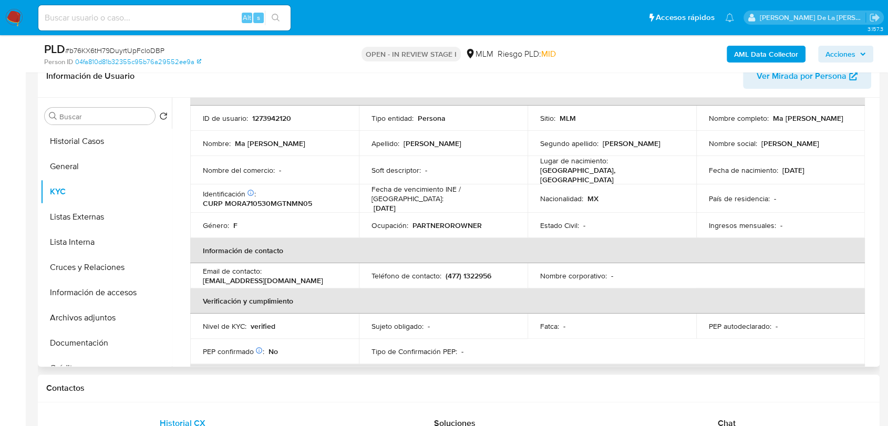
scroll to position [233, 0]
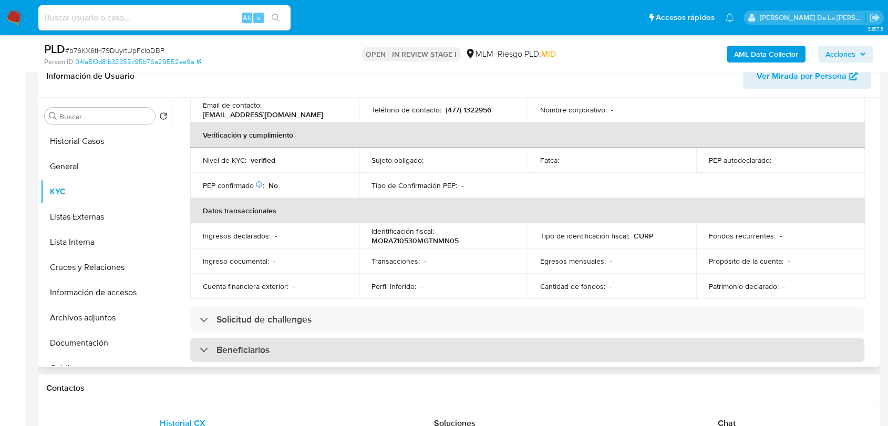
click at [195, 348] on div "Beneficiarios" at bounding box center [527, 350] width 674 height 24
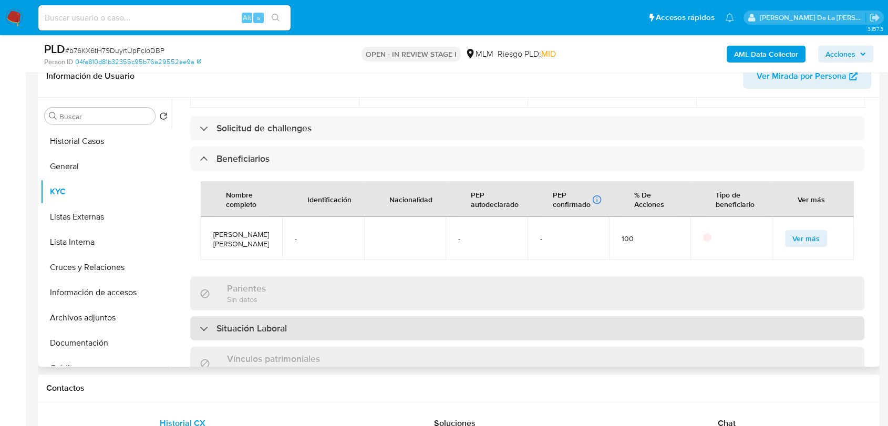
scroll to position [467, 0]
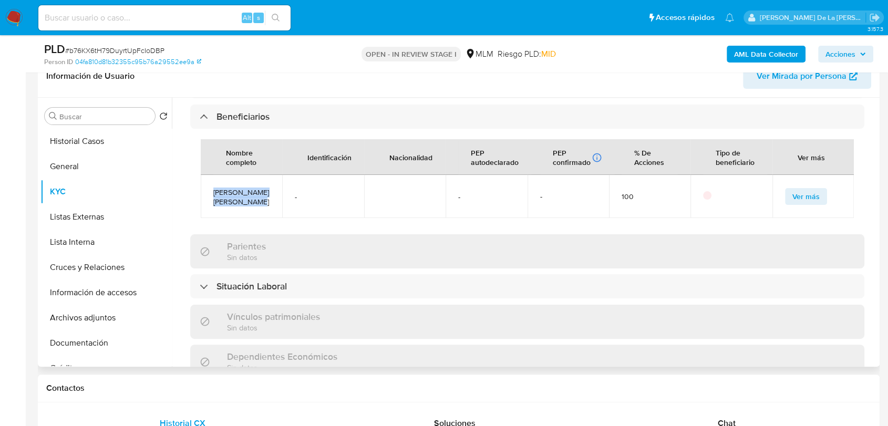
drag, startPoint x: 263, startPoint y: 190, endPoint x: 214, endPoint y: 182, distance: 50.1
click at [213, 188] on span "Juan Martin Andrade Varela" at bounding box center [241, 197] width 56 height 19
copy span "Juan Martin Andrade Varela"
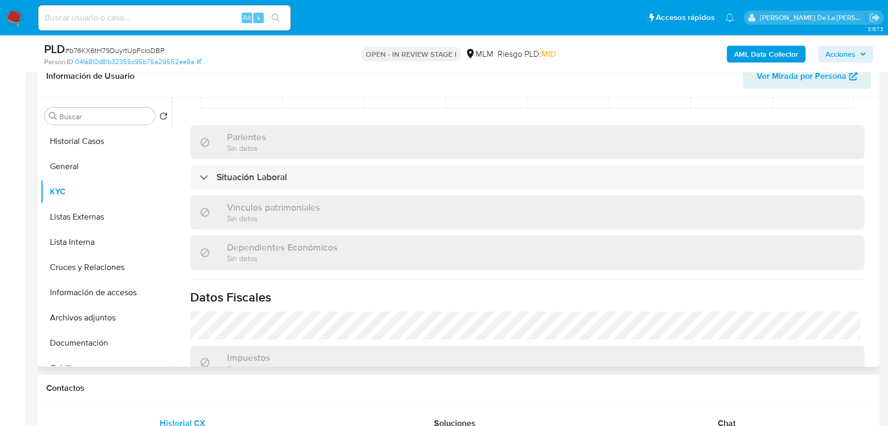
scroll to position [740, 0]
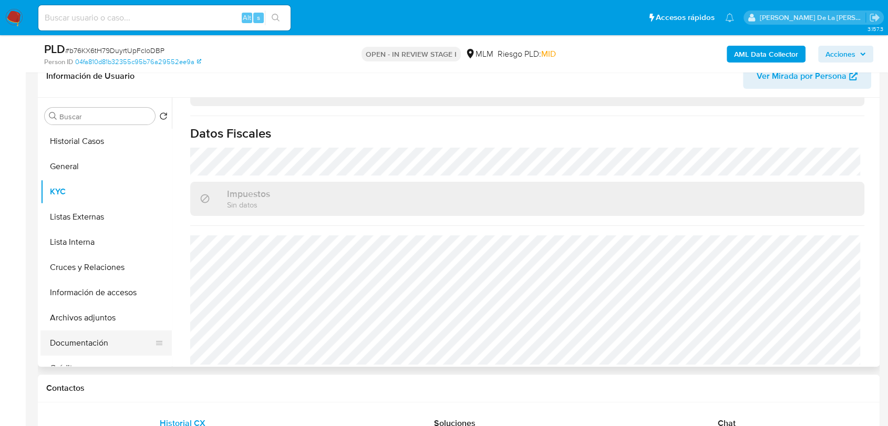
click at [91, 333] on button "Documentación" at bounding box center [101, 343] width 123 height 25
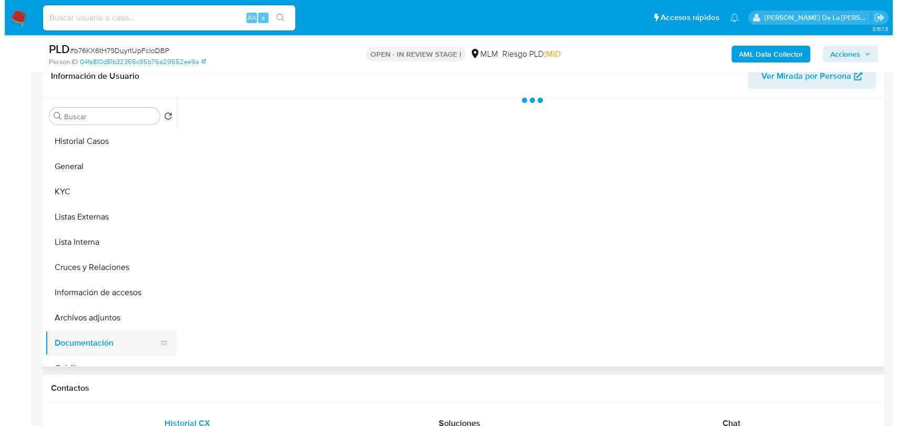
scroll to position [0, 0]
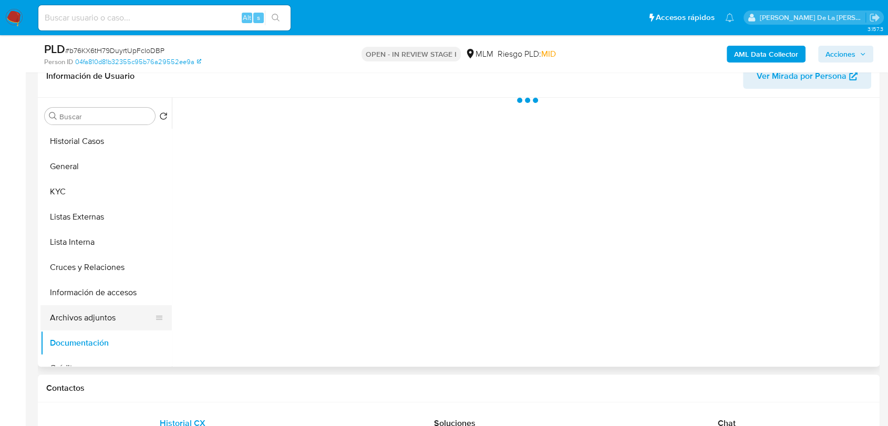
click at [98, 322] on button "Archivos adjuntos" at bounding box center [101, 317] width 123 height 25
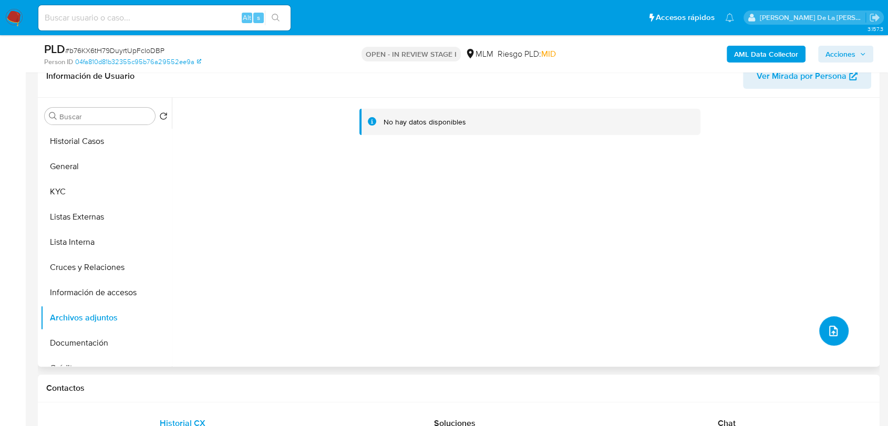
click at [831, 333] on icon "upload-file" at bounding box center [833, 331] width 13 height 13
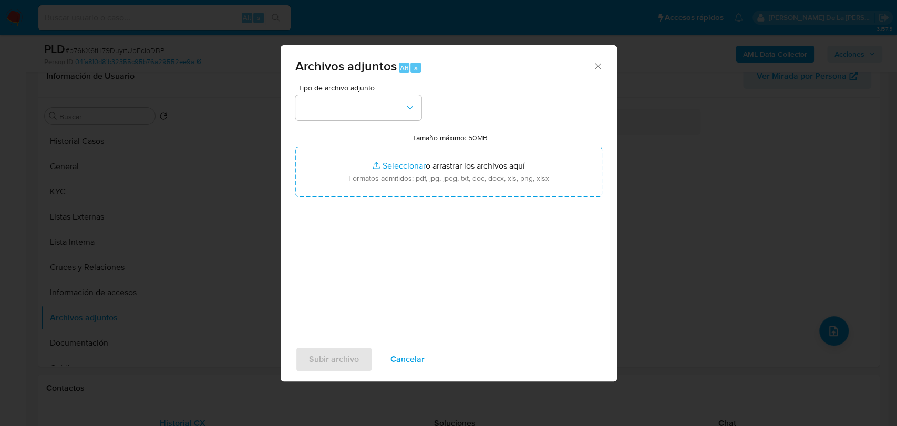
click at [328, 121] on div "Tipo de archivo adjunto Tamaño máximo: 50MB Seleccionar archivos Seleccionar o …" at bounding box center [448, 208] width 307 height 248
click at [334, 109] on button "button" at bounding box center [358, 107] width 126 height 25
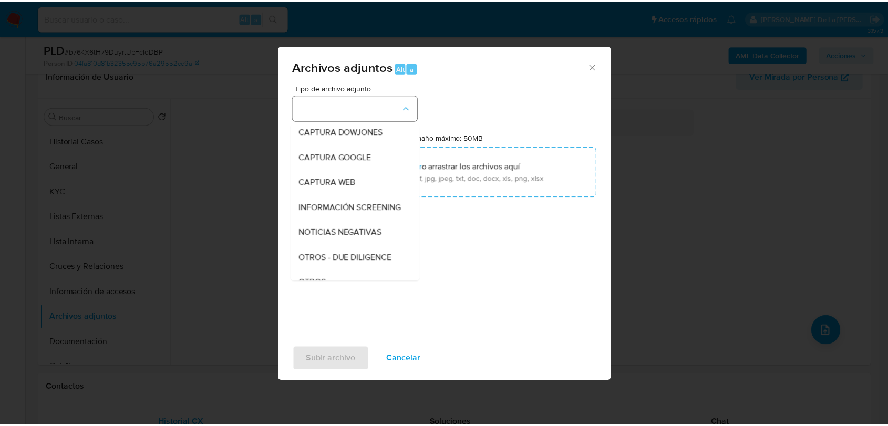
scroll to position [55, 0]
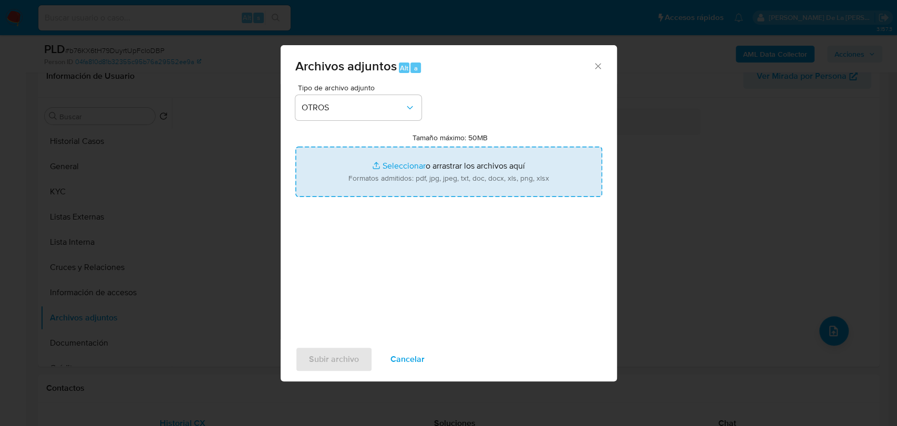
type input "C:\fakepath\1273942120_MA ANGELICA MONTELONGO RAMIREZ_AGO2025.pdf"
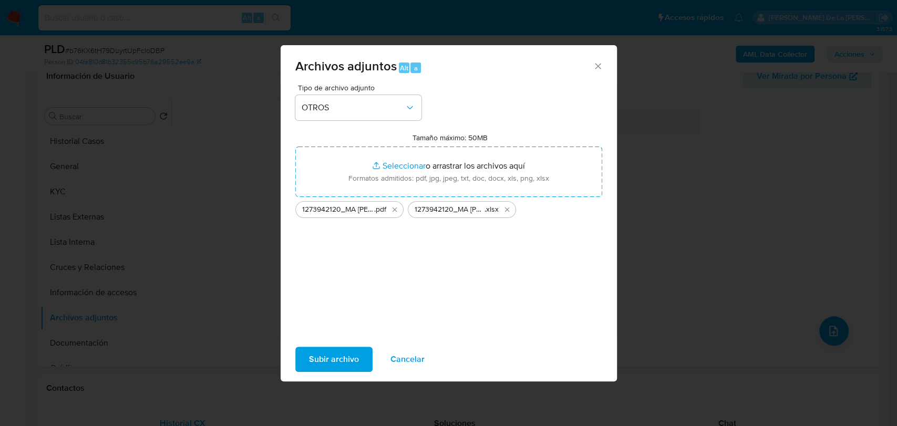
click at [331, 353] on span "Subir archivo" at bounding box center [334, 359] width 50 height 23
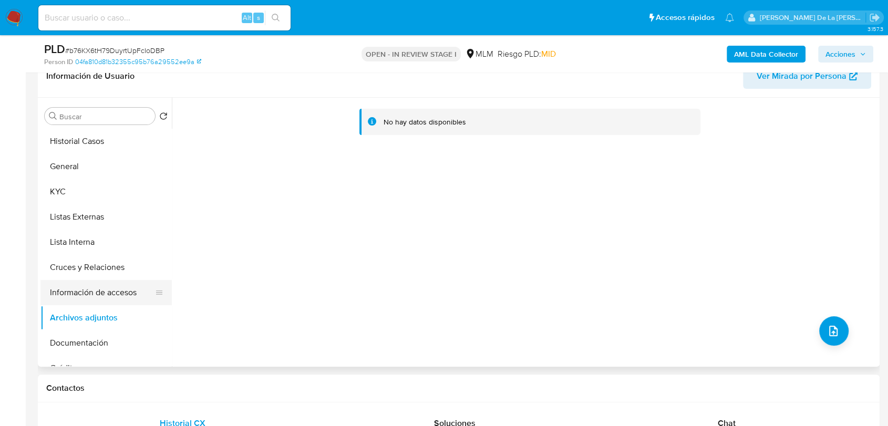
click at [97, 291] on button "Información de accesos" at bounding box center [101, 292] width 123 height 25
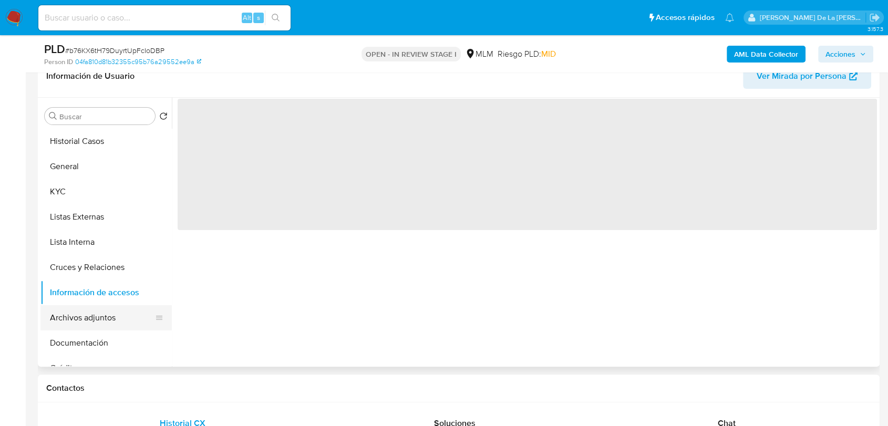
click at [85, 313] on button "Archivos adjuntos" at bounding box center [101, 317] width 123 height 25
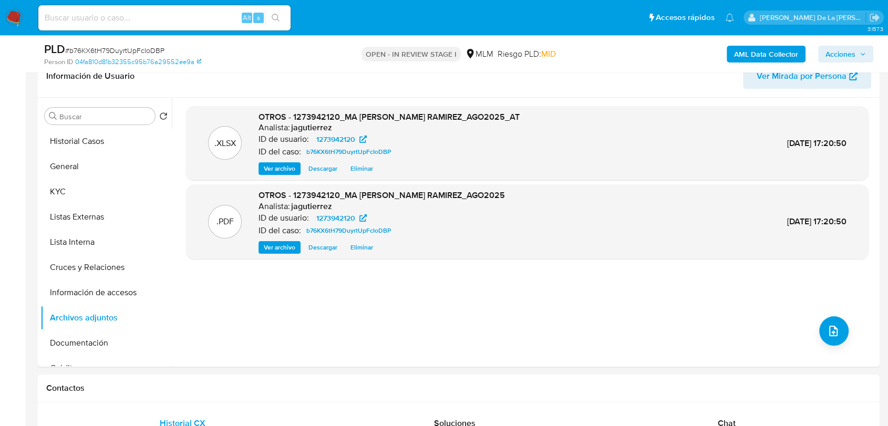
click at [860, 55] on icon "button" at bounding box center [863, 54] width 6 height 6
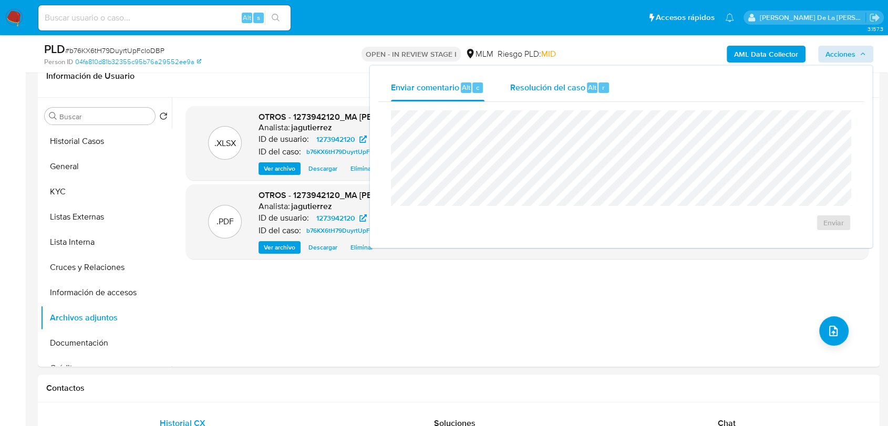
click at [582, 89] on span "Resolución del caso" at bounding box center [547, 87] width 75 height 12
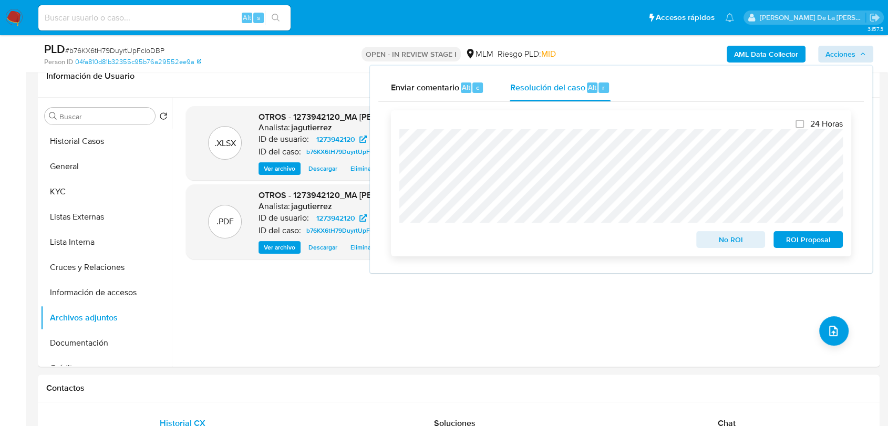
click at [826, 242] on span "ROI Proposal" at bounding box center [808, 239] width 55 height 15
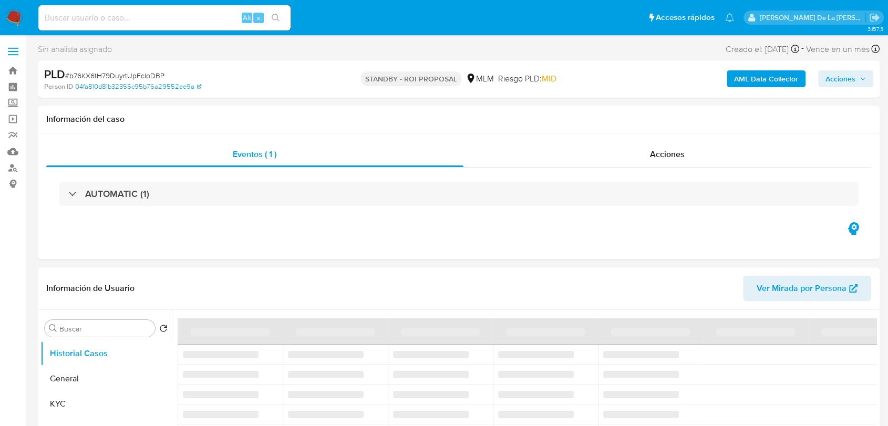
select select "10"
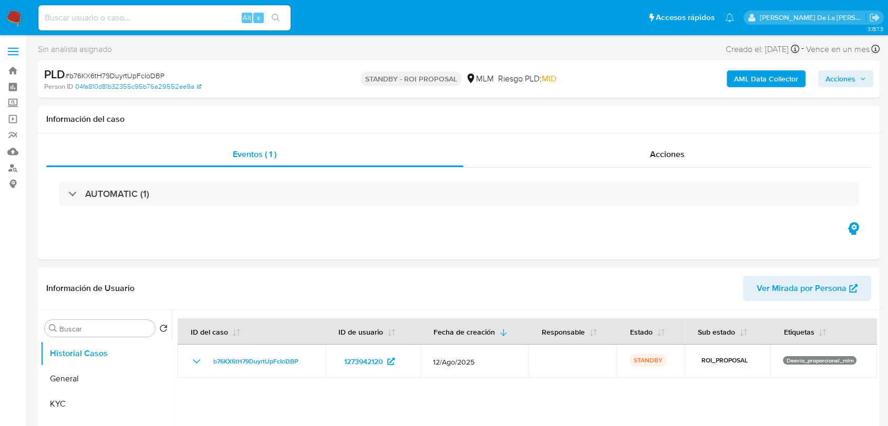
click at [112, 26] on div "Alt s" at bounding box center [164, 17] width 252 height 25
click at [114, 26] on div "Alt s" at bounding box center [164, 17] width 252 height 25
click at [118, 19] on input at bounding box center [164, 18] width 252 height 14
paste input "1449453165"
type input "1449453165"
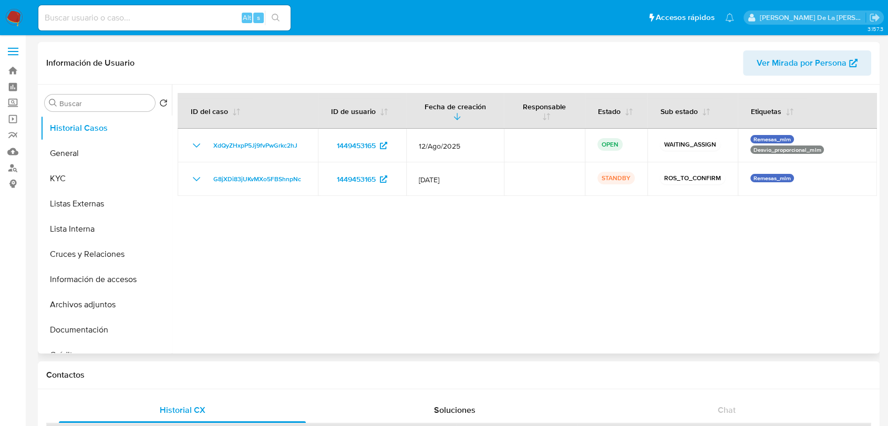
select select "10"
click at [164, 15] on input at bounding box center [164, 18] width 252 height 14
paste input "2176262021"
type input "2176262021"
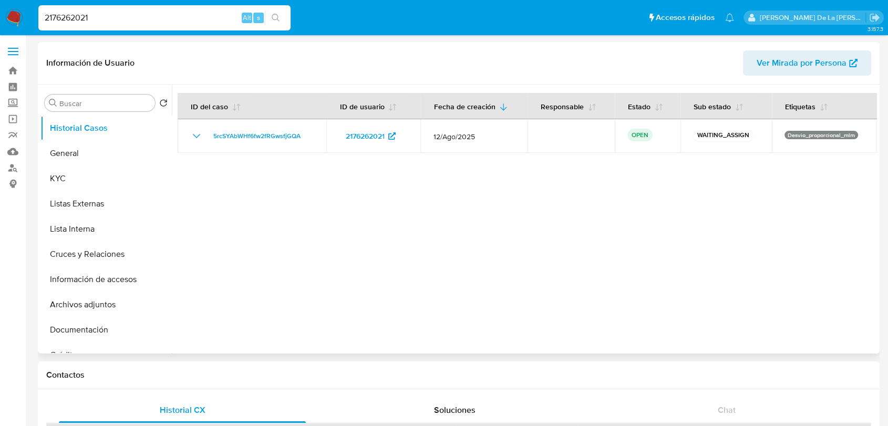
select select "10"
click at [152, 24] on input "2176262021" at bounding box center [164, 18] width 252 height 14
click at [152, 22] on input "2176262021" at bounding box center [164, 18] width 252 height 14
paste input "94930037"
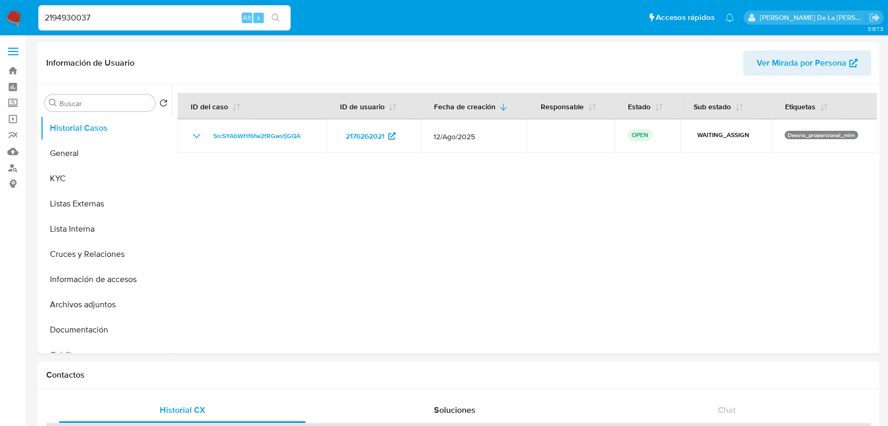
type input "2194930037"
select select "10"
click at [67, 11] on input "2194930037" at bounding box center [164, 18] width 252 height 14
paste input "299536145"
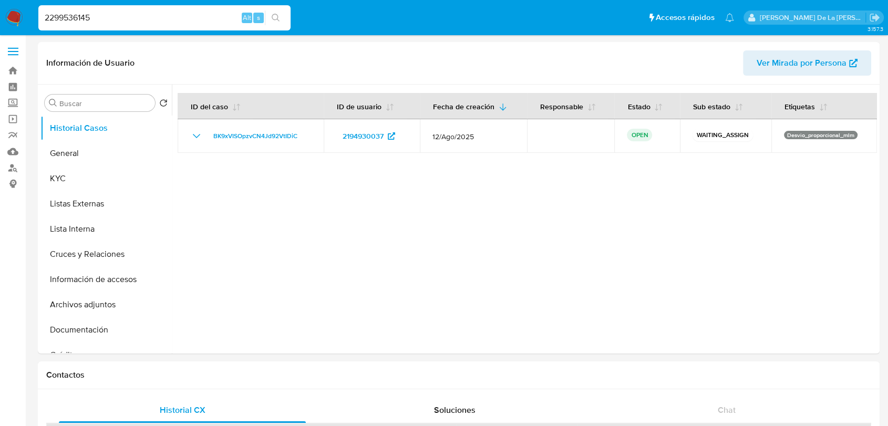
type input "2299536145"
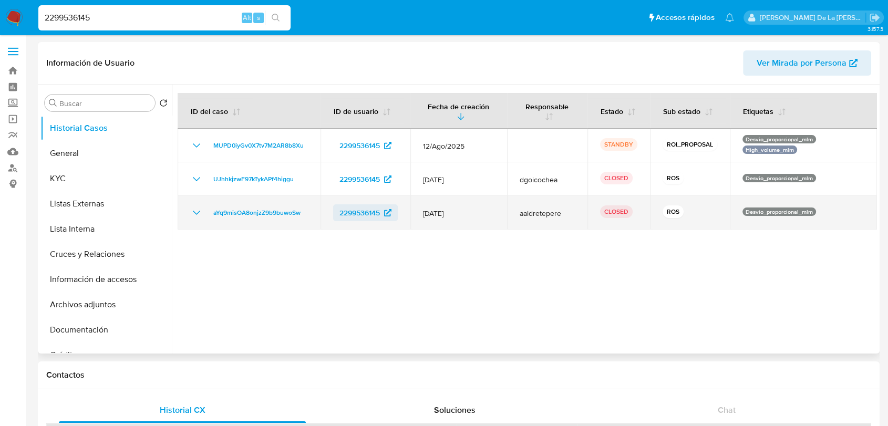
select select "10"
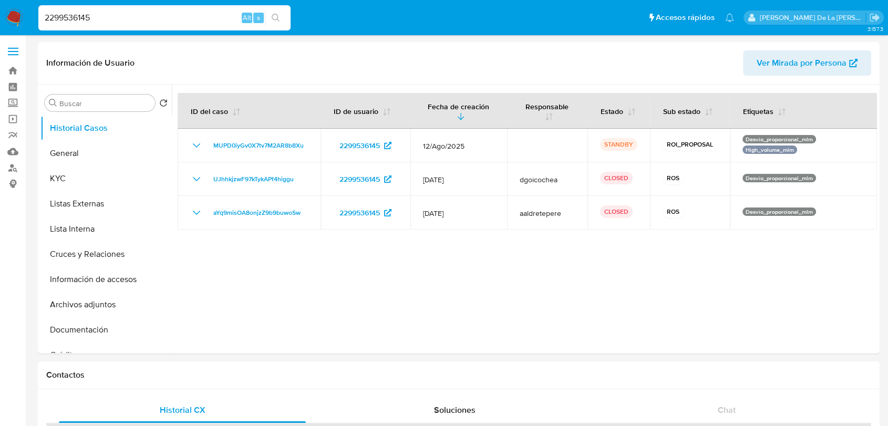
click at [90, 23] on input "2299536145" at bounding box center [164, 18] width 252 height 14
click at [89, 22] on input "2299536145" at bounding box center [164, 18] width 252 height 14
paste input "504773770"
type input "2504773770"
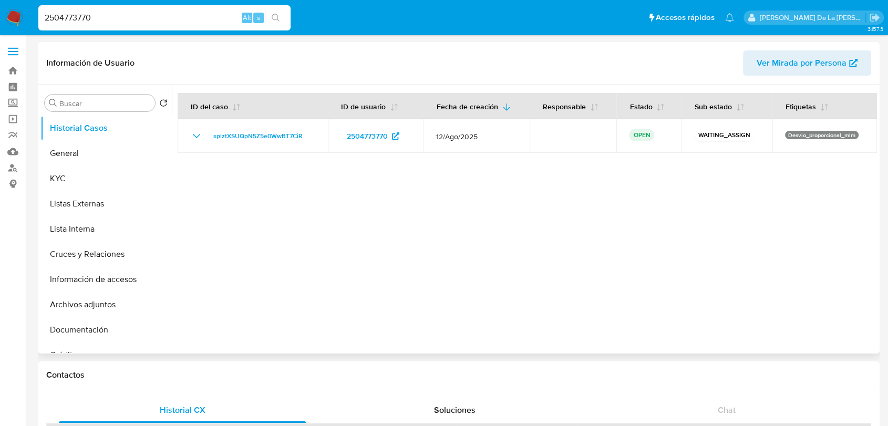
select select "10"
click at [96, 24] on div "2504773770 Alt s" at bounding box center [164, 17] width 252 height 25
click at [97, 20] on input "2504773770" at bounding box center [164, 18] width 252 height 14
paste input "[PERSON_NAME]"
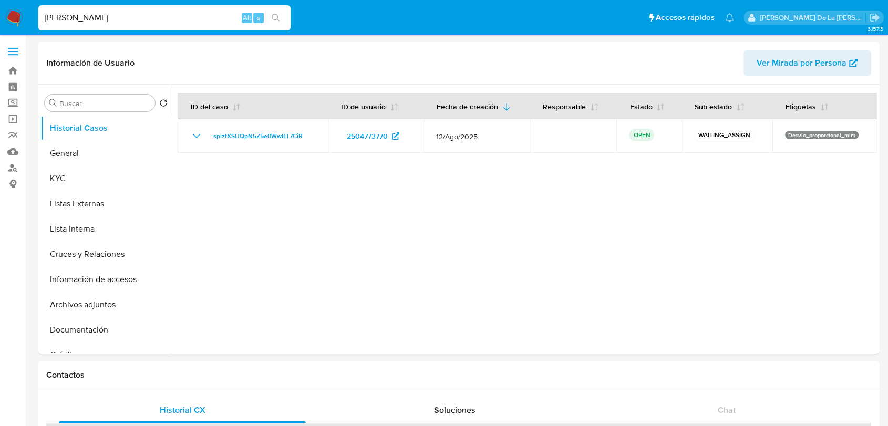
type input "[PERSON_NAME]"
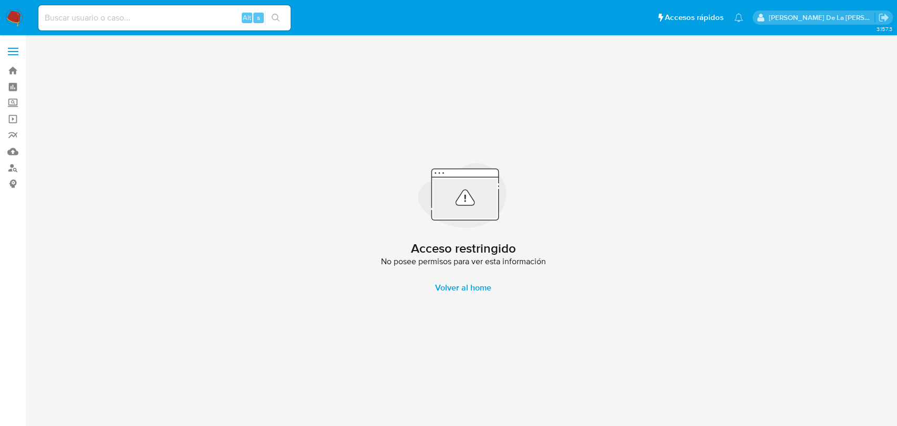
click at [72, 6] on div "Alt s" at bounding box center [164, 17] width 252 height 25
click at [61, 22] on input at bounding box center [164, 18] width 252 height 14
paste input "174312492"
type input "174312492"
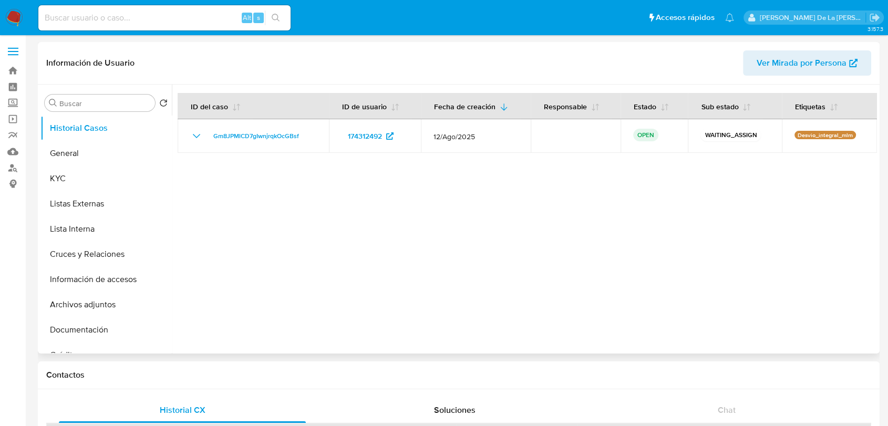
select select "10"
click at [125, 149] on button "General" at bounding box center [101, 153] width 123 height 25
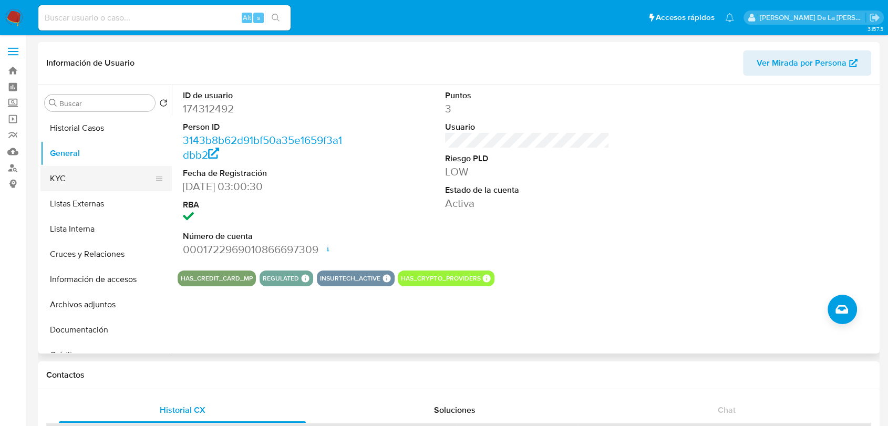
click at [101, 186] on button "KYC" at bounding box center [101, 178] width 123 height 25
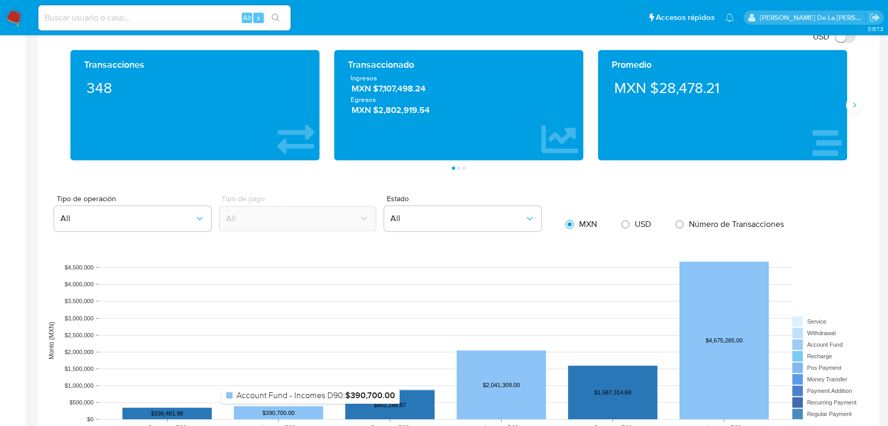
scroll to position [408, 0]
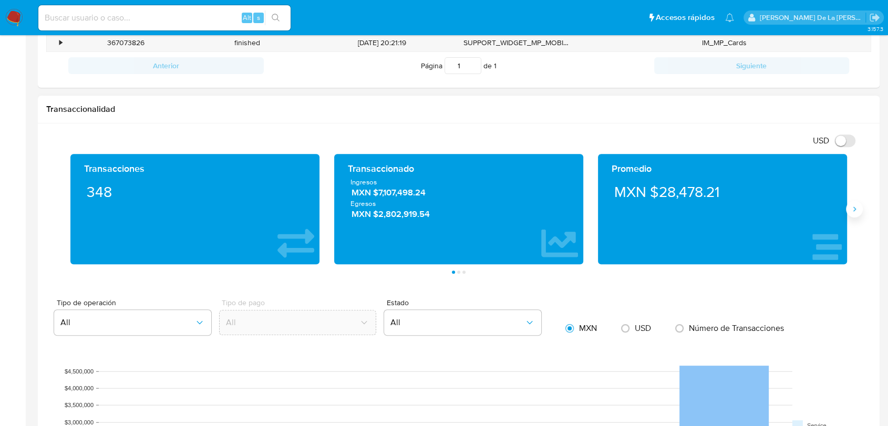
click at [853, 206] on icon "Siguiente" at bounding box center [854, 209] width 8 height 8
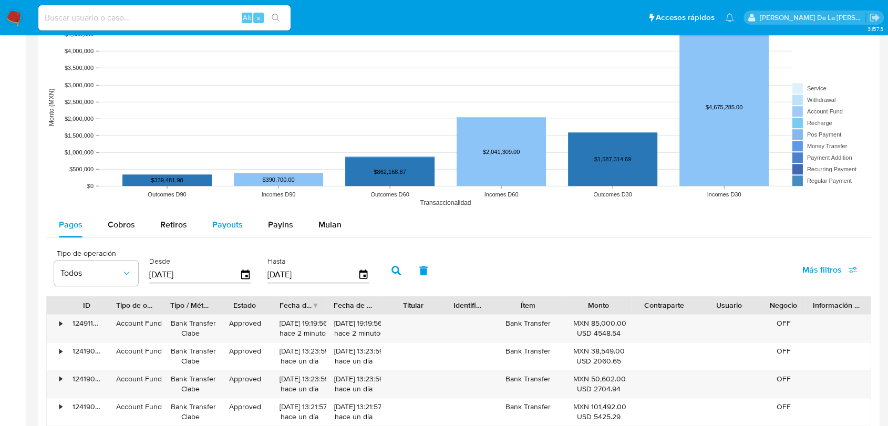
scroll to position [876, 0]
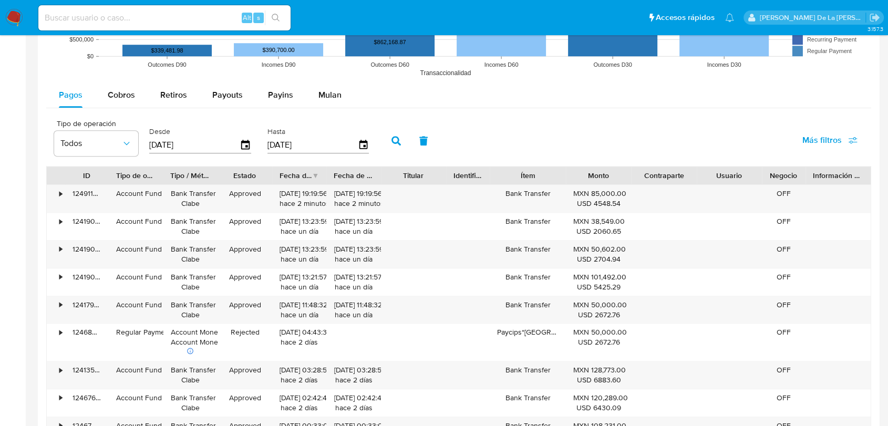
click at [533, 183] on div "ID Tipo de operación Tipo / Método Estado Fecha de creación Fecha de aprobación…" at bounding box center [459, 176] width 824 height 18
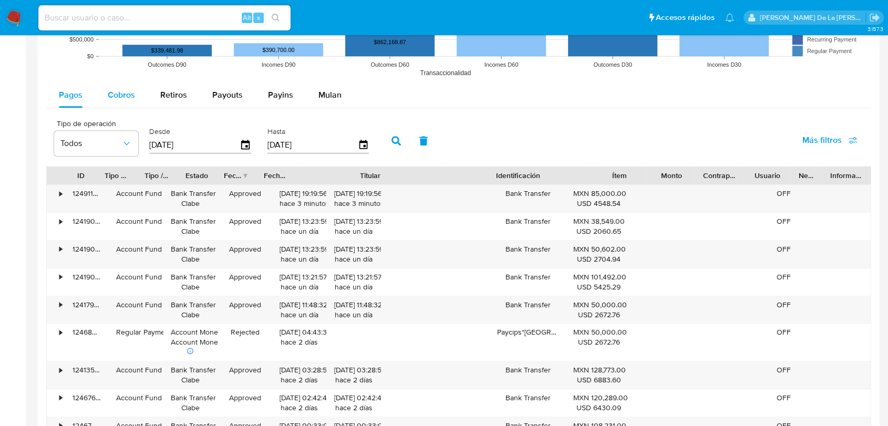
click at [123, 98] on span "Cobros" at bounding box center [121, 95] width 27 height 12
select select "10"
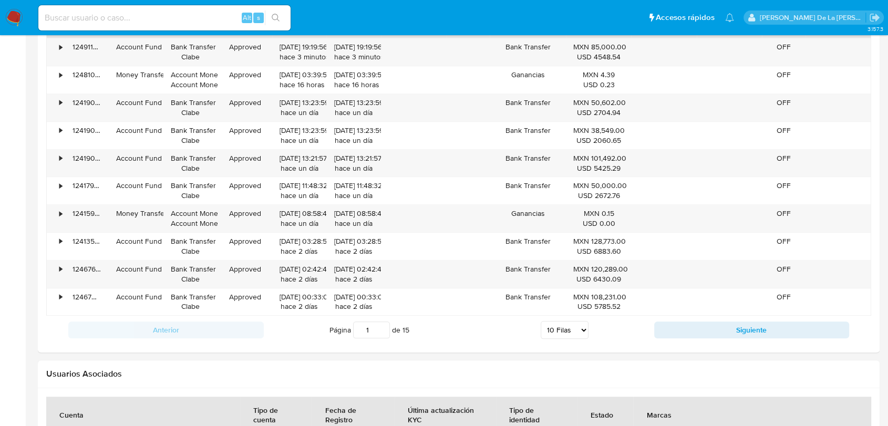
scroll to position [1110, 0]
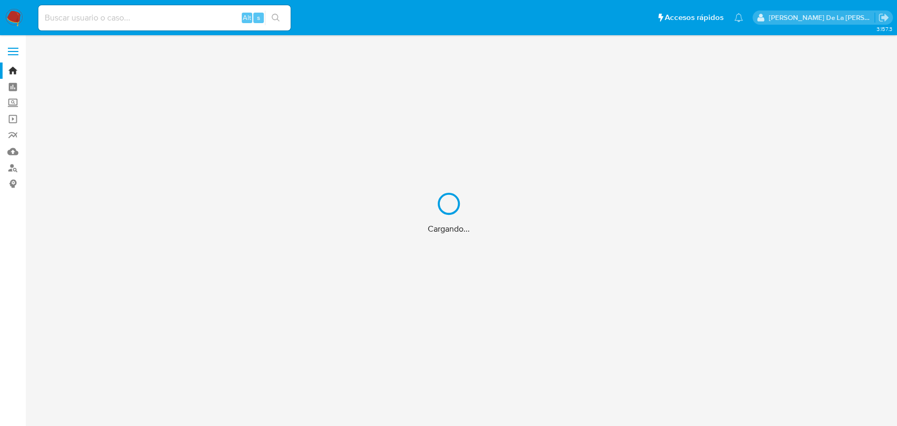
click at [141, 23] on div "Cargando..." at bounding box center [448, 213] width 897 height 426
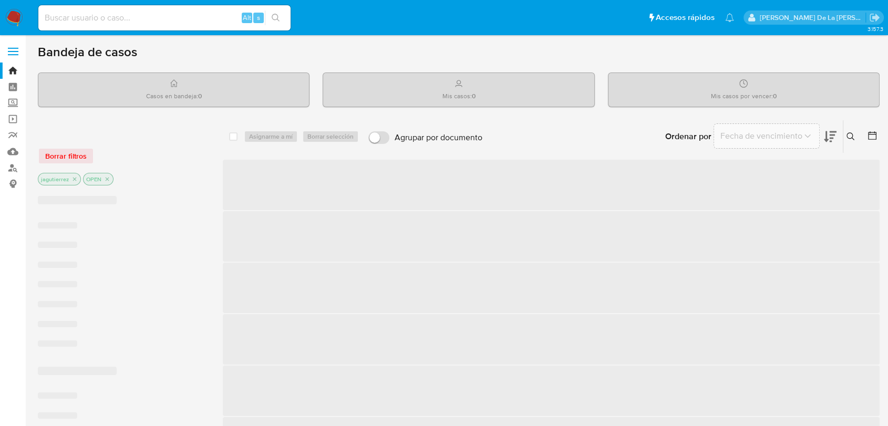
click at [103, 15] on input at bounding box center [164, 18] width 252 height 14
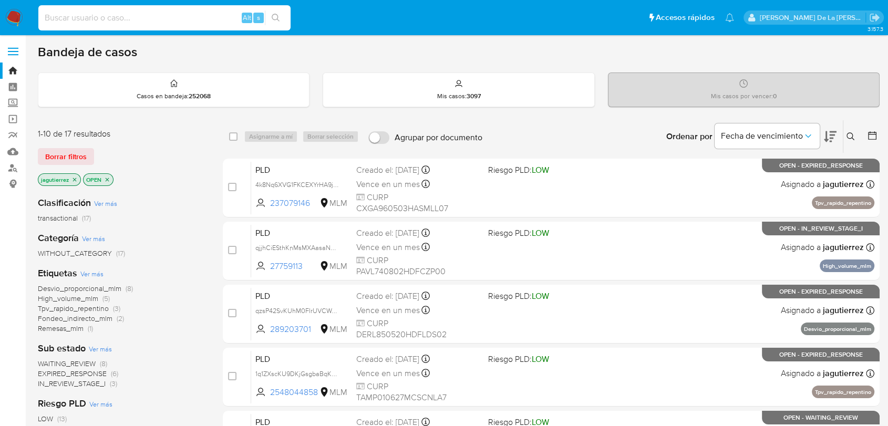
paste input "579255299"
type input "579255299"
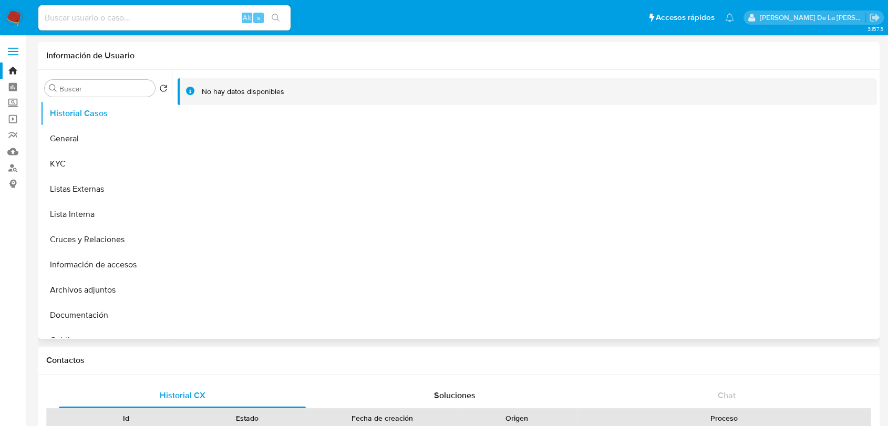
select select "10"
click at [114, 135] on button "General" at bounding box center [101, 138] width 123 height 25
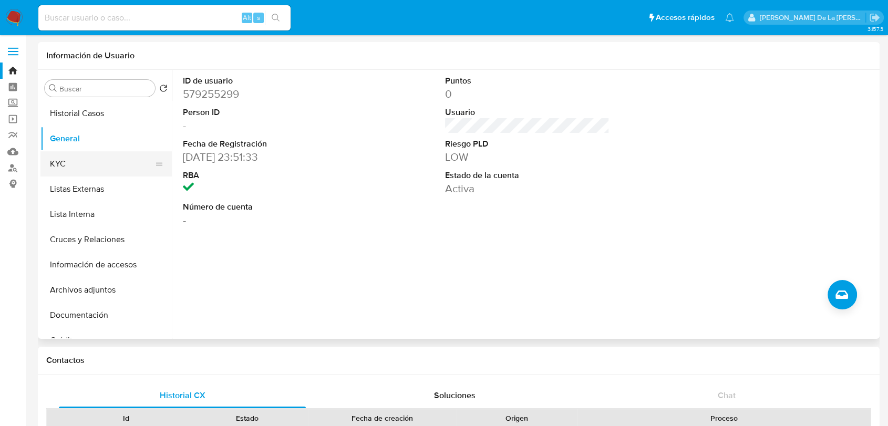
click at [94, 156] on button "KYC" at bounding box center [101, 163] width 123 height 25
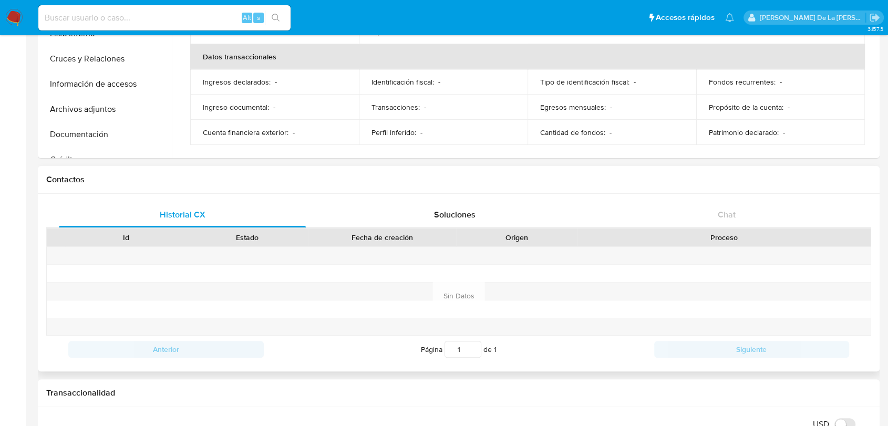
scroll to position [58, 0]
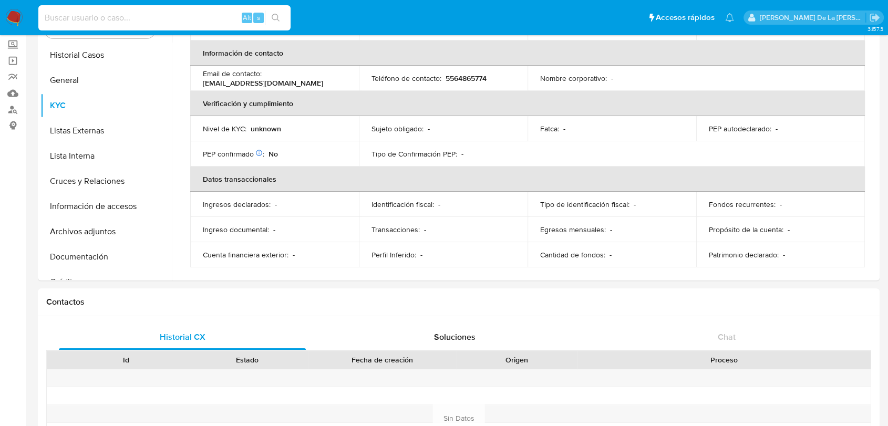
click at [103, 18] on input at bounding box center [164, 18] width 252 height 14
paste input "48070526"
type input "48070526"
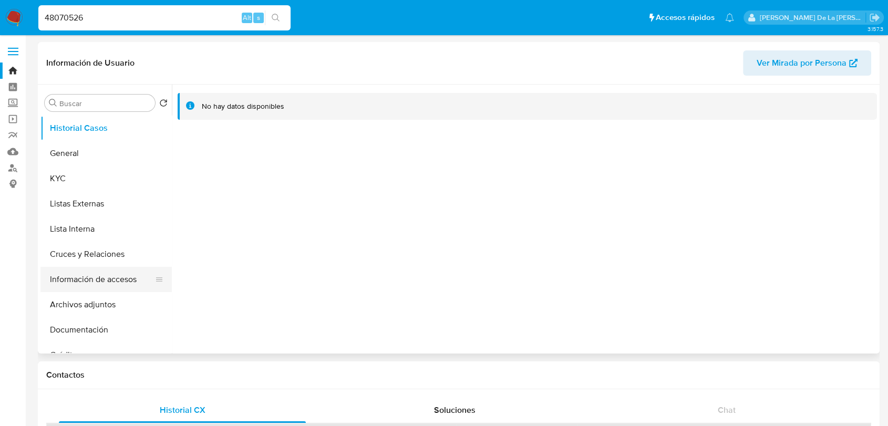
select select "10"
click at [109, 282] on button "Información de accesos" at bounding box center [101, 279] width 123 height 25
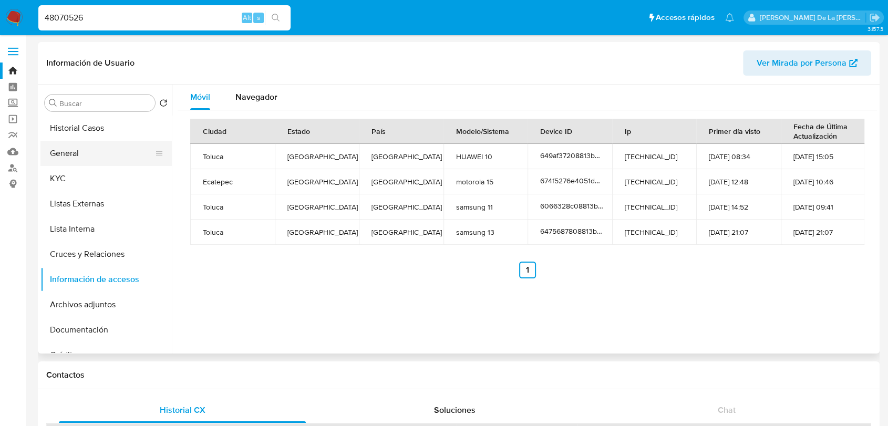
click at [102, 157] on button "General" at bounding box center [101, 153] width 123 height 25
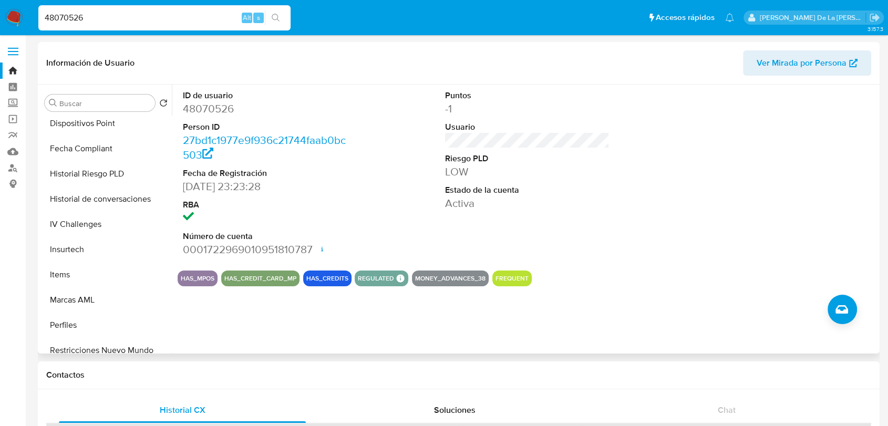
scroll to position [444, 0]
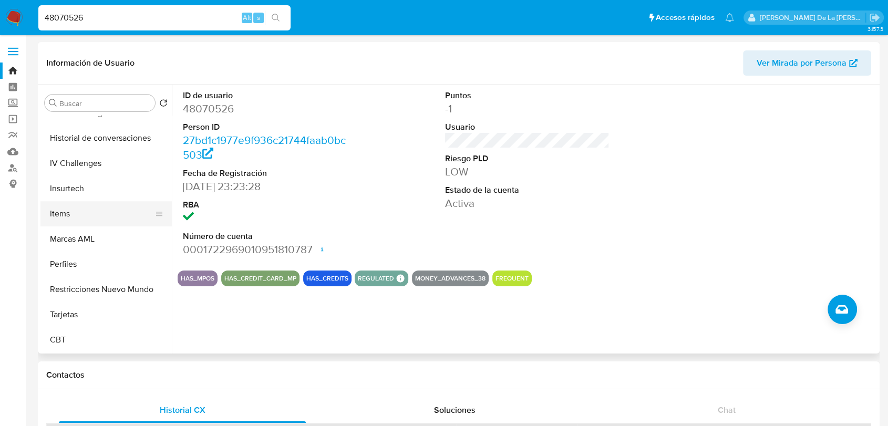
click at [98, 213] on button "Items" at bounding box center [101, 213] width 123 height 25
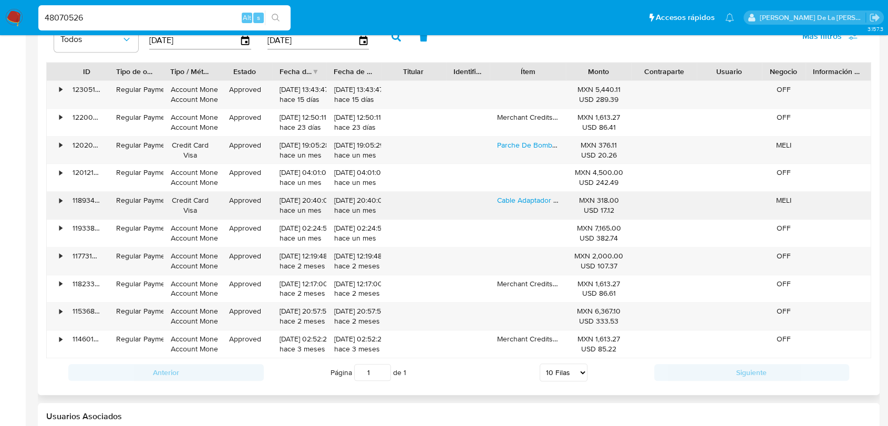
scroll to position [992, 0]
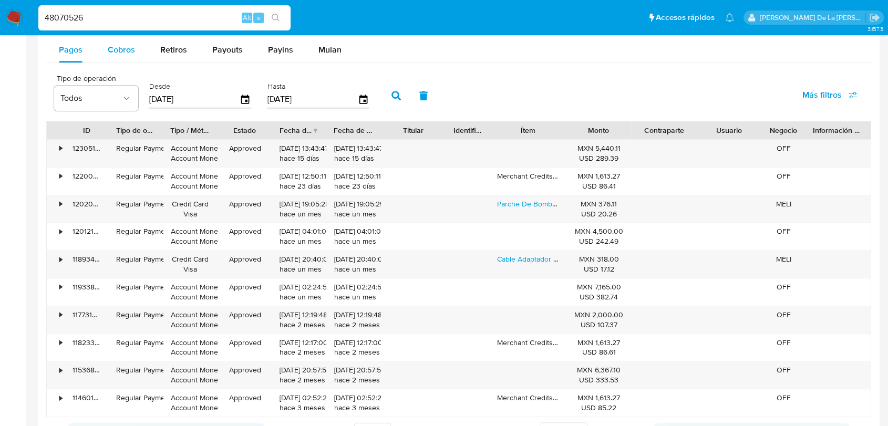
click at [119, 44] on span "Cobros" at bounding box center [121, 50] width 27 height 12
select select "10"
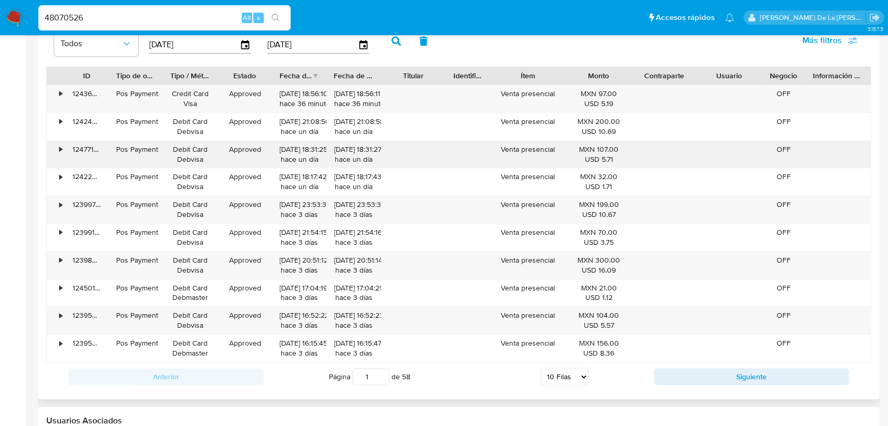
scroll to position [971, 0]
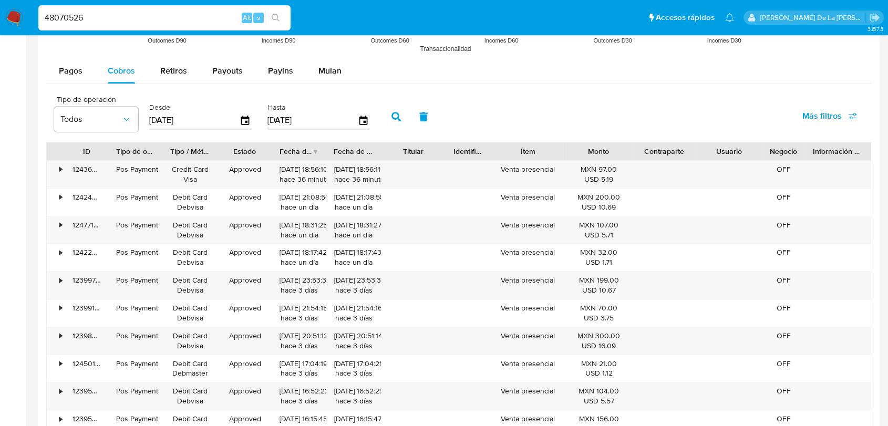
click at [55, 18] on input "48070526" at bounding box center [164, 18] width 252 height 14
paste input "2087164980"
type input "2087164980"
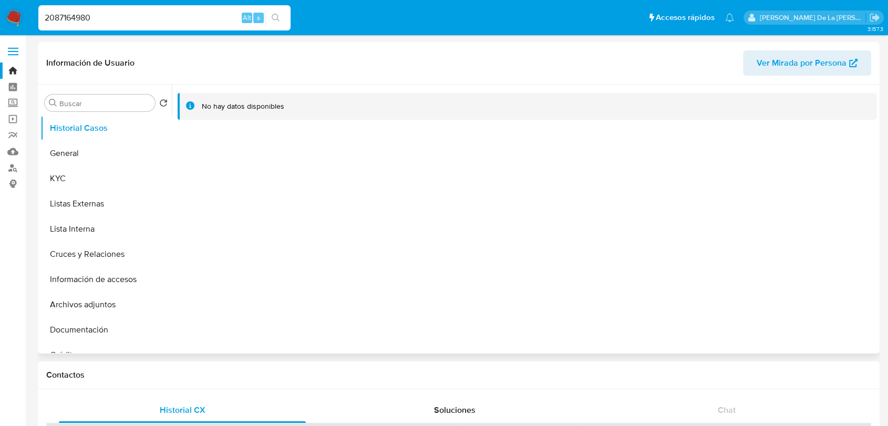
select select "10"
click at [89, 148] on button "General" at bounding box center [101, 153] width 123 height 25
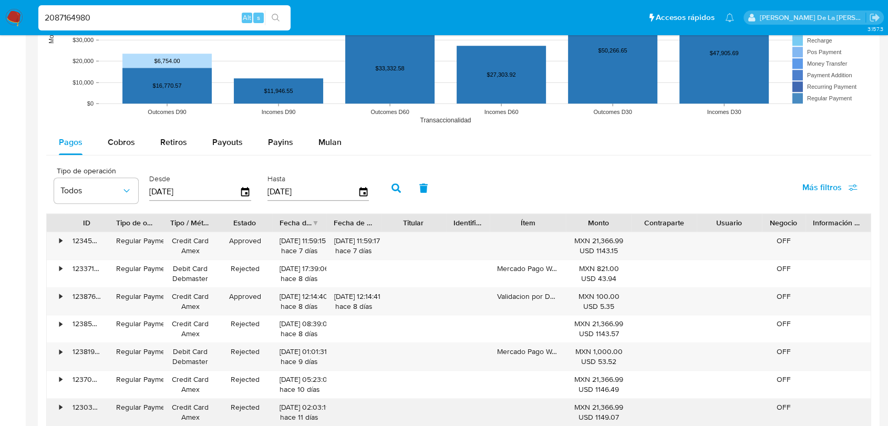
scroll to position [992, 0]
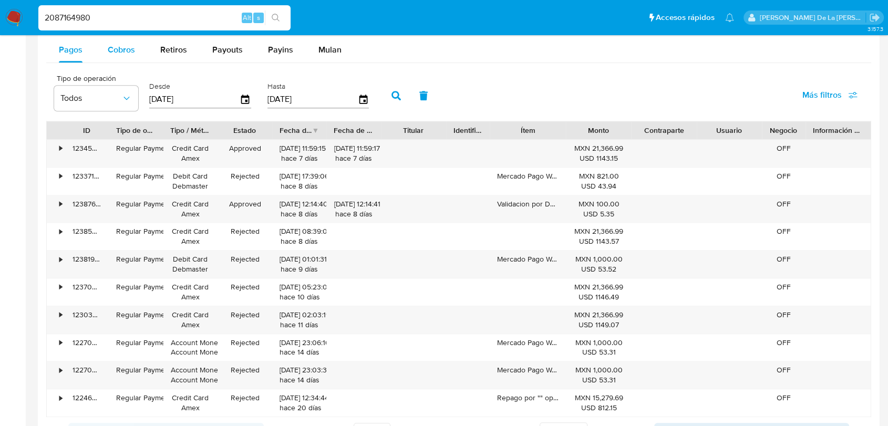
click at [115, 45] on span "Cobros" at bounding box center [121, 50] width 27 height 12
select select "10"
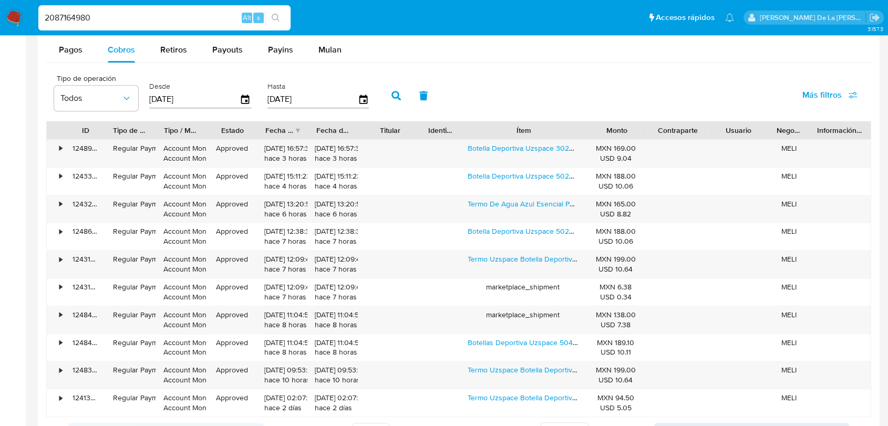
drag, startPoint x: 565, startPoint y: 136, endPoint x: 635, endPoint y: 135, distance: 69.9
click at [635, 134] on div "ID Tipo de operación Tipo / Método Estado Fecha de creación Fecha de aprobación…" at bounding box center [459, 130] width 824 height 18
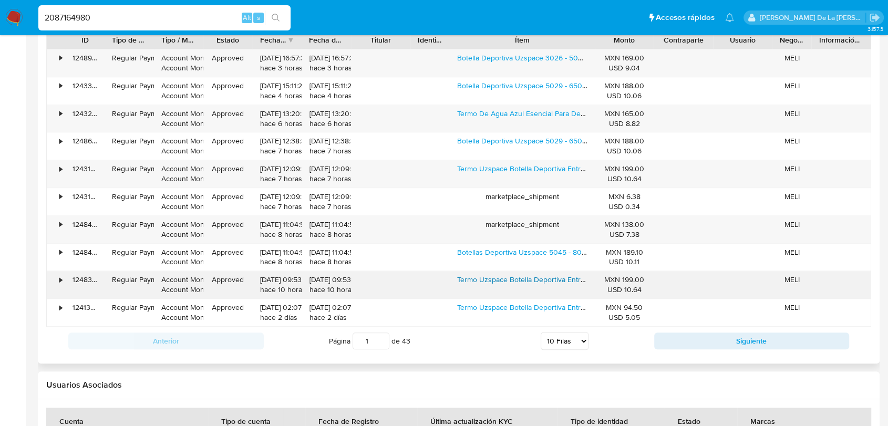
scroll to position [1180, 0]
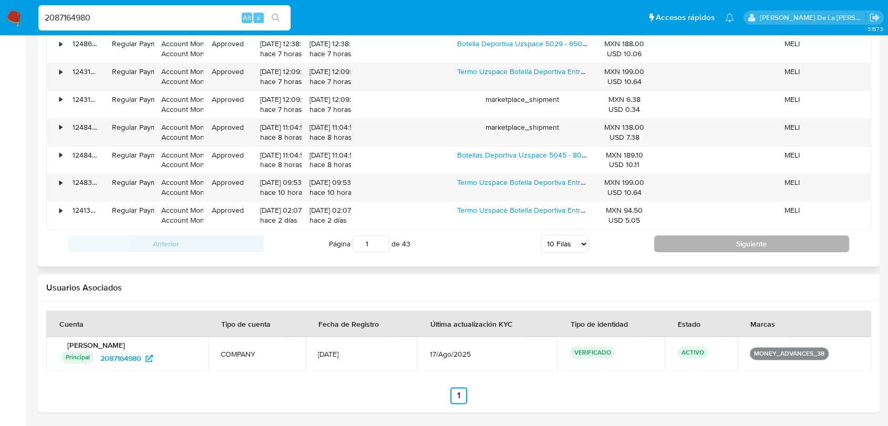
click at [740, 249] on button "Siguiente" at bounding box center [751, 243] width 195 height 17
type input "2"
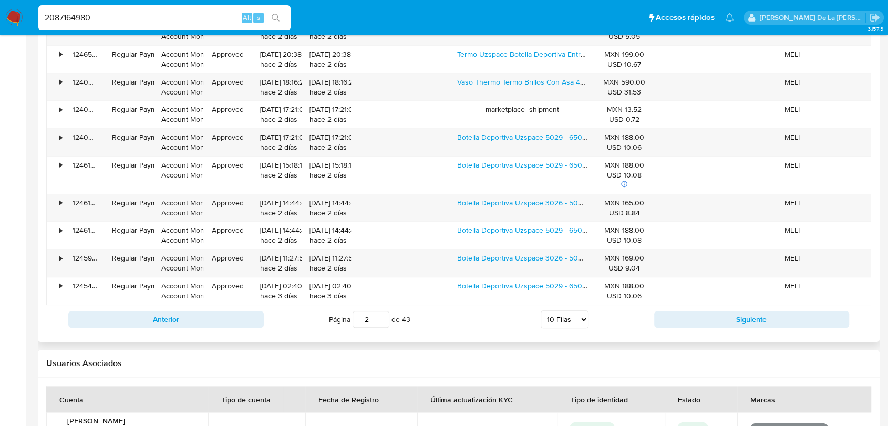
scroll to position [1190, 0]
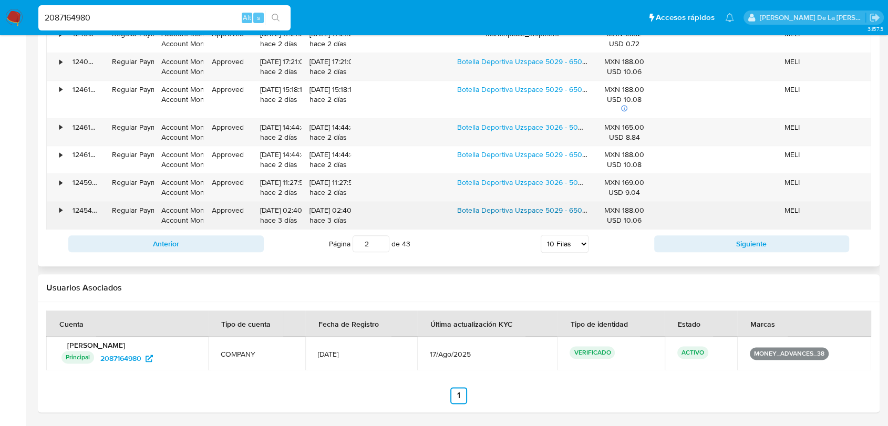
click at [536, 210] on link "Botella Deportiva Uzspace 5029 - 650ml - Morado" at bounding box center [561, 210] width 209 height 11
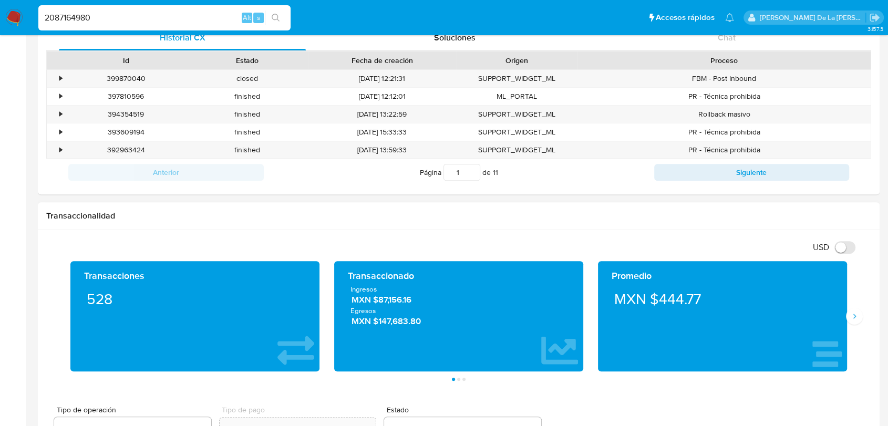
scroll to position [256, 0]
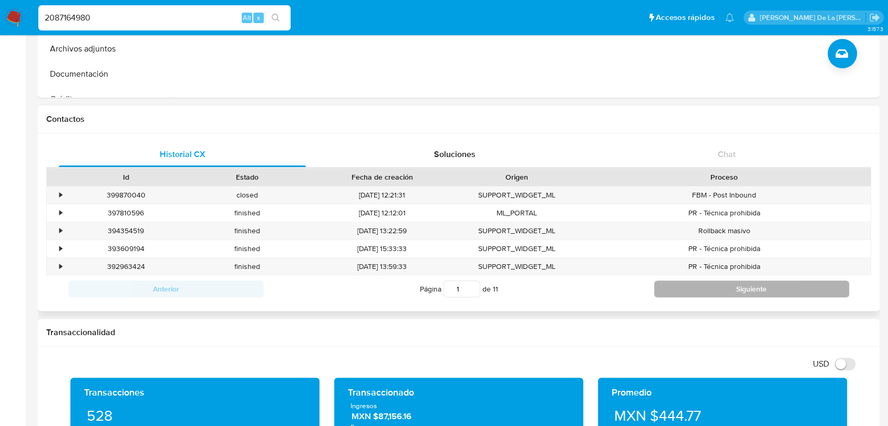
click at [708, 287] on button "Siguiente" at bounding box center [751, 289] width 195 height 17
click at [701, 292] on button "Siguiente" at bounding box center [751, 289] width 195 height 17
type input "3"
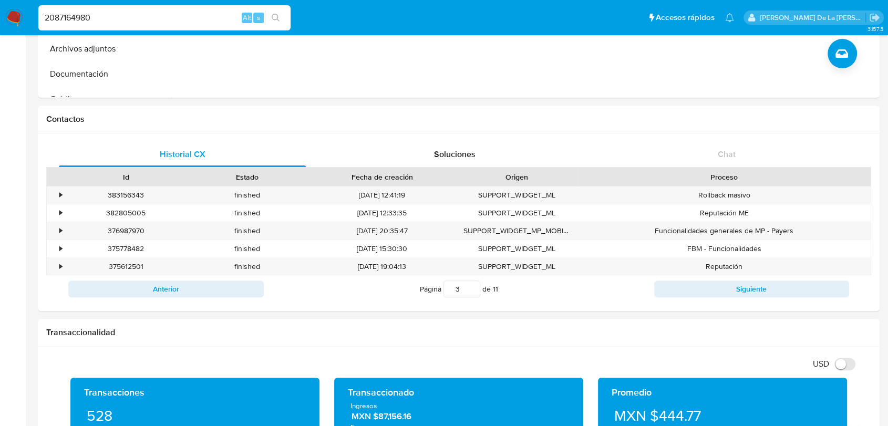
click at [79, 1] on nav "Pausado Ver notificaciones 2087164980 Alt s Accesos rápidos Presiona las siguie…" at bounding box center [444, 17] width 888 height 35
click at [72, 19] on input "2087164980" at bounding box center [164, 18] width 252 height 14
paste input "1941398371"
type input "1941398371"
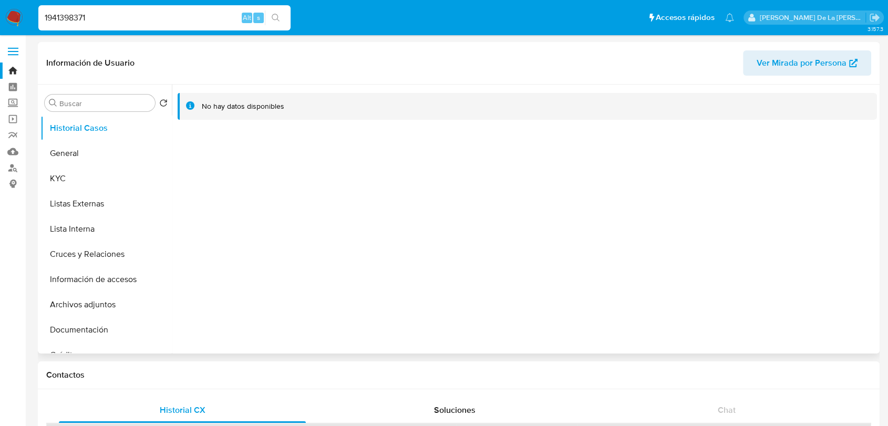
select select "10"
click at [102, 148] on button "General" at bounding box center [101, 153] width 123 height 25
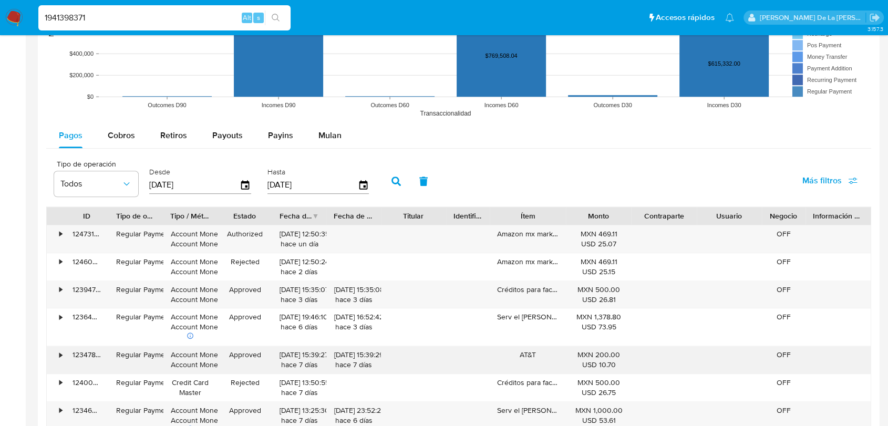
scroll to position [934, 0]
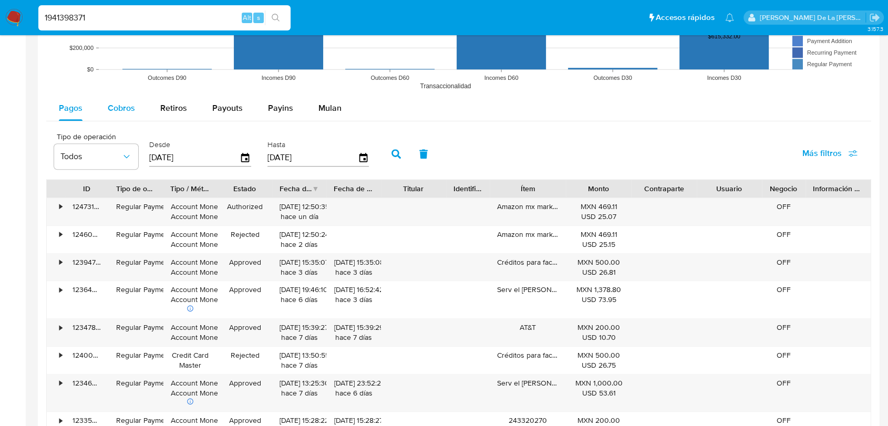
click at [128, 103] on span "Cobros" at bounding box center [121, 108] width 27 height 12
select select "10"
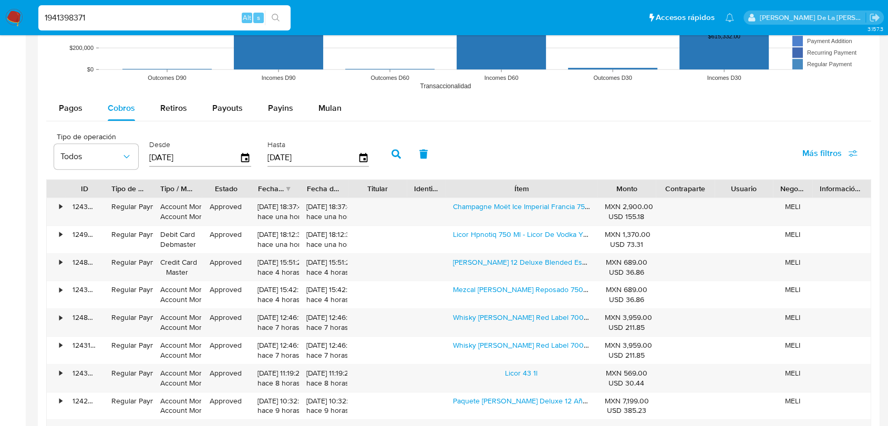
drag, startPoint x: 572, startPoint y: 187, endPoint x: 651, endPoint y: 191, distance: 79.5
click at [652, 189] on div "ID Tipo de operación Tipo / Método Estado Fecha de creación Fecha de aprobación…" at bounding box center [459, 189] width 824 height 18
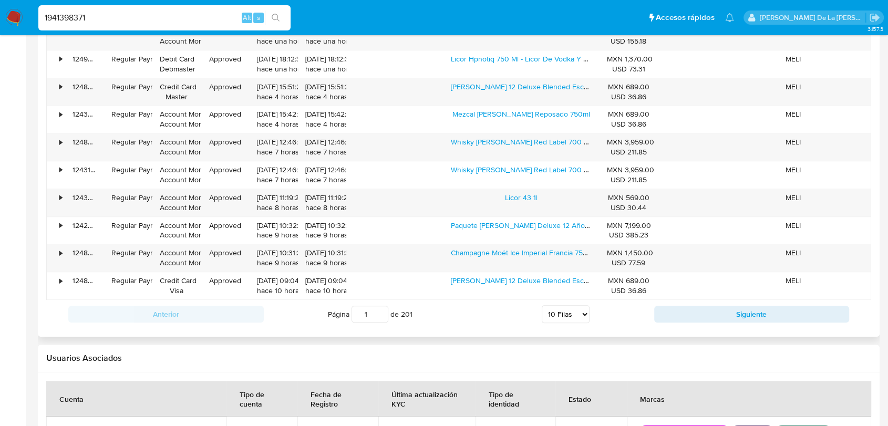
click at [697, 300] on div "ID Tipo de operación Tipo / Método Estado Fecha de creación Fecha de aprobación…" at bounding box center [458, 166] width 825 height 325
click at [696, 308] on button "Siguiente" at bounding box center [751, 314] width 195 height 17
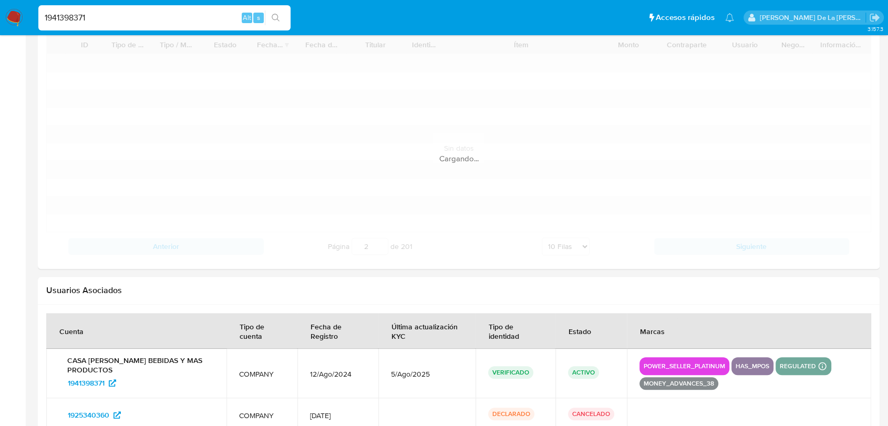
scroll to position [1051, 0]
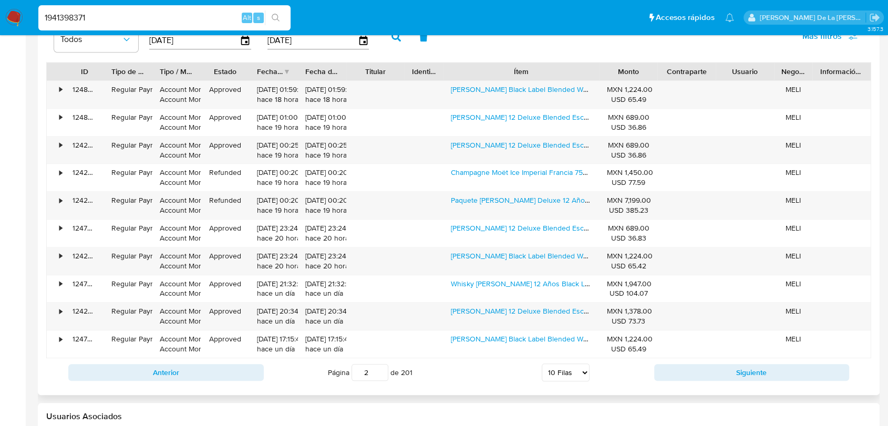
click at [608, 46] on div "Tipo de operación Todos Desde 07/06/2025 Hasta 04/09/2025 Más filtros" at bounding box center [458, 35] width 825 height 53
click at [682, 368] on button "Siguiente" at bounding box center [751, 372] width 195 height 17
type input "3"
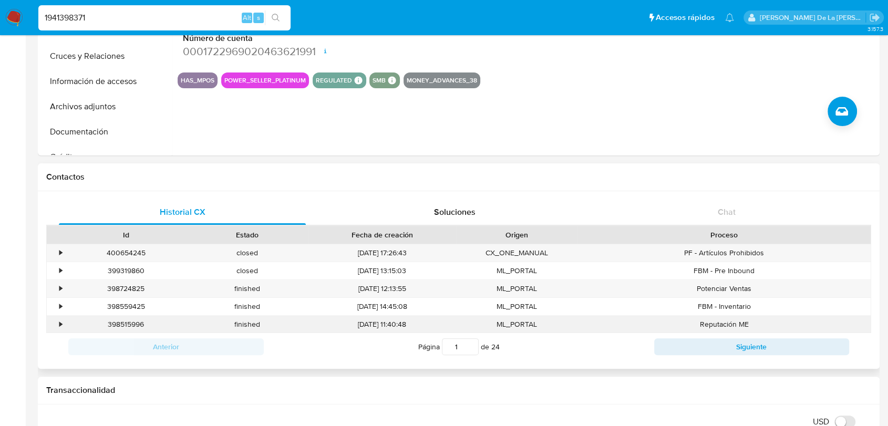
scroll to position [198, 0]
click at [691, 335] on div "Anterior Página 1 de 24 Siguiente" at bounding box center [458, 347] width 825 height 27
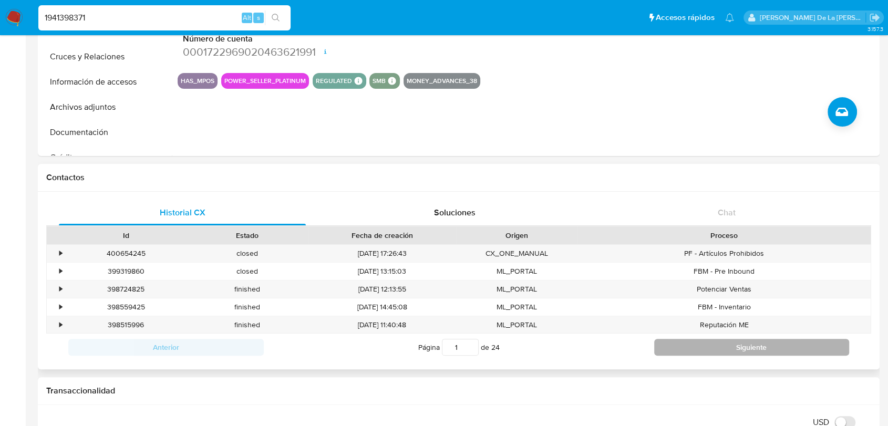
click at [691, 344] on button "Siguiente" at bounding box center [751, 347] width 195 height 17
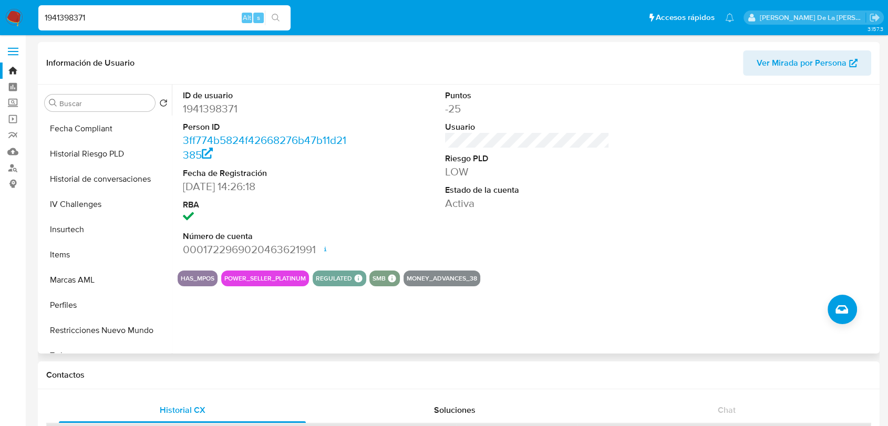
scroll to position [408, 0]
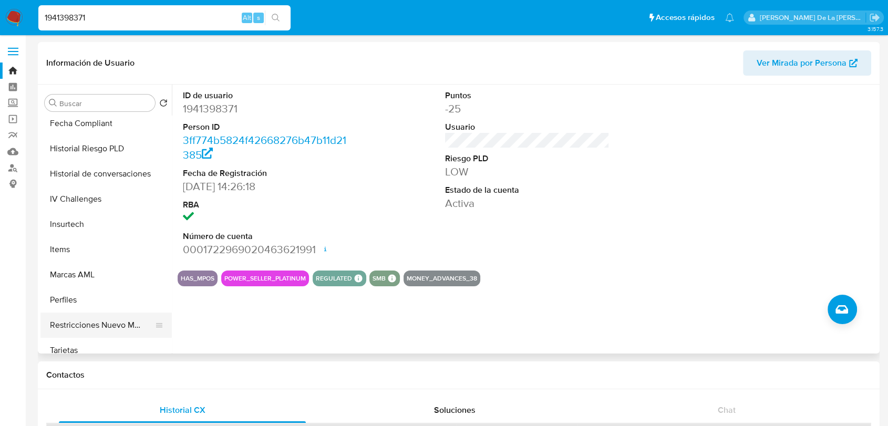
click at [97, 321] on button "Restricciones Nuevo Mundo" at bounding box center [101, 325] width 123 height 25
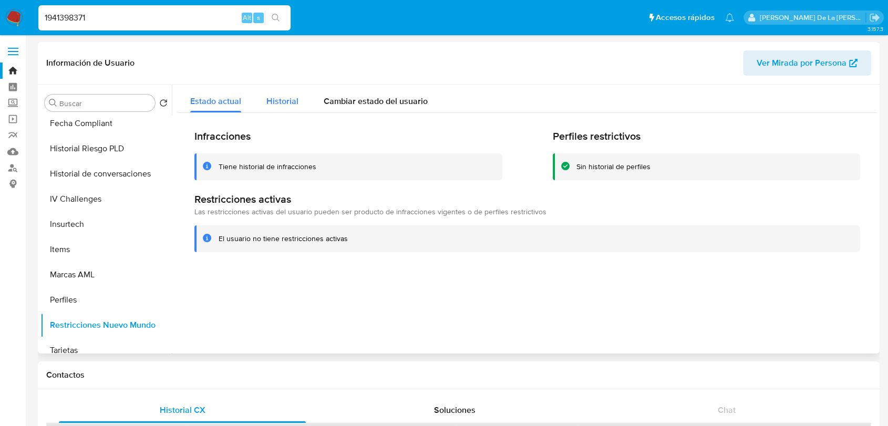
click at [274, 108] on div "Historial" at bounding box center [282, 99] width 32 height 28
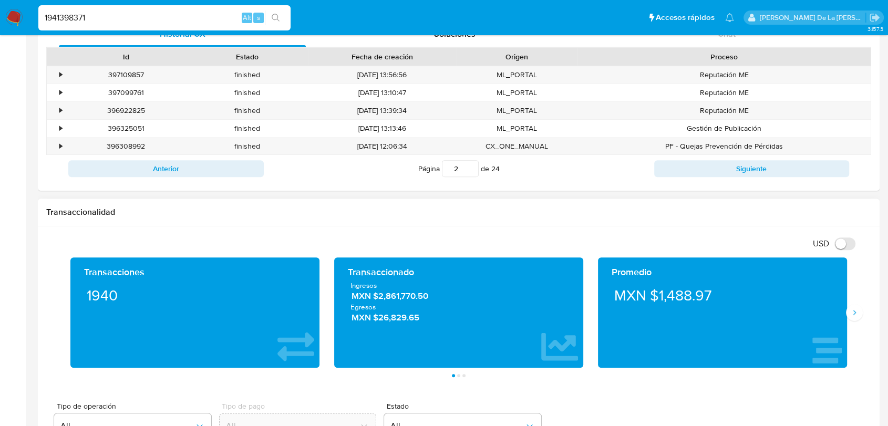
scroll to position [292, 0]
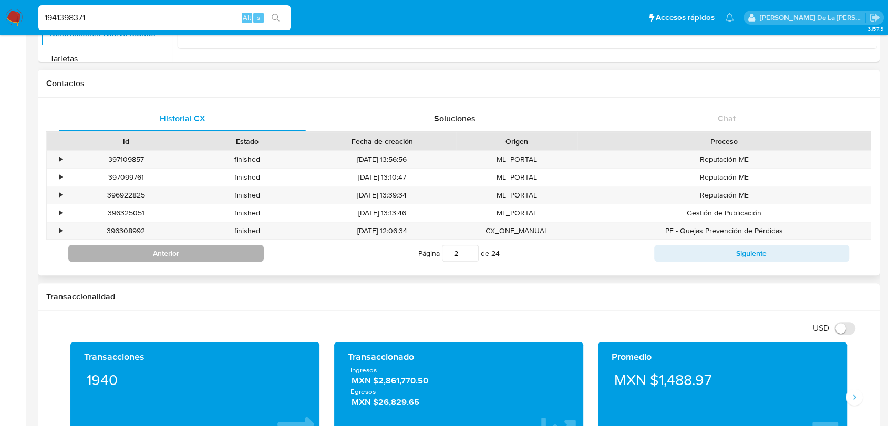
click at [212, 251] on button "Anterior" at bounding box center [165, 253] width 195 height 17
type input "1"
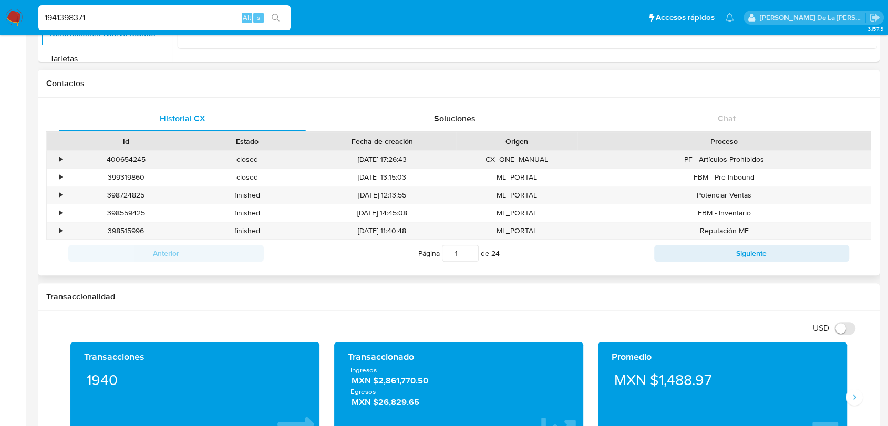
click at [54, 157] on div "•" at bounding box center [56, 159] width 18 height 17
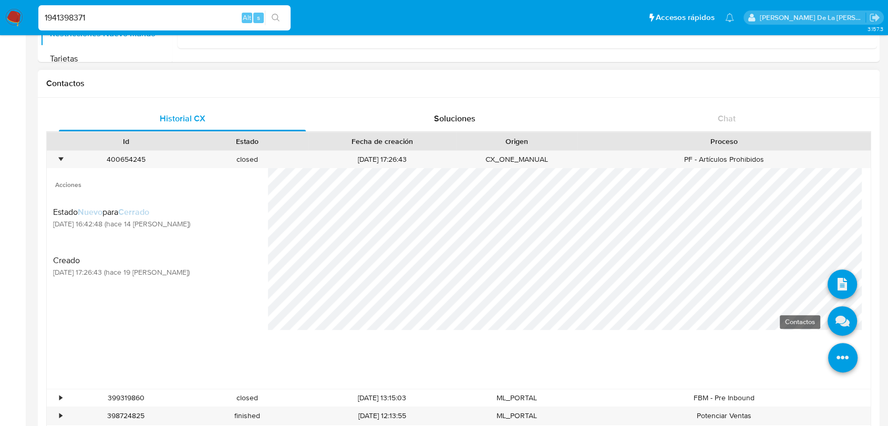
click at [837, 318] on icon at bounding box center [842, 320] width 29 height 29
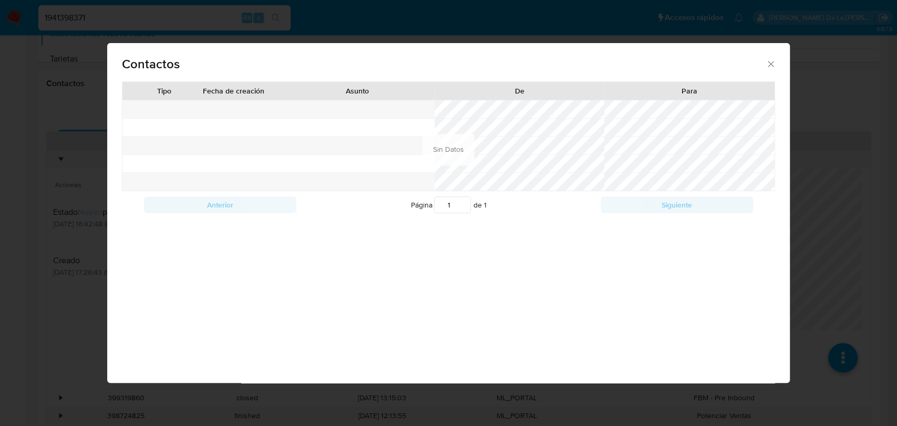
drag, startPoint x: 224, startPoint y: 287, endPoint x: 50, endPoint y: 302, distance: 174.6
click at [223, 287] on div "Contactos Tipo Fecha de creación Asunto De Para Anterior Página 1 de 1 Siguient…" at bounding box center [448, 213] width 682 height 340
click at [44, 306] on div "Contactos Tipo Fecha de creación Asunto De Para Anterior Página 1 de 1 Siguient…" at bounding box center [448, 213] width 897 height 426
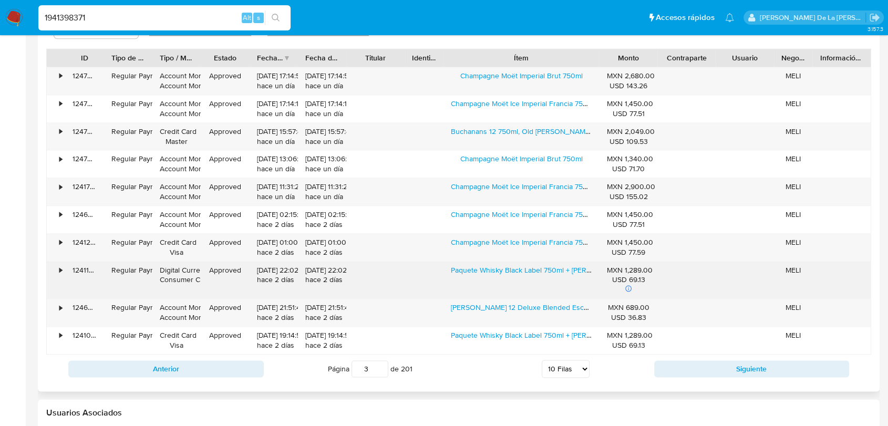
scroll to position [1284, 0]
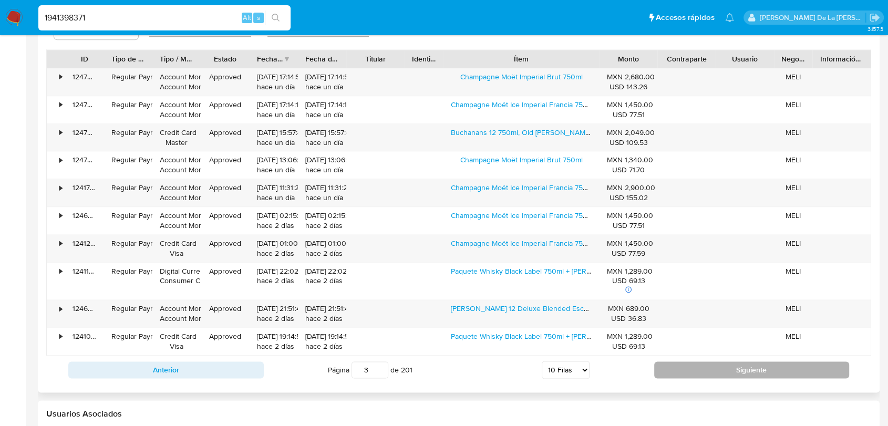
click at [717, 369] on button "Siguiente" at bounding box center [751, 370] width 195 height 17
type input "4"
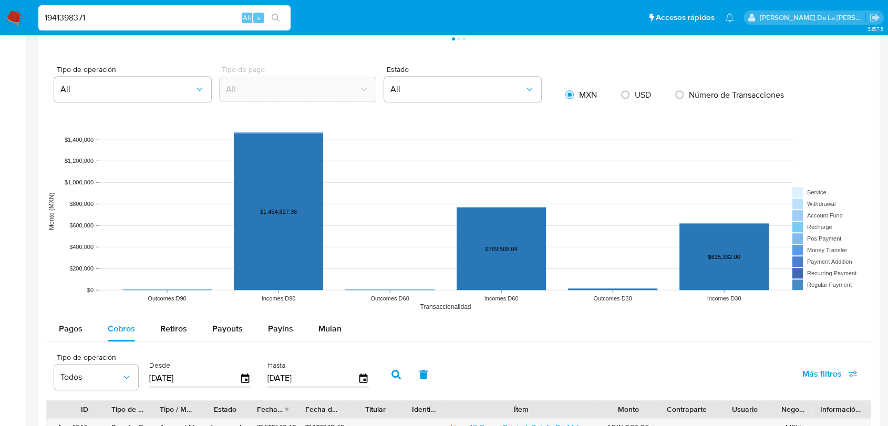
scroll to position [1109, 0]
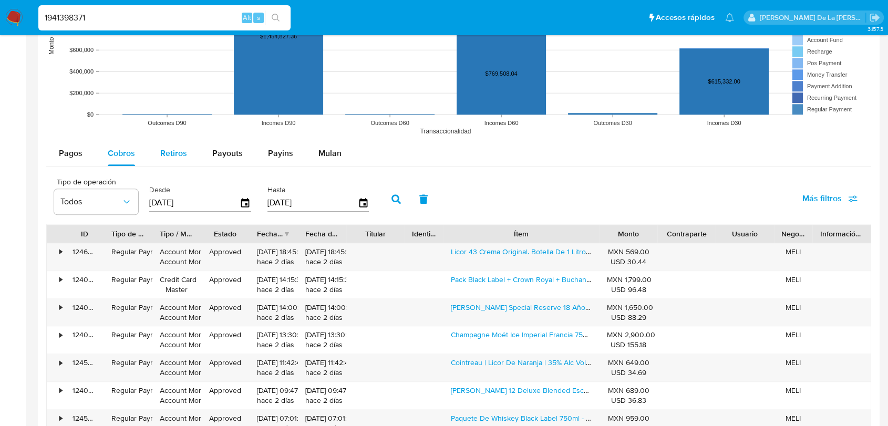
click at [176, 159] on div "Retiros" at bounding box center [173, 153] width 27 height 25
select select "10"
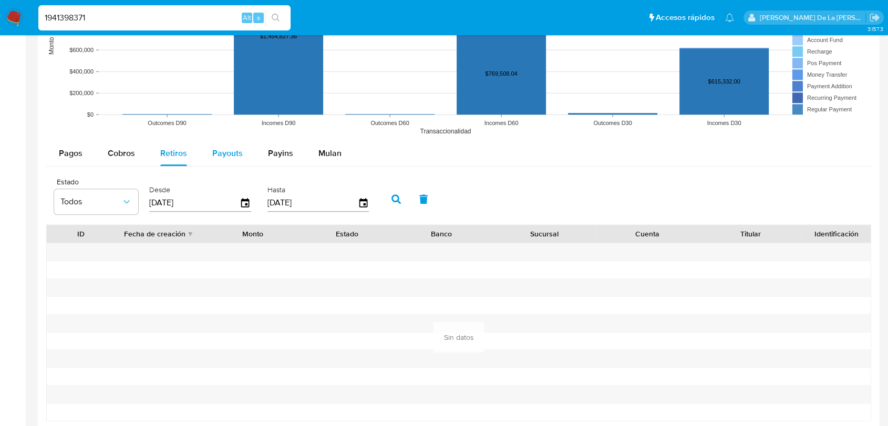
click at [229, 156] on span "Payouts" at bounding box center [227, 153] width 30 height 12
select select "10"
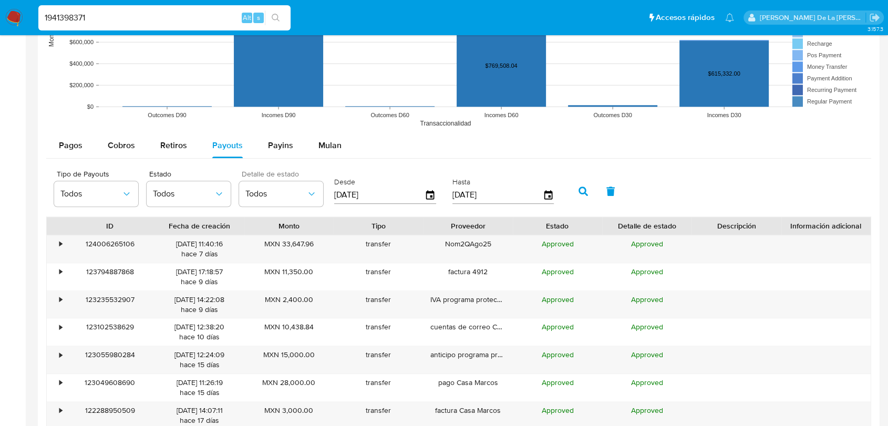
scroll to position [1168, 0]
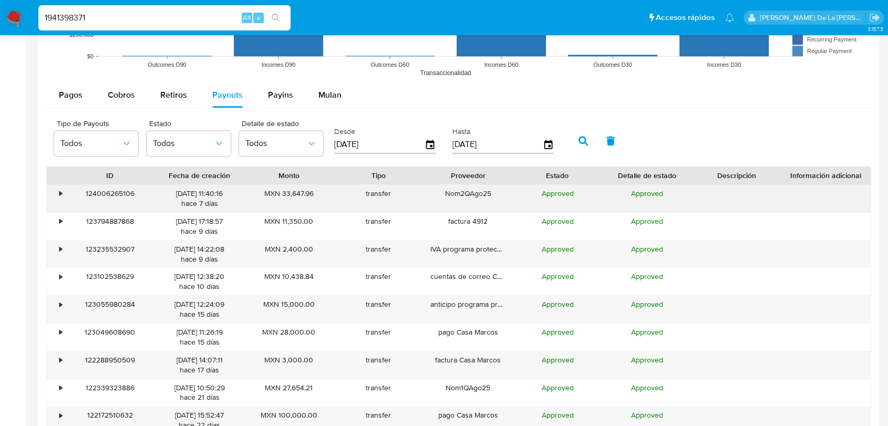
click at [60, 191] on div "•" at bounding box center [60, 194] width 3 height 10
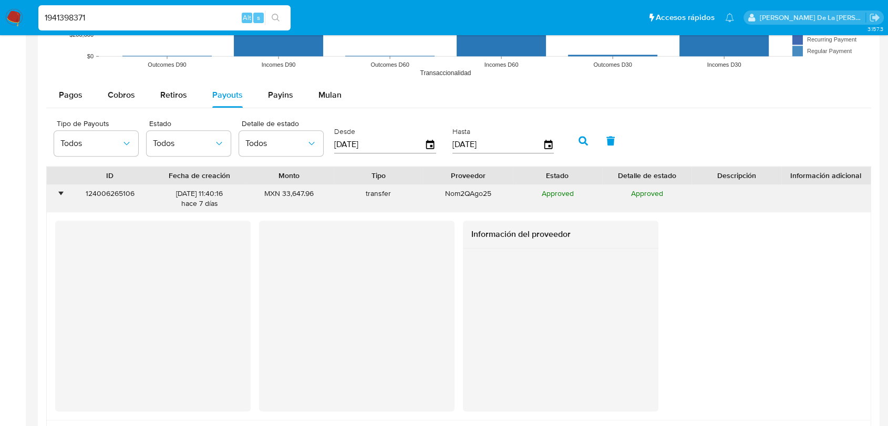
click at [62, 194] on div "•" at bounding box center [60, 194] width 3 height 10
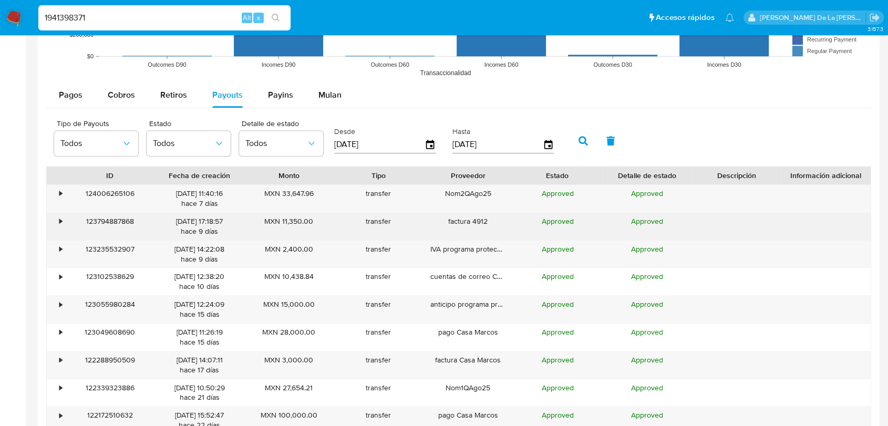
click at [66, 224] on div "123794887868" at bounding box center [109, 226] width 89 height 27
click at [63, 217] on div "•" at bounding box center [56, 226] width 18 height 27
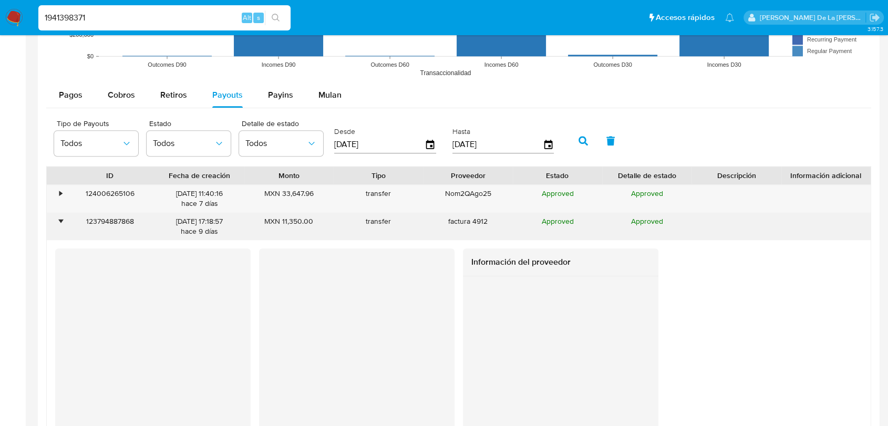
click at [62, 217] on div "•" at bounding box center [56, 226] width 18 height 27
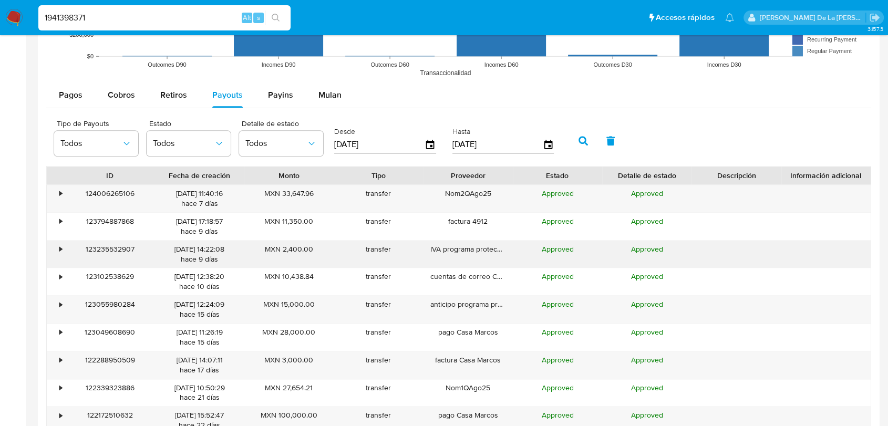
click at [64, 245] on div "•" at bounding box center [56, 254] width 18 height 27
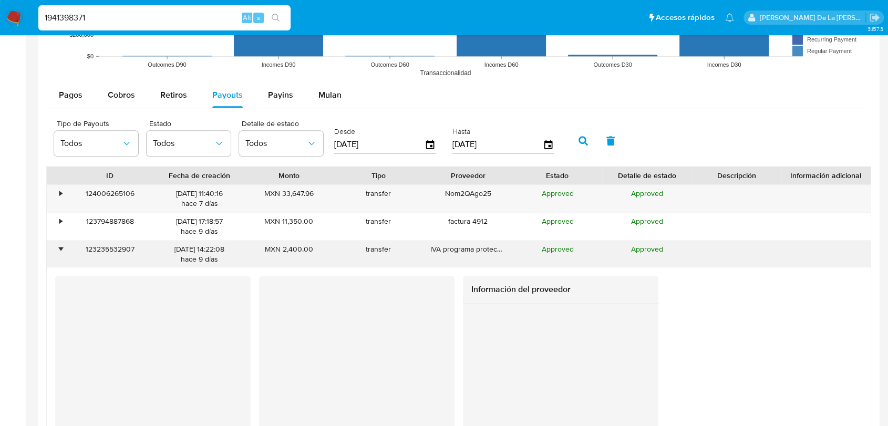
click at [64, 245] on div "•" at bounding box center [56, 254] width 18 height 27
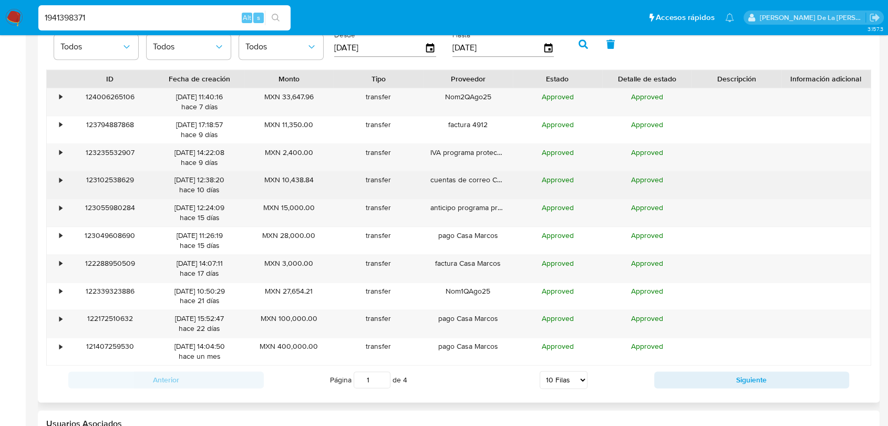
scroll to position [1284, 0]
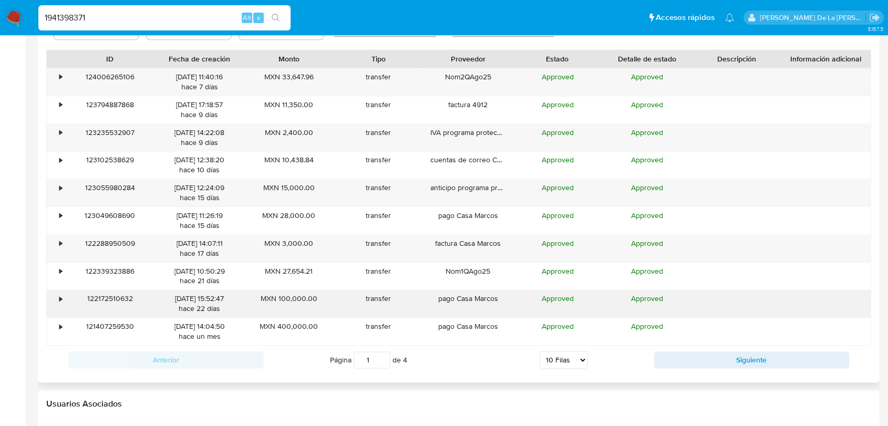
click at [59, 296] on div "•" at bounding box center [60, 299] width 3 height 10
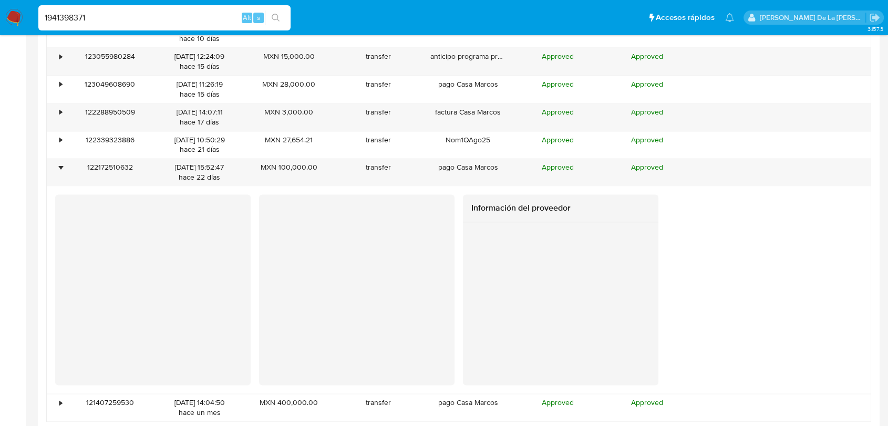
scroll to position [1577, 0]
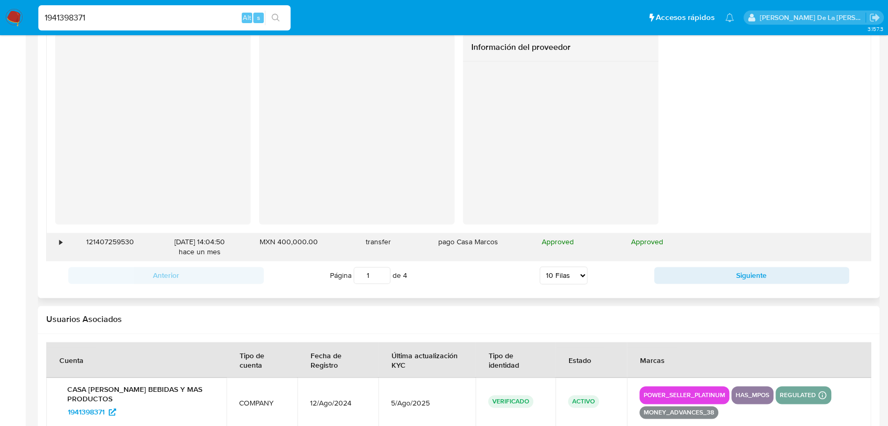
click at [57, 240] on div "•" at bounding box center [56, 246] width 18 height 27
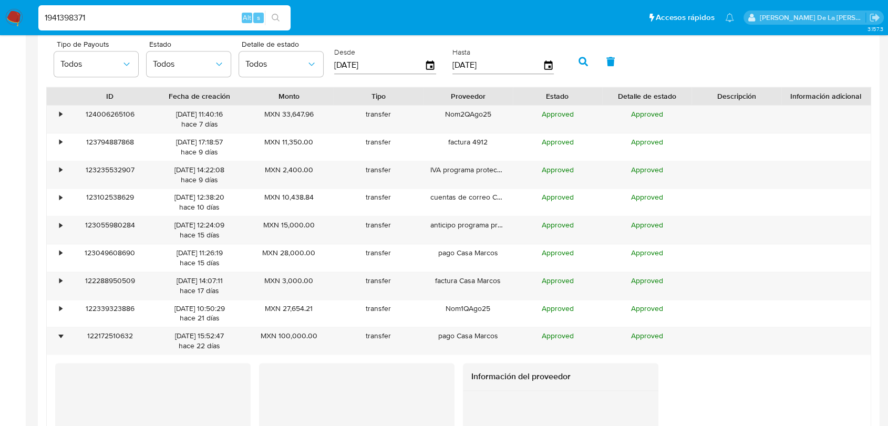
scroll to position [1168, 0]
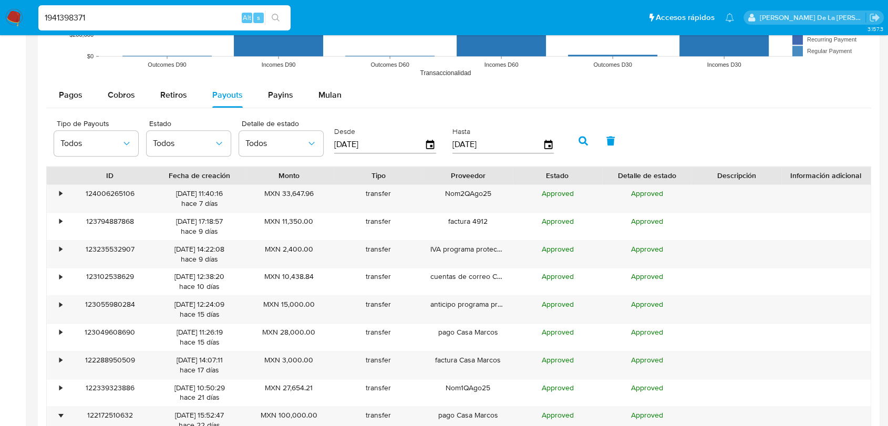
click at [89, 11] on input "1941398371" at bounding box center [164, 18] width 252 height 14
click at [68, 18] on input "1941398371" at bounding box center [164, 18] width 252 height 14
paste input "2584373492"
type input "2584373492"
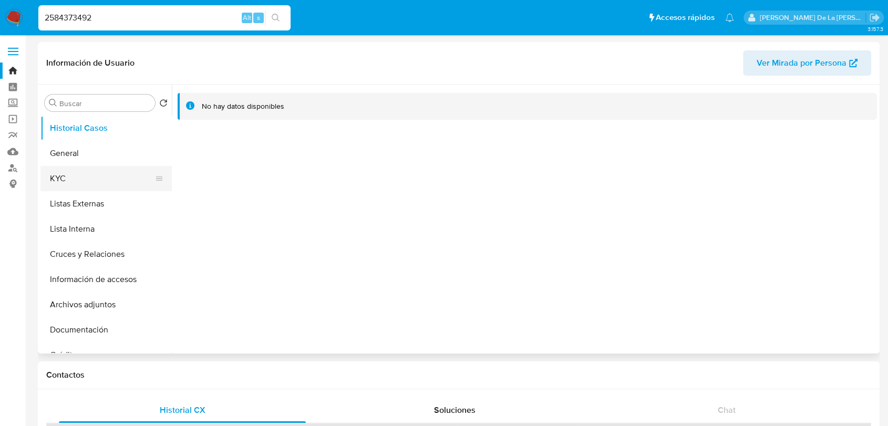
select select "10"
click at [107, 161] on button "General" at bounding box center [101, 153] width 123 height 25
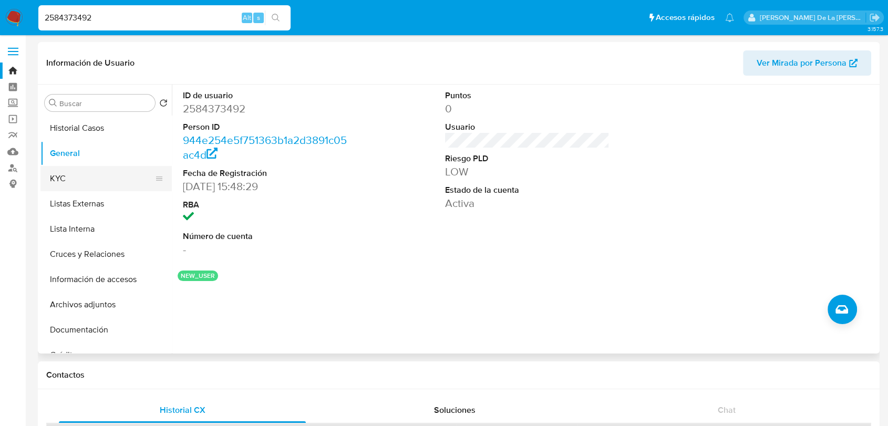
click at [90, 178] on button "KYC" at bounding box center [101, 178] width 123 height 25
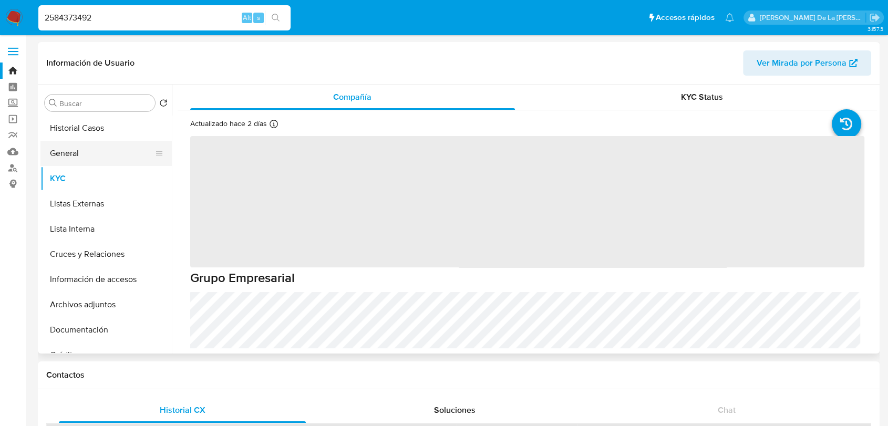
click at [63, 147] on button "General" at bounding box center [101, 153] width 123 height 25
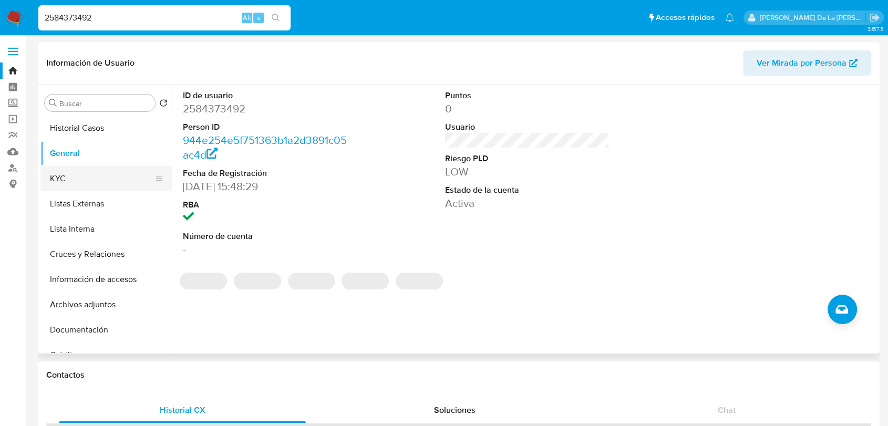
click at [87, 183] on button "KYC" at bounding box center [101, 178] width 123 height 25
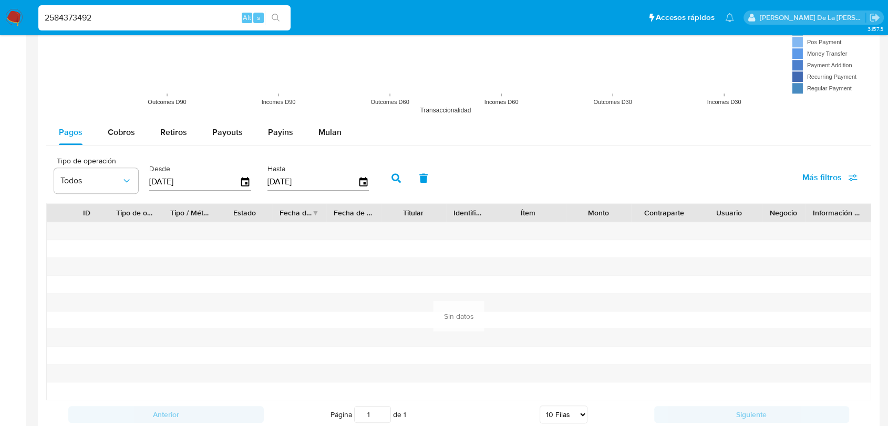
scroll to position [876, 0]
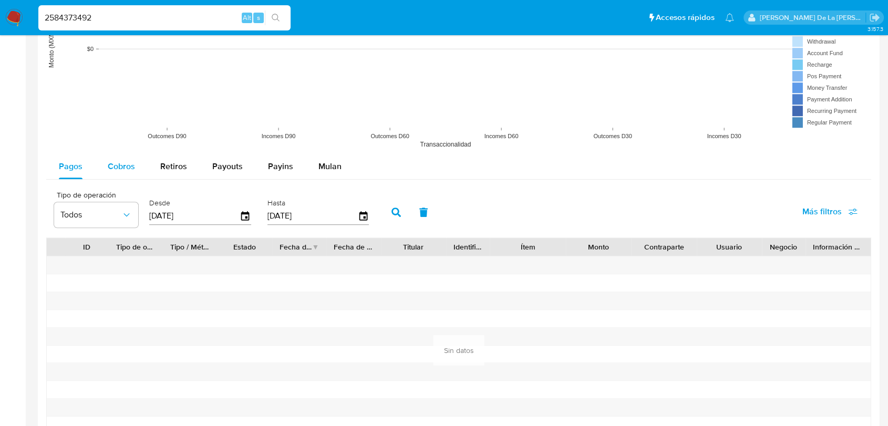
click at [126, 158] on div "Cobros" at bounding box center [121, 166] width 27 height 25
select select "10"
click at [89, 177] on div "Pagos Cobros Retiros Payouts Payins Mulan Tipo de operación Todos Desde 07/06/2…" at bounding box center [458, 308] width 825 height 309
click at [84, 174] on button "Pagos" at bounding box center [70, 166] width 49 height 25
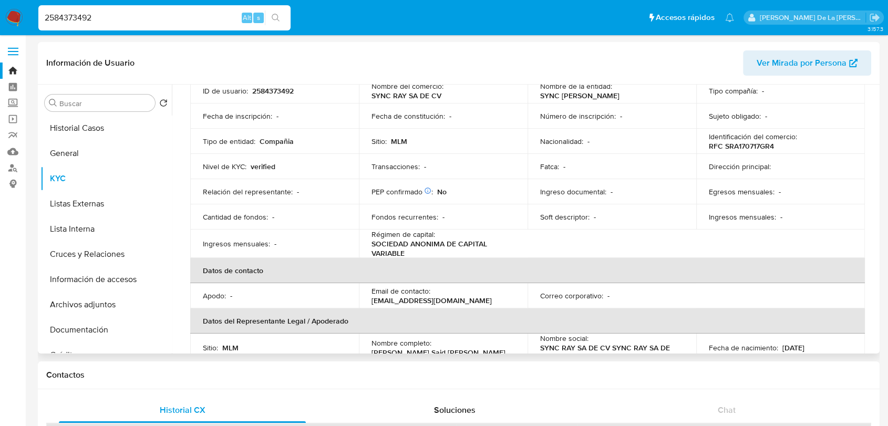
scroll to position [0, 0]
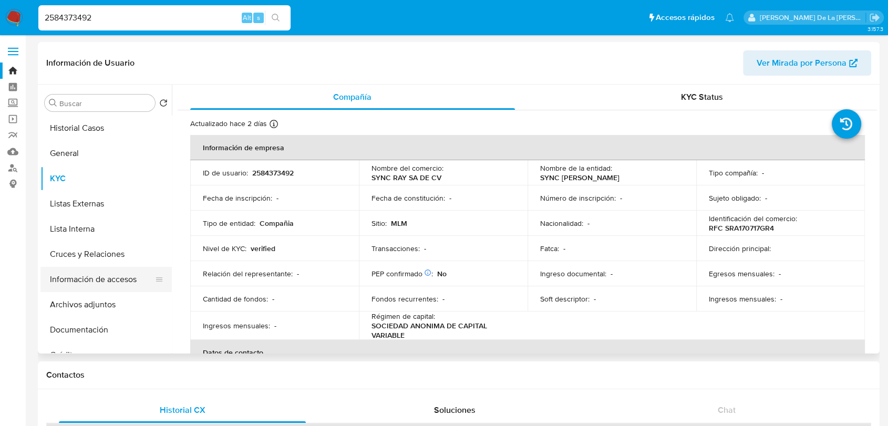
click at [90, 283] on button "Información de accesos" at bounding box center [101, 279] width 123 height 25
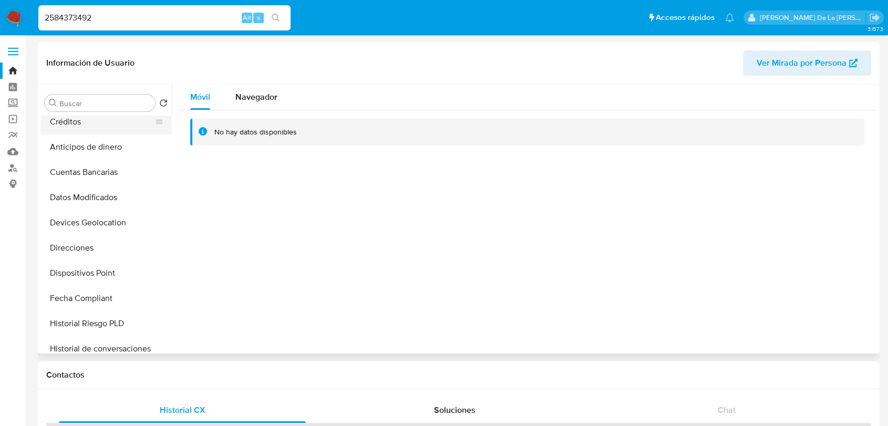
scroll to position [292, 0]
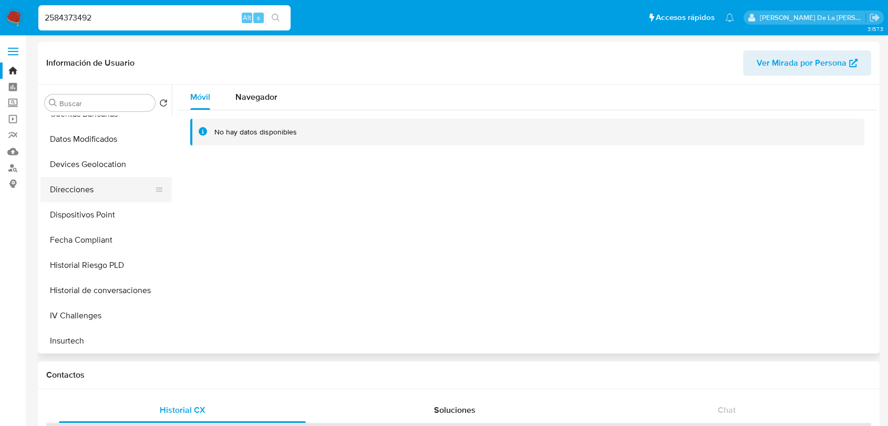
click at [97, 190] on button "Direcciones" at bounding box center [101, 189] width 123 height 25
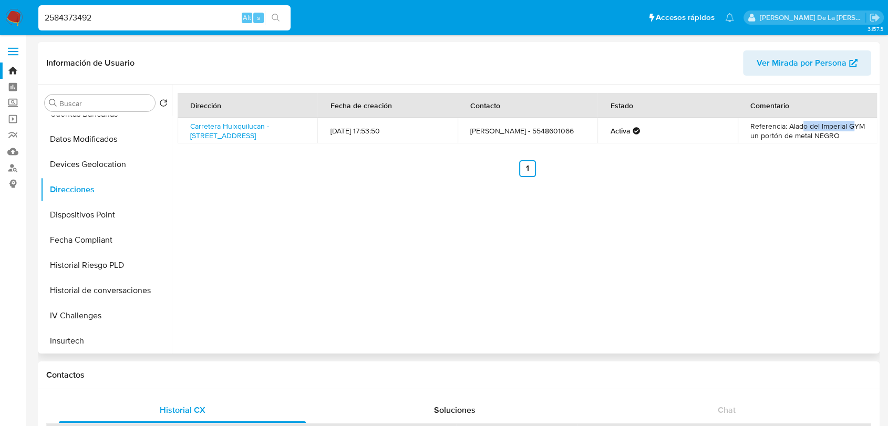
drag, startPoint x: 799, startPoint y: 134, endPoint x: 852, endPoint y: 131, distance: 53.7
click at [852, 131] on td "Referencia: Alado del Imperial GYM un portón de metal NEGRO" at bounding box center [808, 130] width 140 height 25
click at [63, 13] on input "2584373492" at bounding box center [164, 18] width 252 height 14
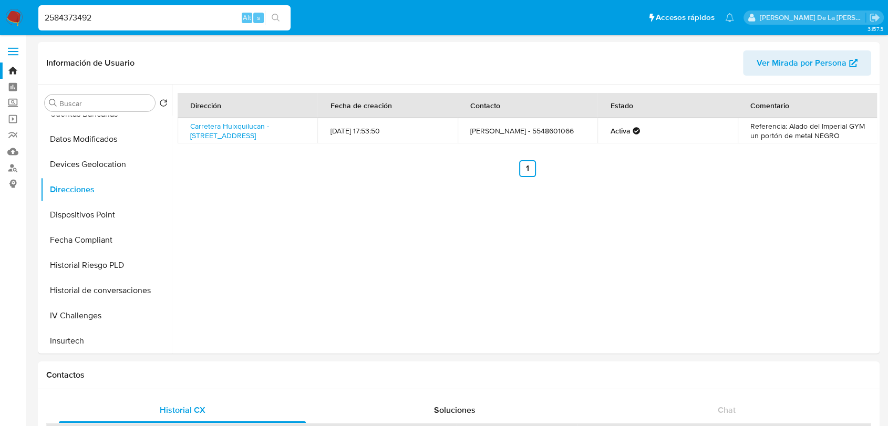
paste input "630165324"
type input "2630165324"
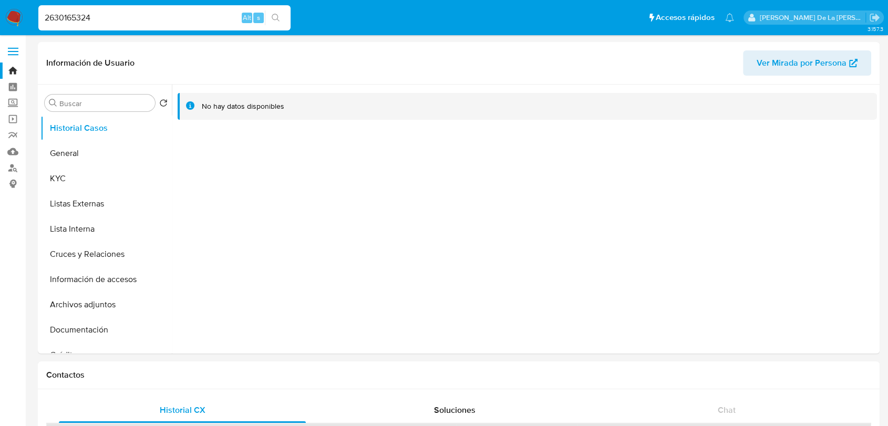
select select "10"
click at [91, 151] on button "General" at bounding box center [101, 153] width 123 height 25
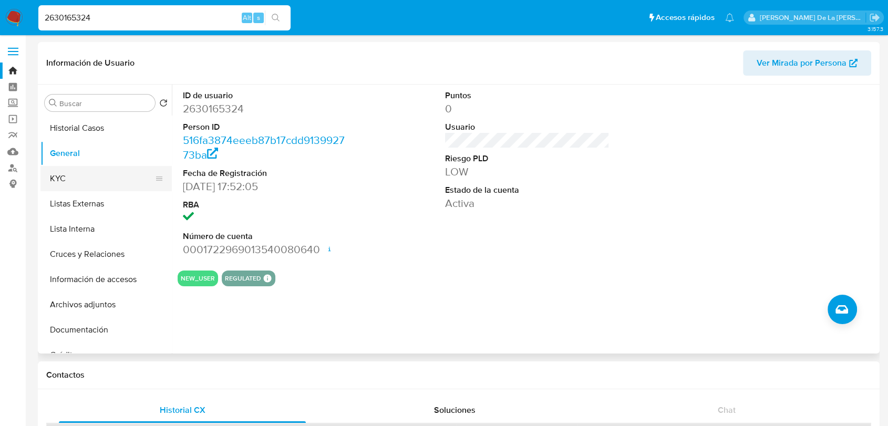
click at [71, 180] on button "KYC" at bounding box center [101, 178] width 123 height 25
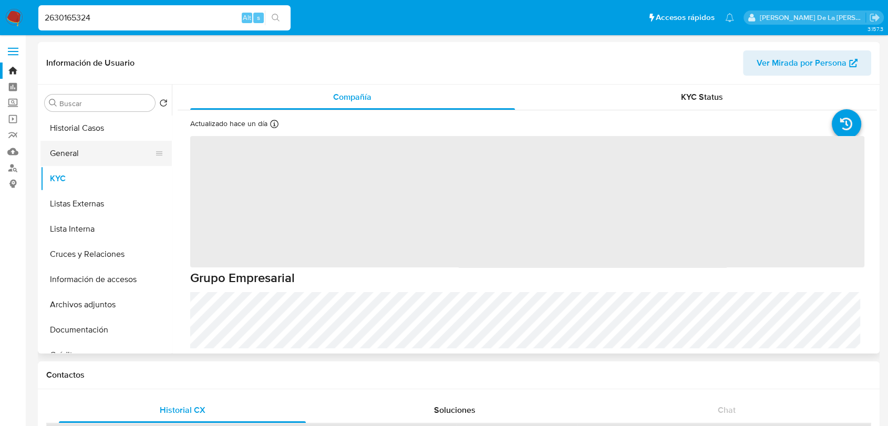
click at [83, 162] on button "General" at bounding box center [101, 153] width 123 height 25
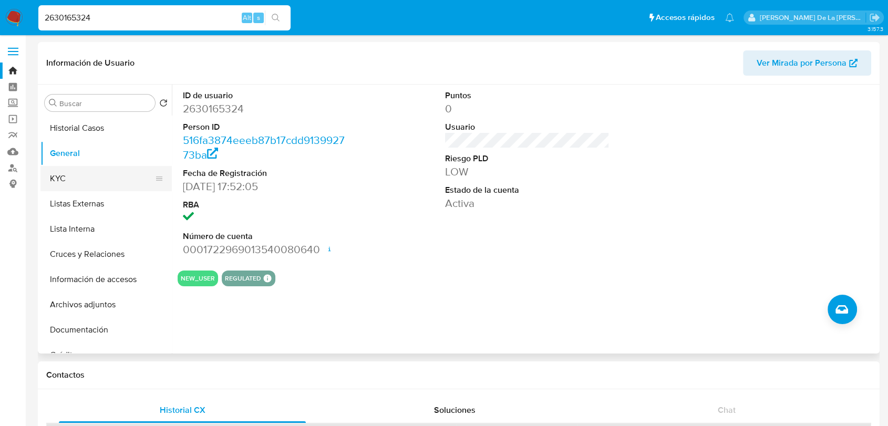
click at [73, 183] on button "KYC" at bounding box center [101, 178] width 123 height 25
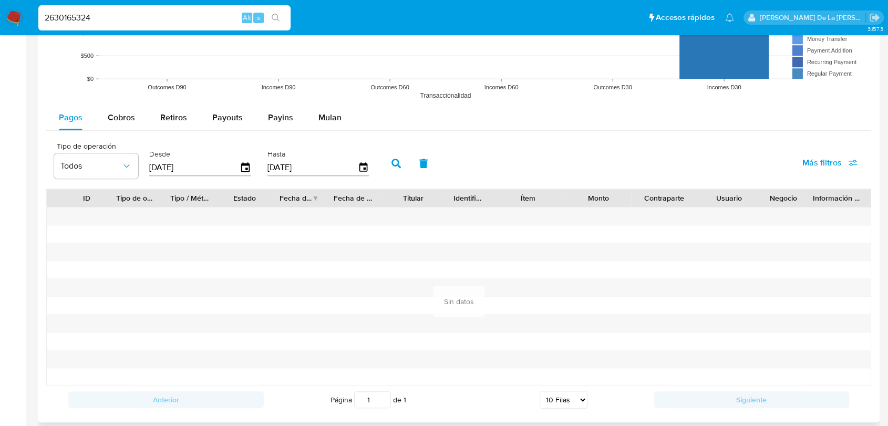
scroll to position [719, 0]
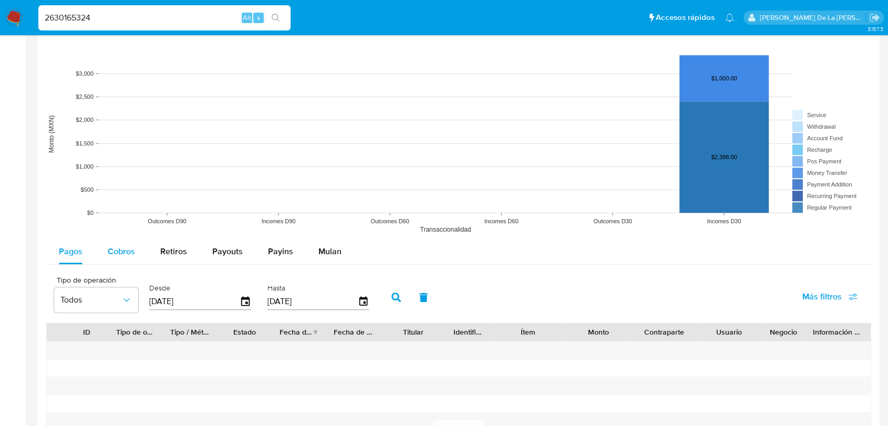
click at [114, 242] on div "Cobros" at bounding box center [121, 251] width 27 height 25
select select "10"
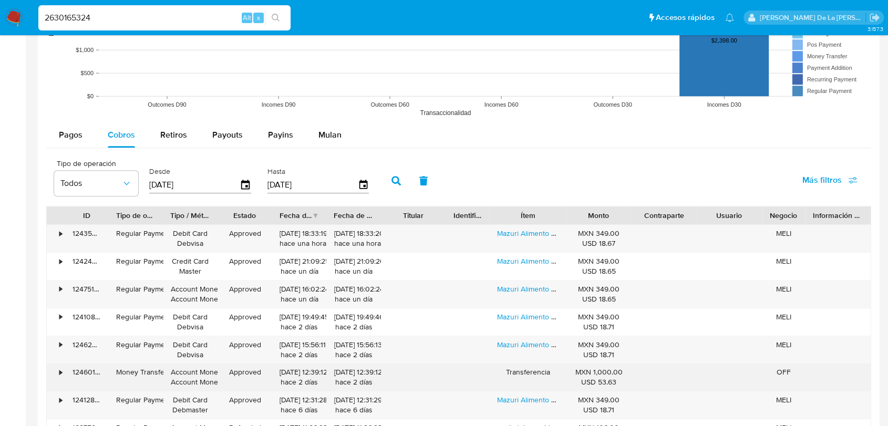
scroll to position [952, 0]
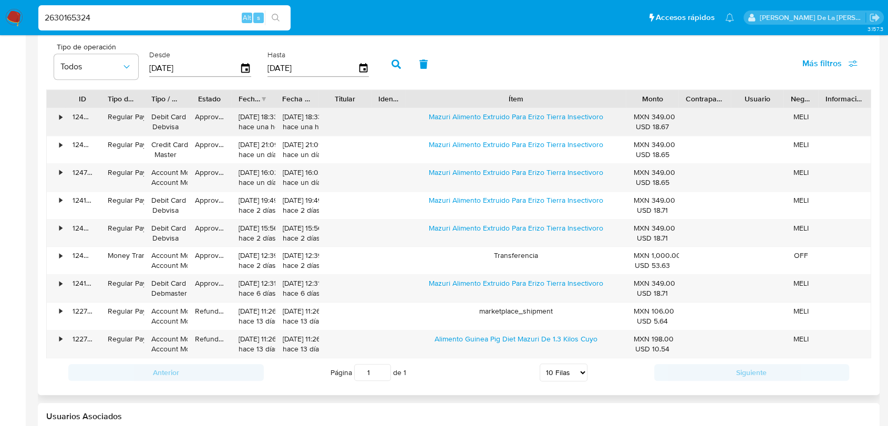
click at [707, 118] on div "ID Tipo de operación Tipo / Método Estado Fecha de creación Fecha de aprobación…" at bounding box center [458, 223] width 825 height 269
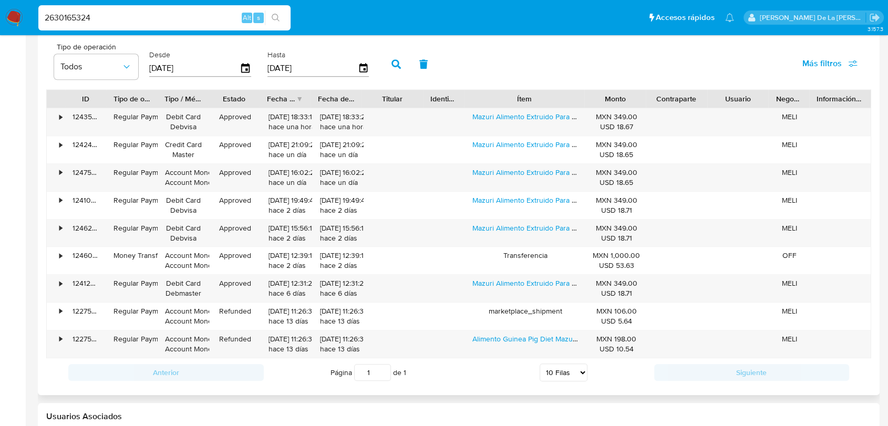
drag, startPoint x: 621, startPoint y: 100, endPoint x: 500, endPoint y: 106, distance: 121.0
click at [500, 106] on div "Ítem" at bounding box center [524, 99] width 120 height 18
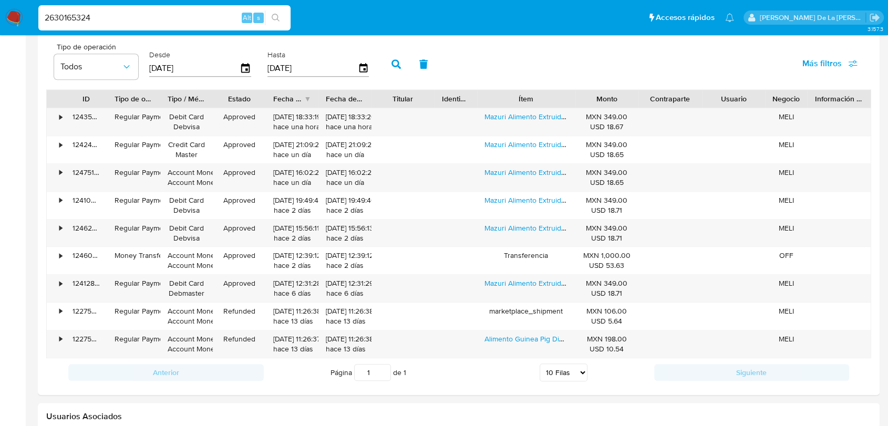
click at [111, 22] on input "2630165324" at bounding box center [164, 18] width 252 height 14
click at [110, 21] on input "2630165324" at bounding box center [164, 18] width 252 height 14
paste input "508311346"
type input "2508311346"
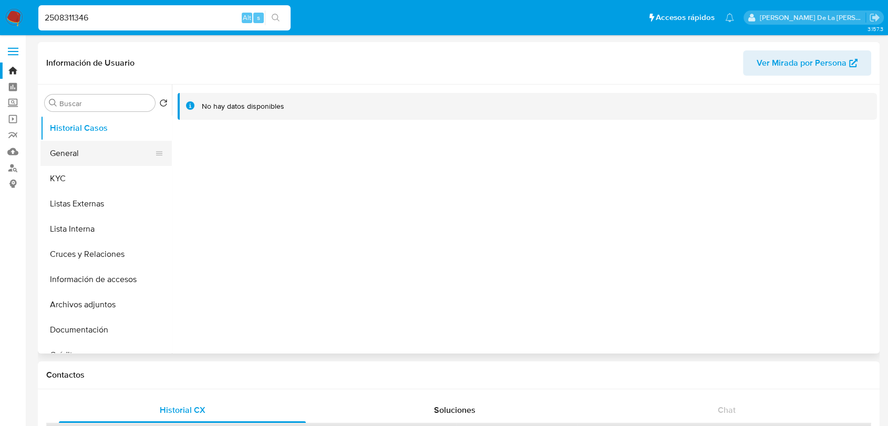
click at [83, 158] on button "General" at bounding box center [101, 153] width 123 height 25
select select "10"
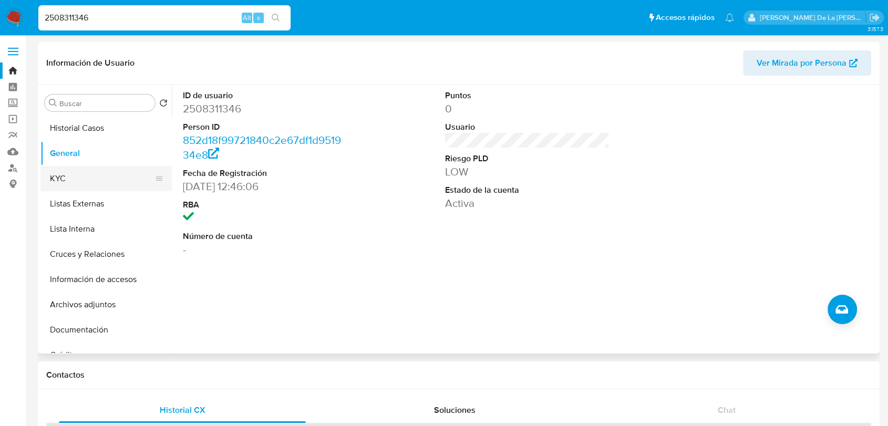
click at [78, 174] on button "KYC" at bounding box center [101, 178] width 123 height 25
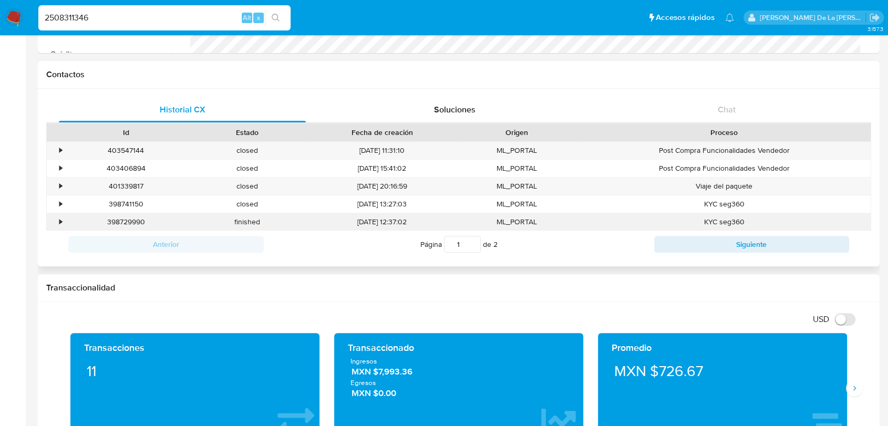
scroll to position [292, 0]
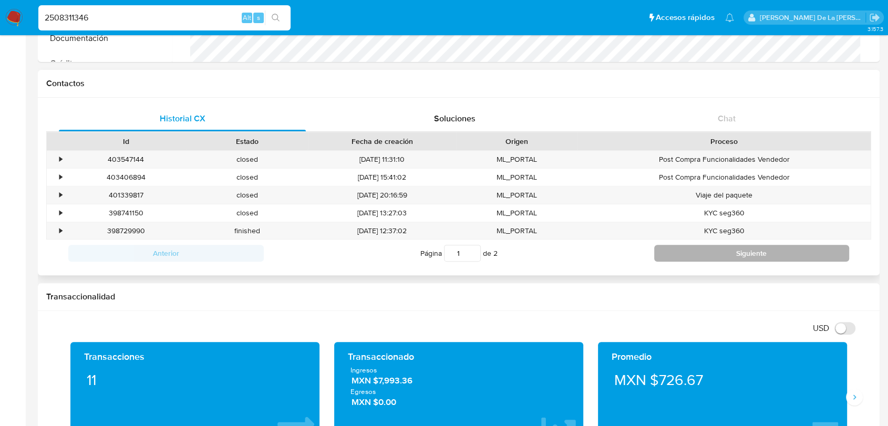
click at [702, 252] on button "Siguiente" at bounding box center [751, 253] width 195 height 17
type input "2"
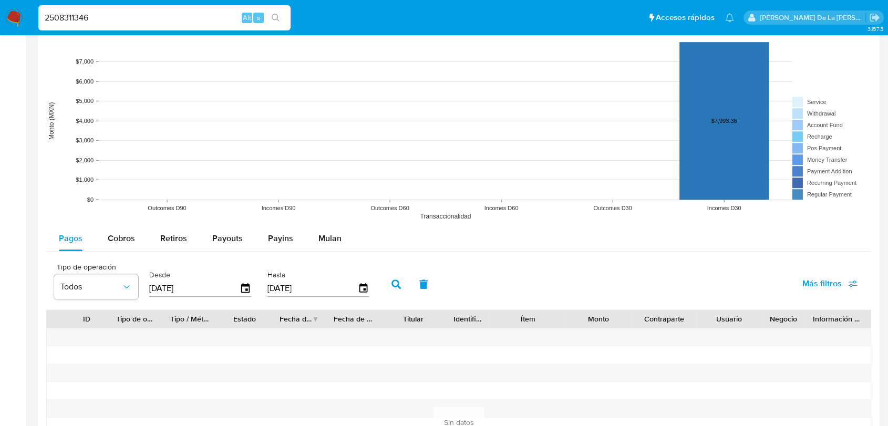
scroll to position [817, 0]
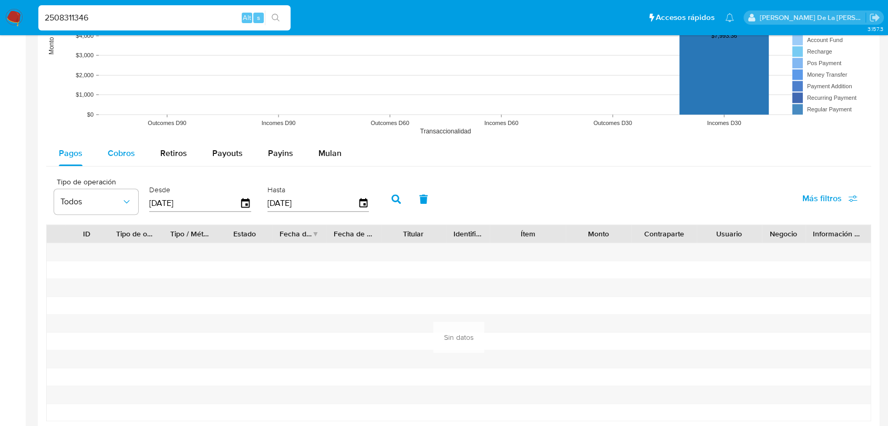
click at [120, 142] on div "Cobros" at bounding box center [121, 153] width 27 height 25
select select "10"
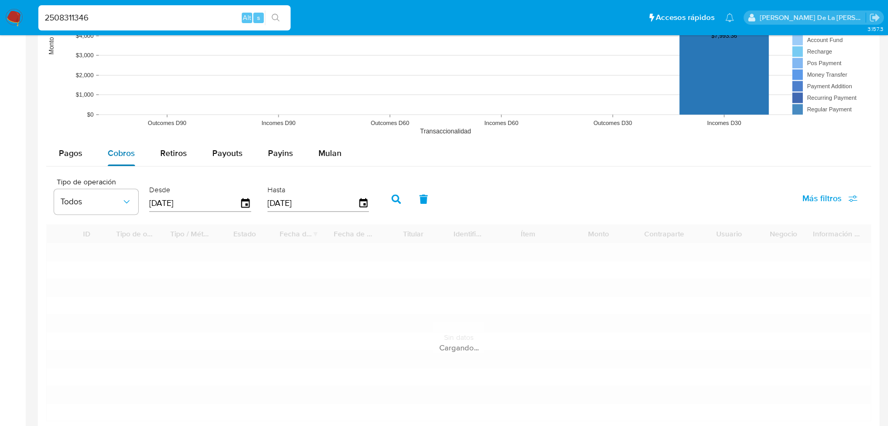
click at [120, 148] on span "Cobros" at bounding box center [121, 153] width 27 height 12
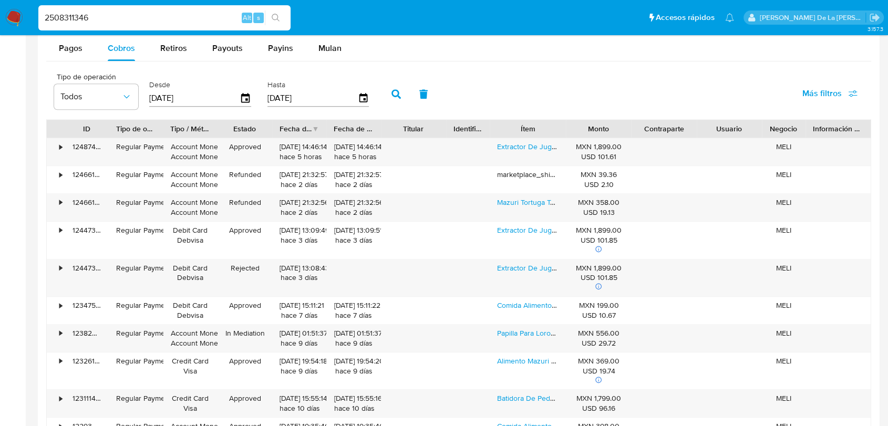
scroll to position [934, 0]
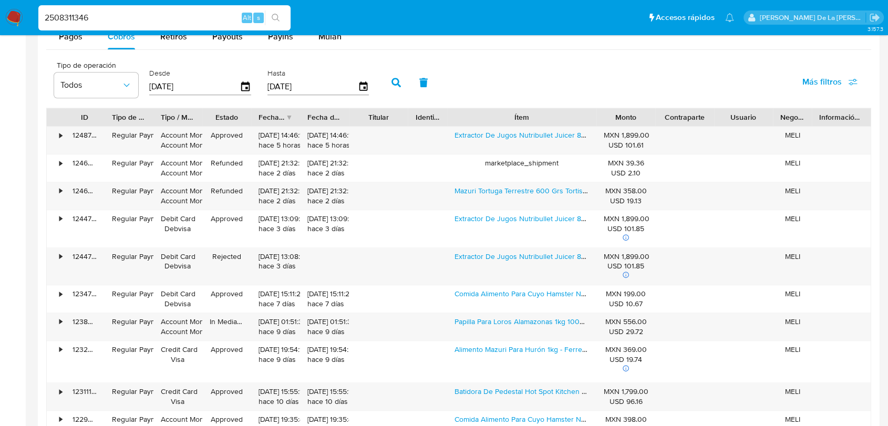
drag, startPoint x: 565, startPoint y: 122, endPoint x: 640, endPoint y: 125, distance: 74.7
click at [640, 125] on div "ID Tipo de operación Tipo / Método Estado Fecha de creación Fecha de aprobación…" at bounding box center [459, 117] width 824 height 18
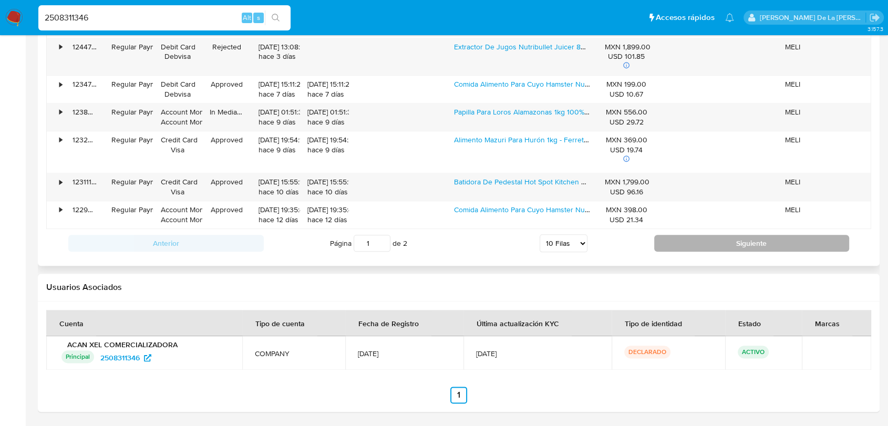
click at [723, 248] on button "Siguiente" at bounding box center [751, 243] width 195 height 17
type input "2"
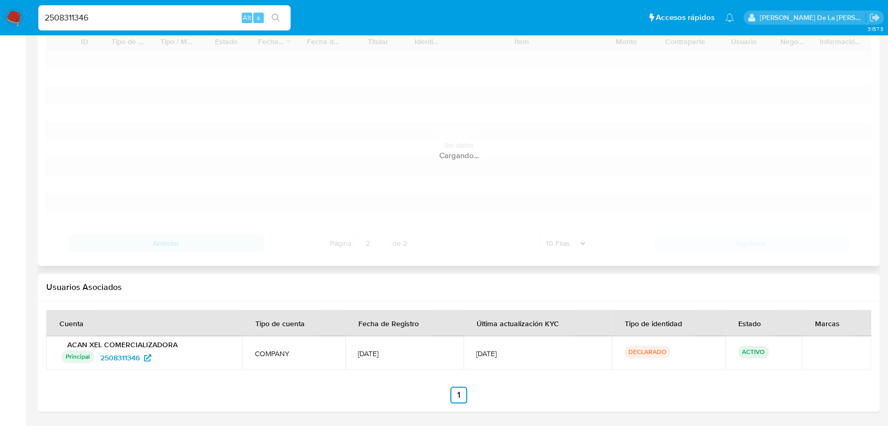
scroll to position [898, 0]
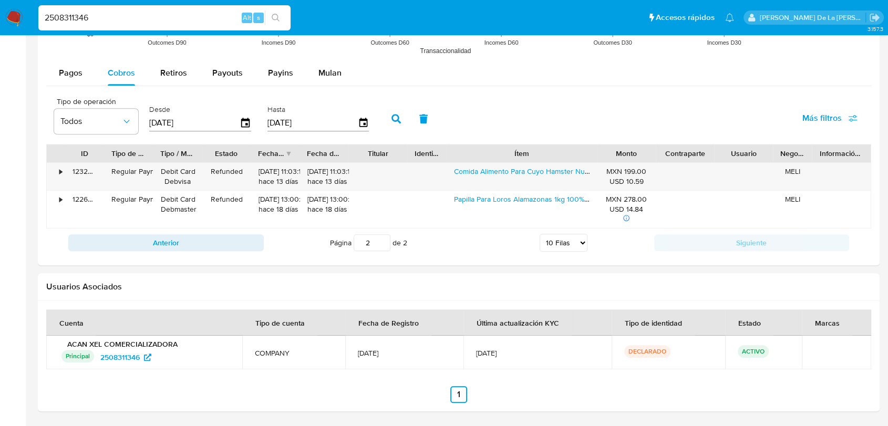
click at [68, 18] on input "2508311346" at bounding box center [164, 18] width 252 height 14
paste input "419863553"
type input "419863553"
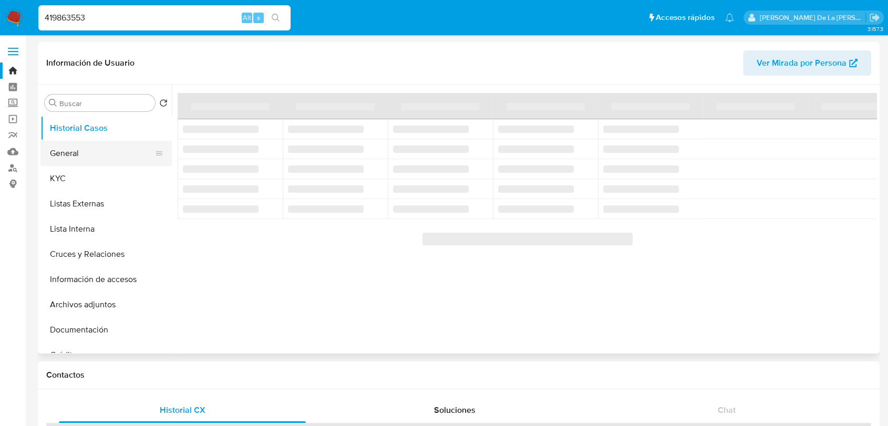
click at [61, 156] on button "General" at bounding box center [101, 153] width 123 height 25
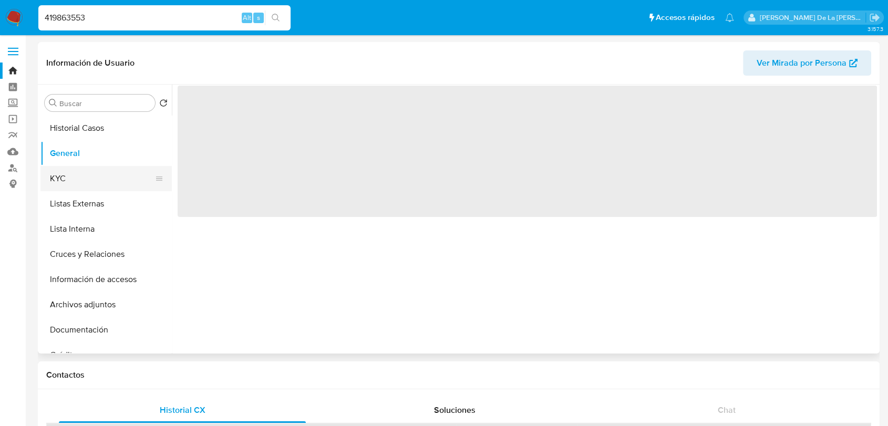
select select "10"
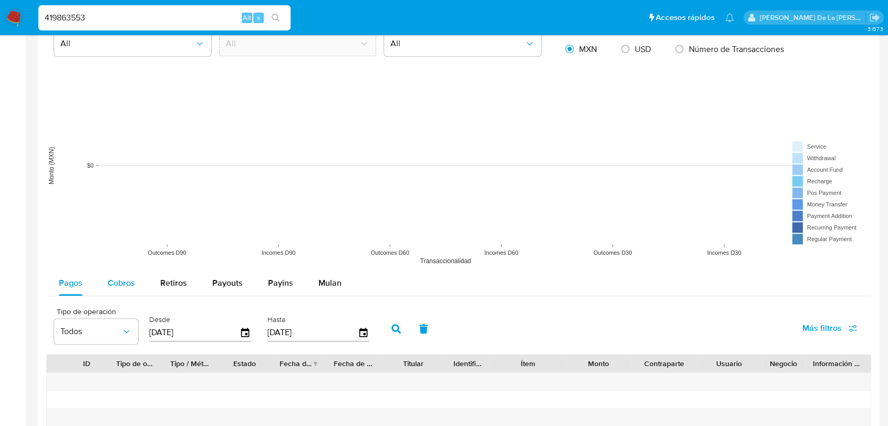
click at [130, 287] on span "Cobros" at bounding box center [121, 283] width 27 height 12
select select "10"
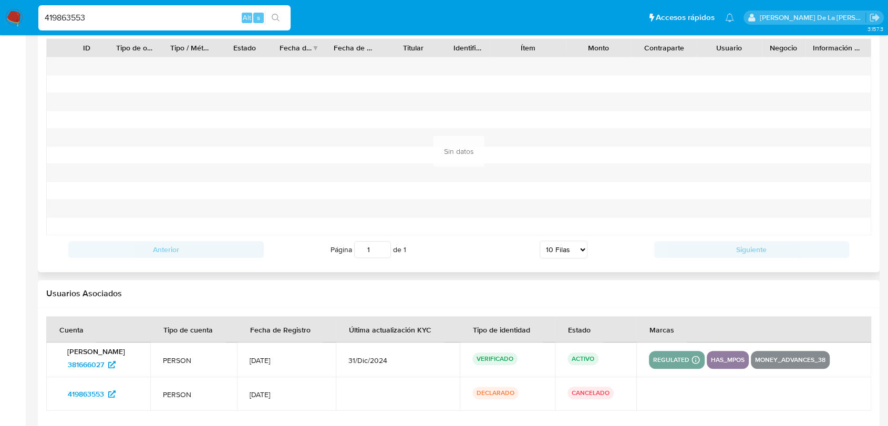
scroll to position [1109, 0]
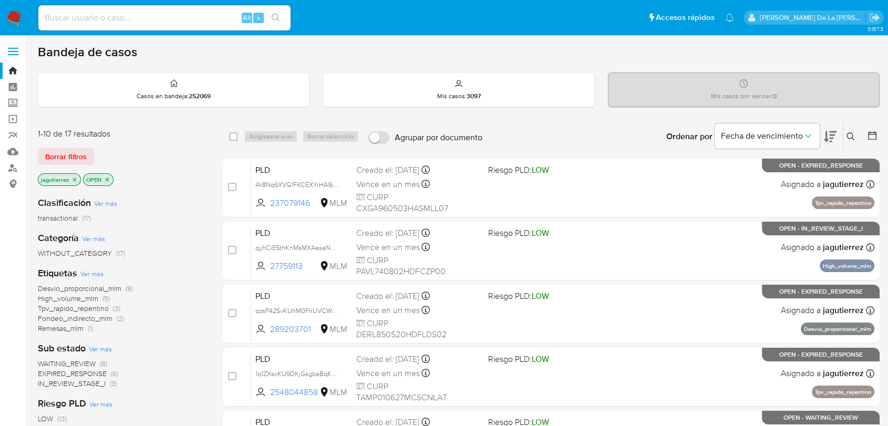
click at [74, 178] on icon "close-filter" at bounding box center [75, 180] width 4 height 4
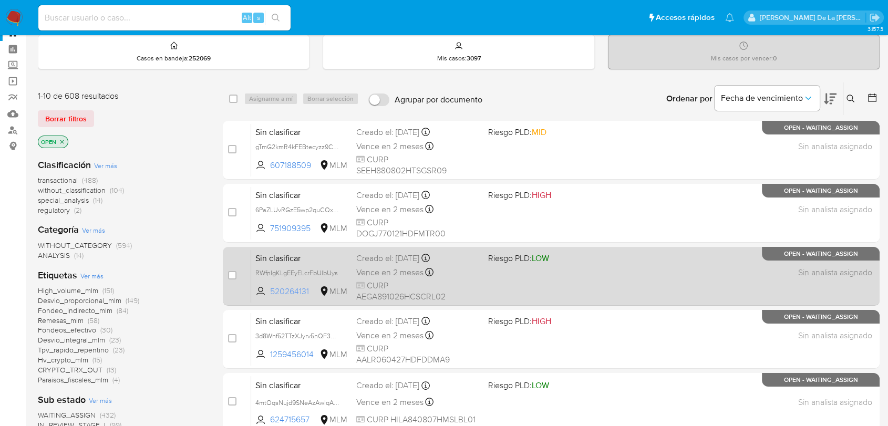
scroll to position [58, 0]
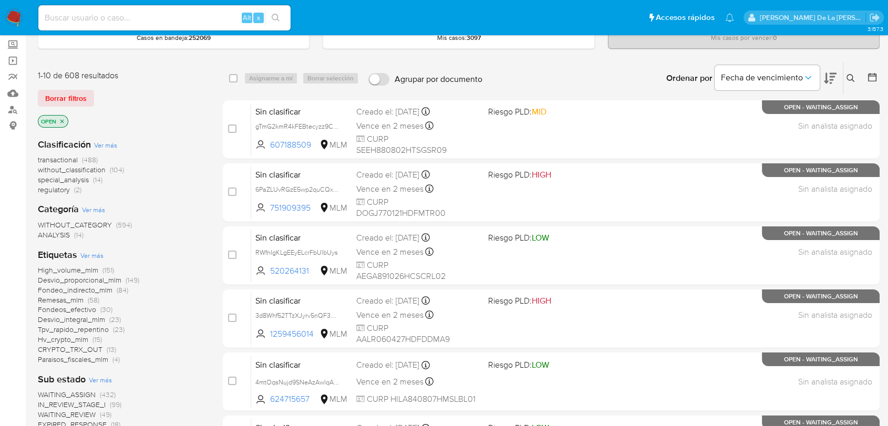
click at [63, 121] on icon "close-filter" at bounding box center [62, 121] width 6 height 6
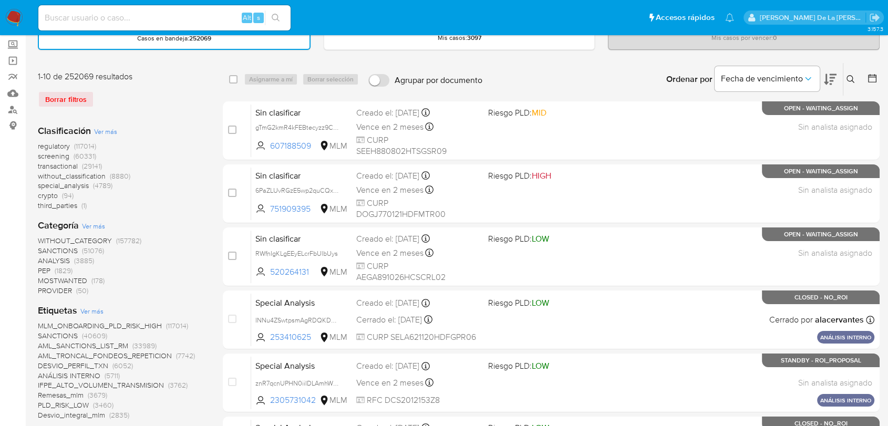
click at [58, 153] on span "screening" at bounding box center [54, 156] width 32 height 11
